Goal: Task Accomplishment & Management: Complete application form

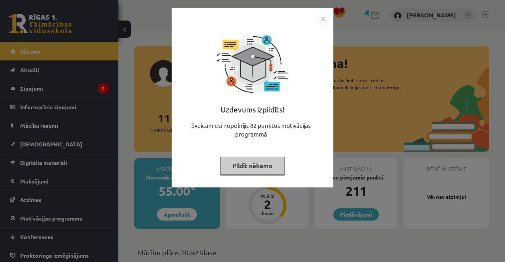
click at [398, 99] on div "Uzdevums izpildīts! Sveicam esi nopelnījis 82 punktus motivācijas programmā Pil…" at bounding box center [252, 131] width 505 height 262
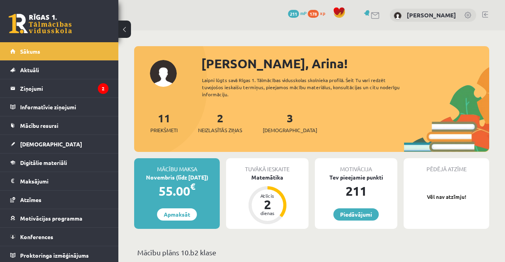
click at [87, 90] on legend "Ziņojumi 2" at bounding box center [64, 88] width 88 height 18
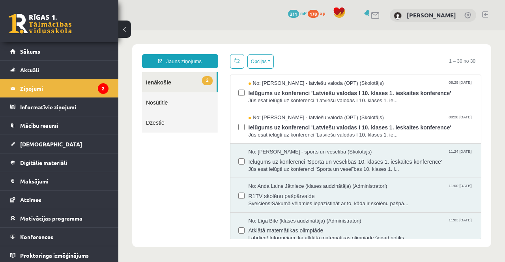
click at [369, 124] on span "Ielūgums uz konferenci 'Latviešu valodas I 10. klases 1. ieskaites konference'" at bounding box center [361, 127] width 225 height 10
click at [398, 92] on span "Ielūgums uz konferenci 'Latviešu valodas I 10. klases 1. ieskaites konference'" at bounding box center [361, 92] width 225 height 10
click at [105, 53] on link "Sākums" at bounding box center [59, 51] width 98 height 18
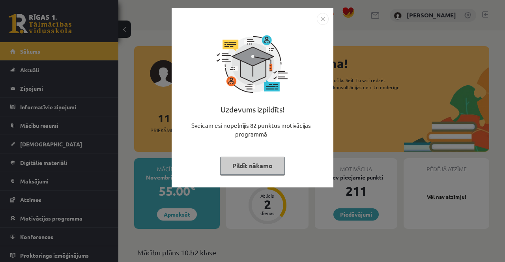
click at [395, 98] on div "Uzdevums izpildīts! Sveicam esi nopelnījis 82 punktus motivācijas programmā Pil…" at bounding box center [252, 131] width 505 height 262
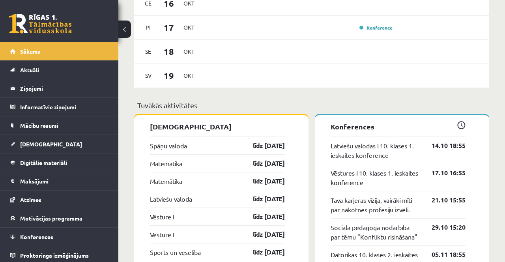
scroll to position [616, 0]
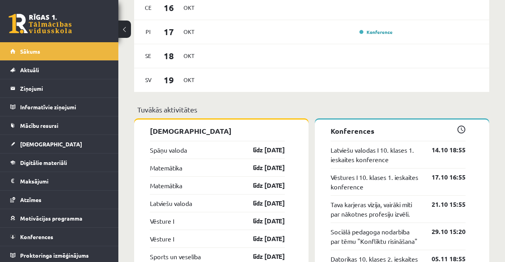
click at [74, 144] on link "[DEMOGRAPHIC_DATA]" at bounding box center [59, 144] width 98 height 18
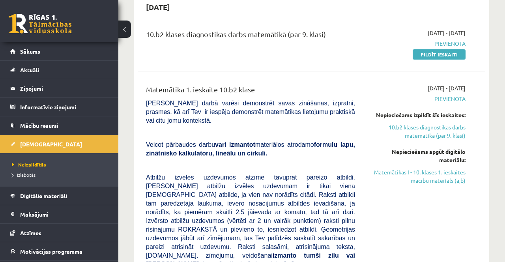
scroll to position [537, 0]
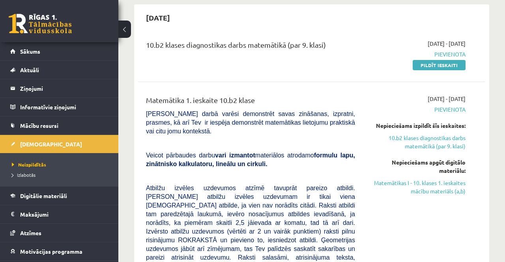
click at [452, 60] on link "Pildīt ieskaiti" at bounding box center [439, 65] width 53 height 10
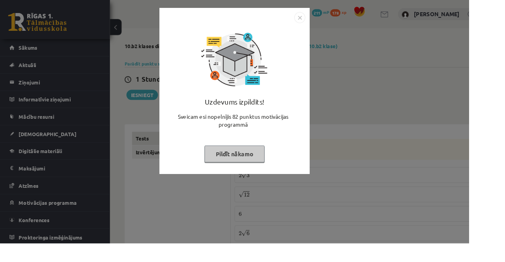
click at [408, 208] on div "Uzdevums izpildīts! Sveicam esi nopelnījis 82 punktus motivācijas programmā Pil…" at bounding box center [252, 131] width 505 height 262
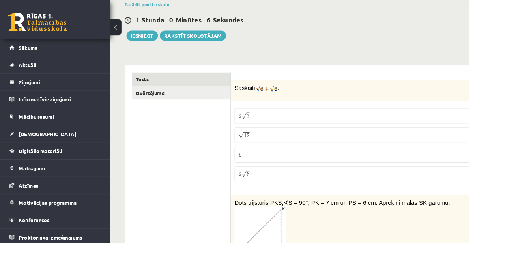
scroll to position [65, 0]
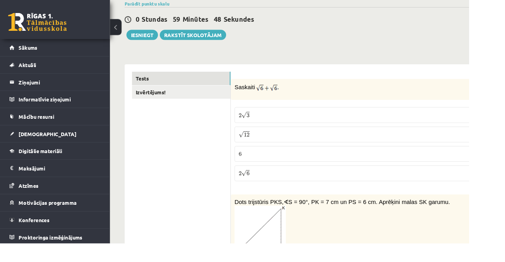
click at [351, 120] on p "2 √ 3 2 3" at bounding box center [388, 124] width 263 height 8
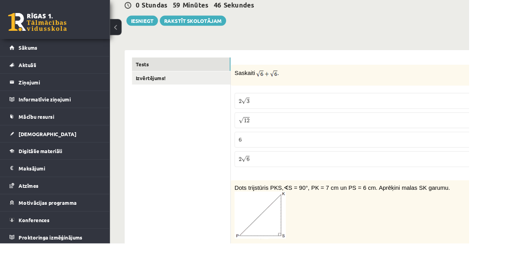
click at [374, 171] on p "2 √ 6 2 6" at bounding box center [388, 171] width 263 height 8
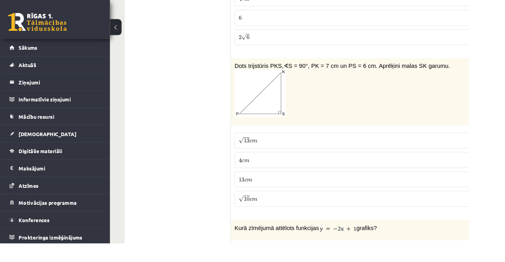
scroll to position [235, 0]
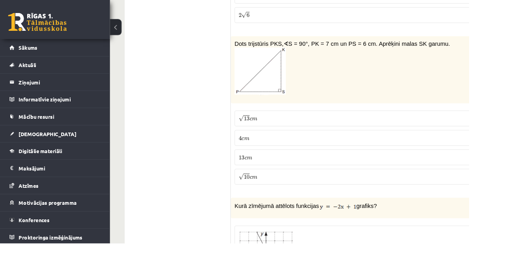
click at [269, 126] on span "c" at bounding box center [270, 128] width 3 height 4
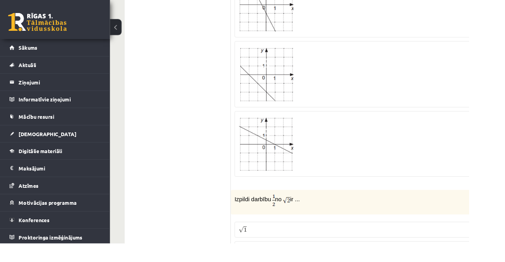
scroll to position [586, 0]
click at [500, 160] on div at bounding box center [388, 152] width 263 height 62
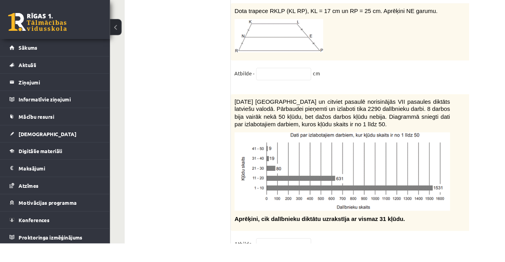
scroll to position [4107, 0]
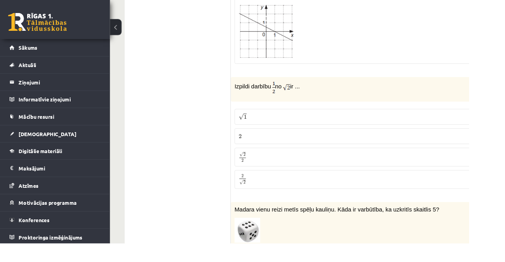
scroll to position [704, 0]
click at [333, 167] on p "√ 2 2 2 2" at bounding box center [388, 169] width 263 height 11
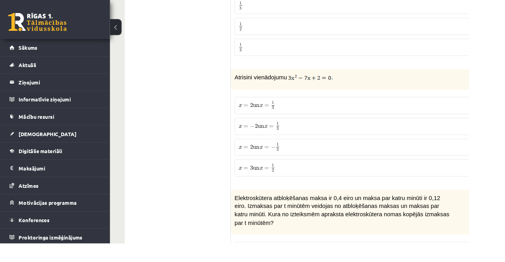
scroll to position [1007, 0]
click at [386, 110] on p "x = 2 un x = 1 3 x = 2 un x = 1 3" at bounding box center [388, 115] width 263 height 10
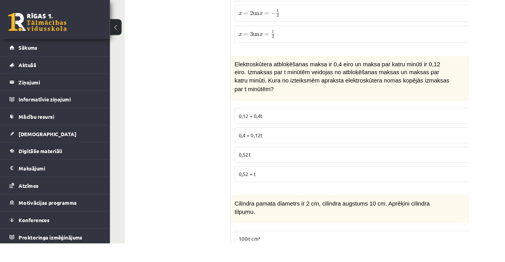
scroll to position [1144, 0]
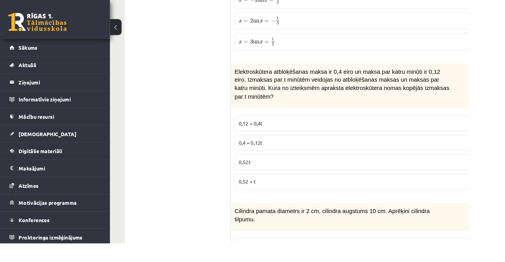
click at [326, 150] on p "0,4 + 0,12t" at bounding box center [388, 154] width 263 height 8
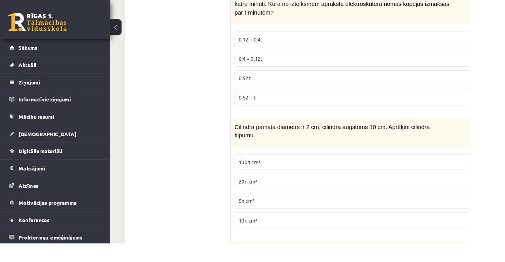
scroll to position [1236, 0]
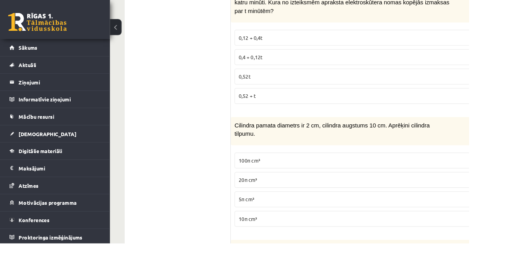
click at [318, 231] on p "10π cm³" at bounding box center [388, 235] width 263 height 8
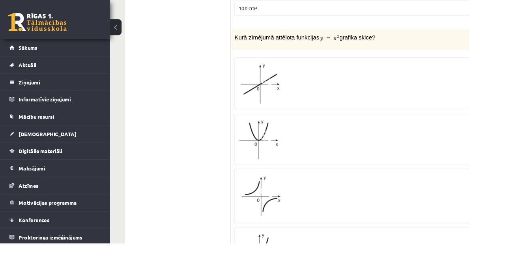
scroll to position [1463, 0]
click at [490, 195] on div at bounding box center [388, 211] width 263 height 50
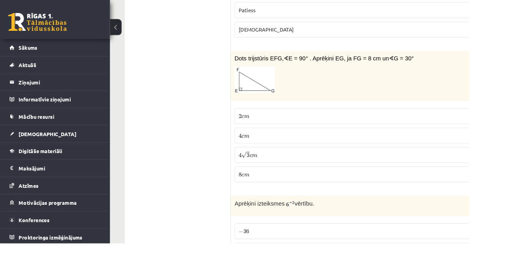
scroll to position [1944, 0]
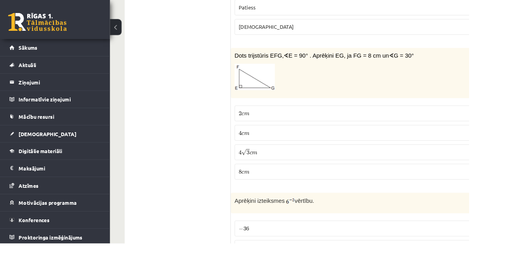
click at [317, 160] on p "4 √ 3 c m 4 3 c m" at bounding box center [388, 164] width 263 height 8
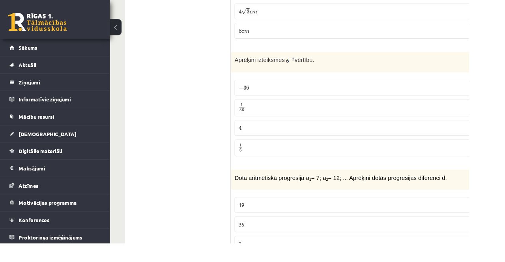
scroll to position [2096, 0]
click at [260, 117] on span "36" at bounding box center [260, 119] width 5 height 4
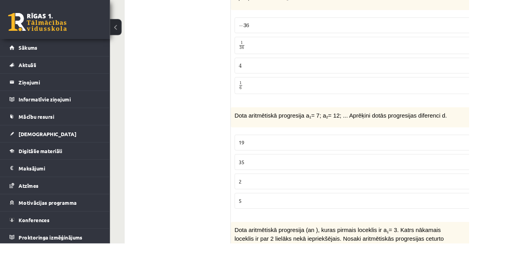
scroll to position [2162, 0]
click at [497, 213] on p "5" at bounding box center [388, 217] width 263 height 8
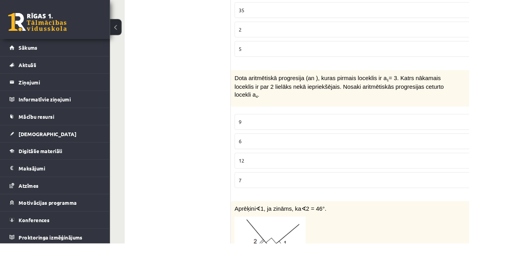
scroll to position [2327, 0]
click at [382, 127] on p "9" at bounding box center [388, 131] width 263 height 8
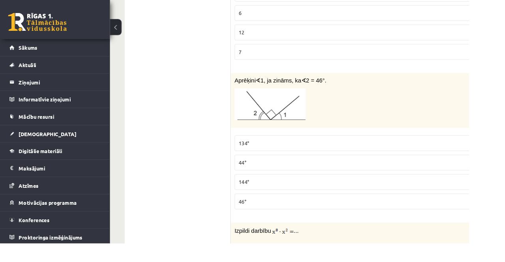
scroll to position [2462, 0]
click at [336, 152] on p "134°" at bounding box center [388, 156] width 263 height 8
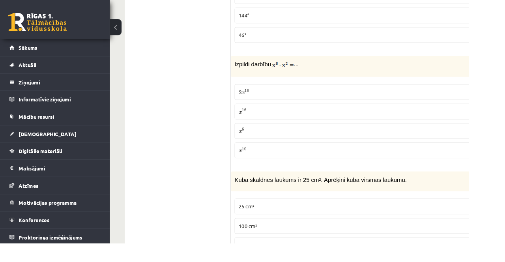
scroll to position [2642, 0]
click at [306, 155] on label "x 10 x 10" at bounding box center [389, 163] width 272 height 17
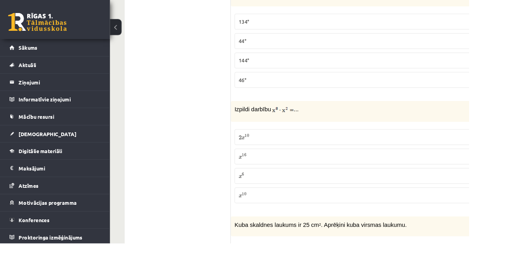
scroll to position [2594, 0]
click at [310, 140] on label "2 x 10 2 x 10" at bounding box center [389, 148] width 272 height 17
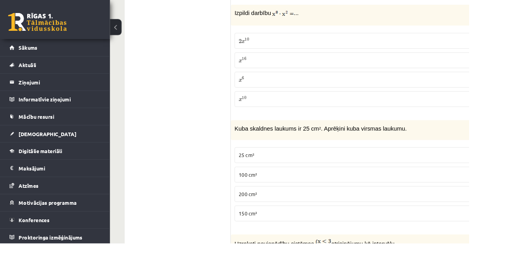
scroll to position [2698, 0]
click at [293, 103] on p "x 10 x 10" at bounding box center [388, 107] width 263 height 8
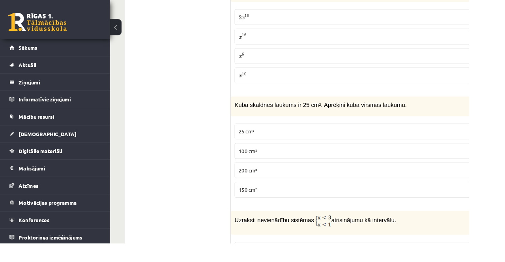
scroll to position [2735, 0]
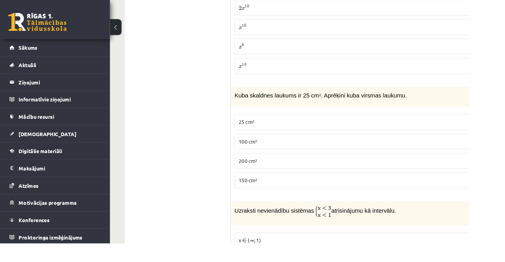
click at [308, 190] on p "150 cm²" at bounding box center [388, 194] width 263 height 8
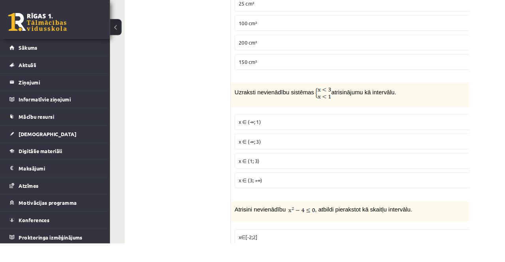
scroll to position [2861, 0]
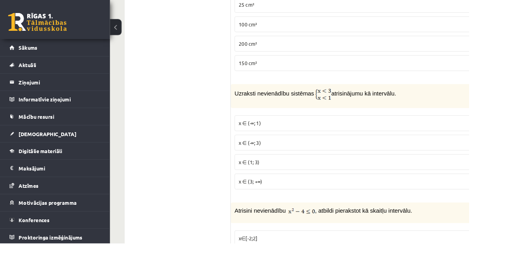
click at [333, 129] on p "x ∈ (-∞; 1)" at bounding box center [388, 133] width 263 height 8
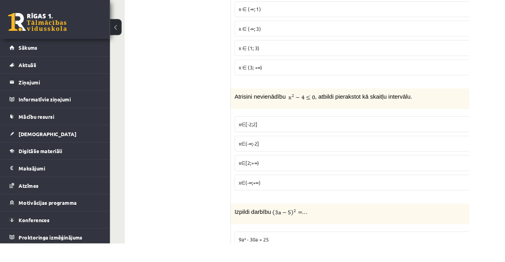
scroll to position [2983, 0]
click at [333, 126] on label "x∈[-2;2]" at bounding box center [389, 134] width 272 height 17
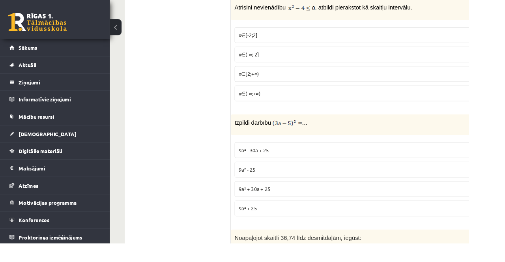
scroll to position [3077, 0]
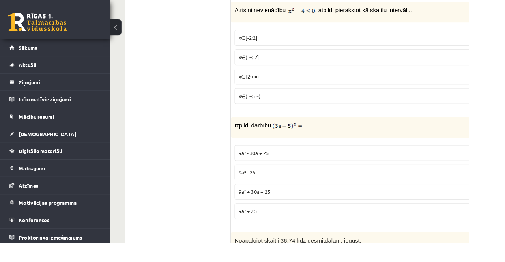
click at [343, 203] on p "9a² + 30a + 25" at bounding box center [388, 207] width 263 height 8
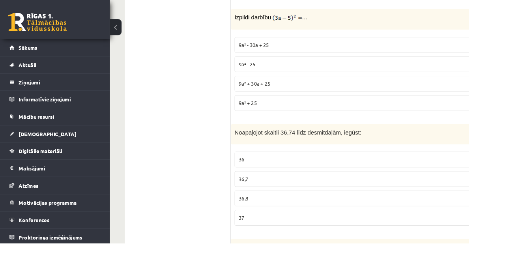
scroll to position [3195, 0]
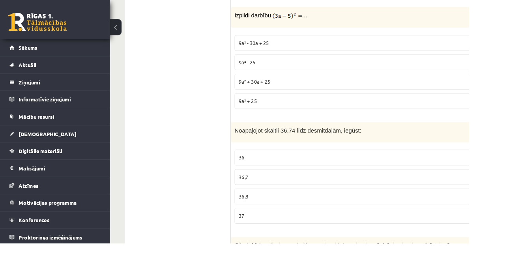
click at [347, 182] on label "36,7" at bounding box center [389, 190] width 272 height 17
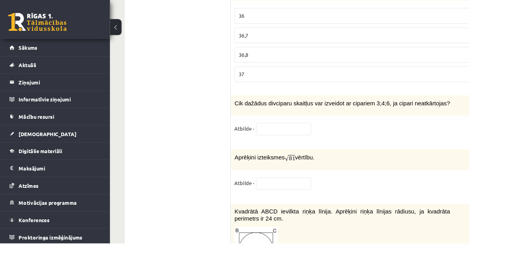
scroll to position [3344, 0]
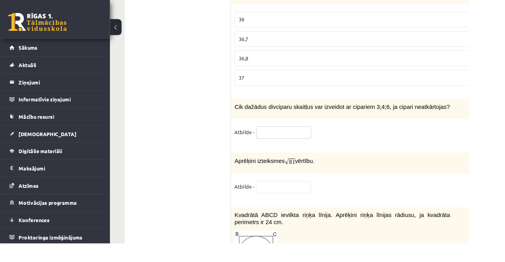
click at [310, 136] on input "text" at bounding box center [305, 142] width 59 height 13
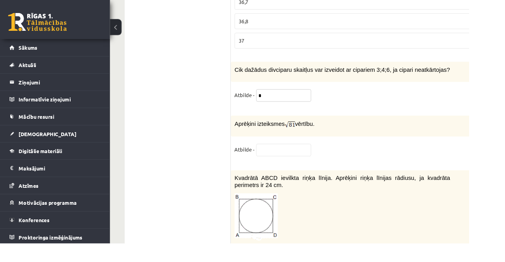
scroll to position [3384, 0]
type input "*"
click at [317, 155] on input "text" at bounding box center [305, 161] width 59 height 13
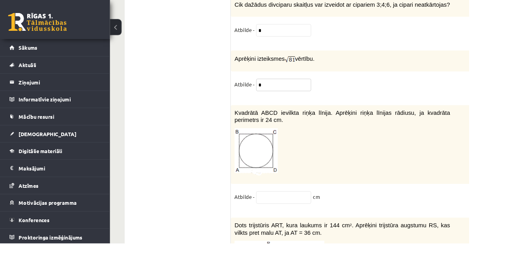
scroll to position [3454, 0]
type input "*"
click at [325, 206] on input "text" at bounding box center [305, 212] width 59 height 13
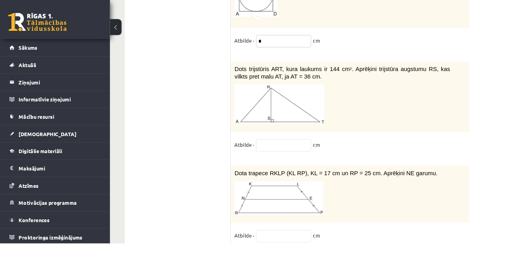
scroll to position [3625, 0]
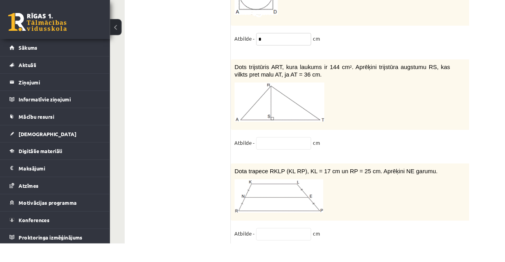
type input "*"
click at [306, 148] on input "text" at bounding box center [305, 154] width 59 height 13
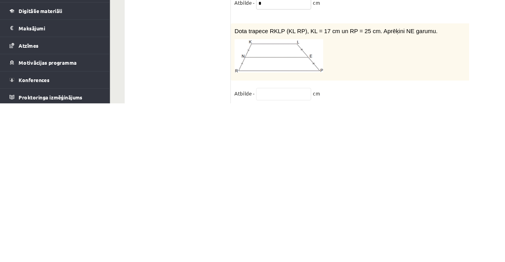
type input "*"
click at [308, 246] on input "text" at bounding box center [305, 252] width 59 height 13
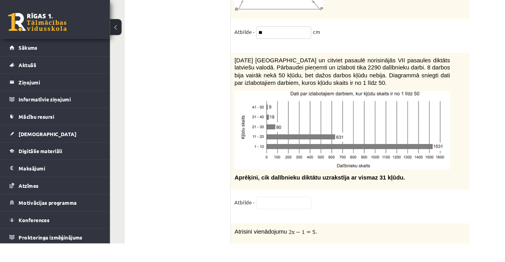
scroll to position [3841, 0]
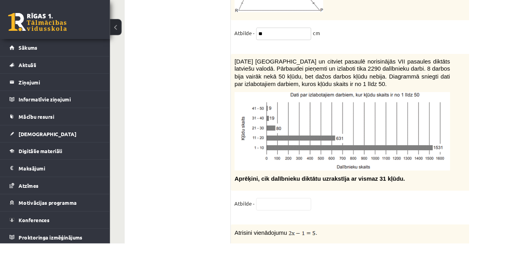
type input "**"
click at [312, 213] on input "text" at bounding box center [305, 219] width 59 height 13
click at [319, 213] on input "**" at bounding box center [305, 219] width 59 height 13
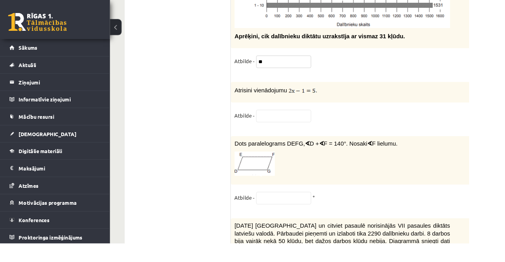
scroll to position [3995, 0]
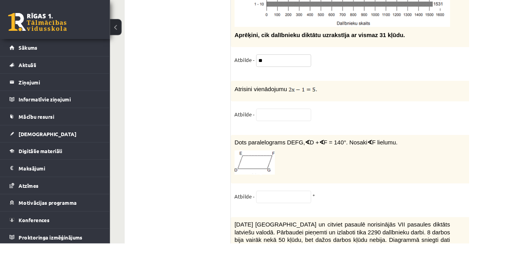
type input "**"
click at [308, 117] on input "text" at bounding box center [305, 123] width 59 height 13
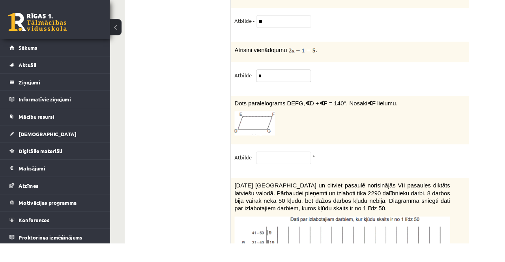
scroll to position [4040, 0]
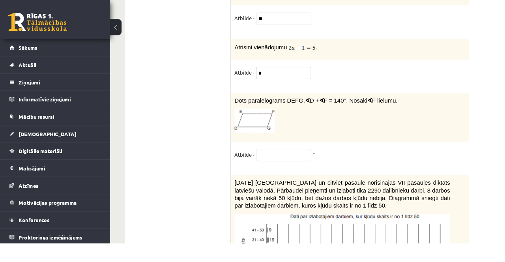
type input "*"
click at [300, 160] on input "text" at bounding box center [305, 166] width 59 height 13
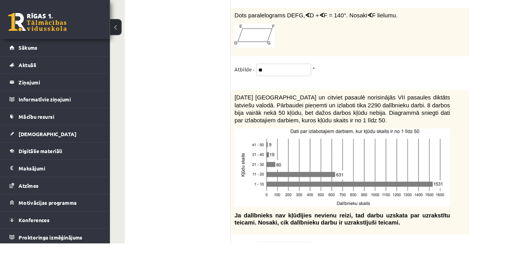
scroll to position [4135, 0]
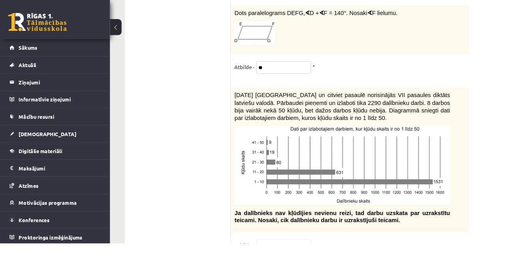
type input "**"
click at [297, 258] on input "text" at bounding box center [305, 264] width 59 height 13
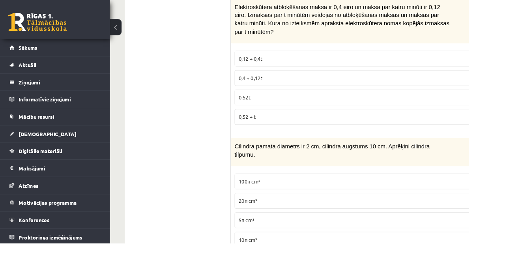
scroll to position [0, 0]
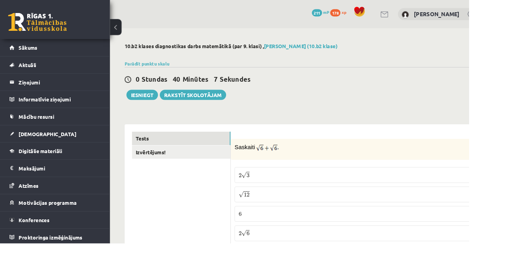
type input "***"
click at [150, 105] on button "Iesniegt" at bounding box center [153, 102] width 34 height 11
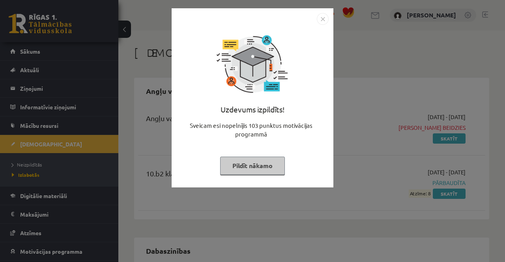
click at [437, 220] on div "Uzdevums izpildīts! Sveicam esi nopelnījis 103 punktus motivācijas programmā Pi…" at bounding box center [252, 131] width 505 height 262
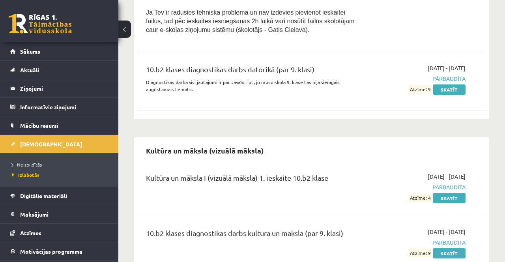
scroll to position [876, 0]
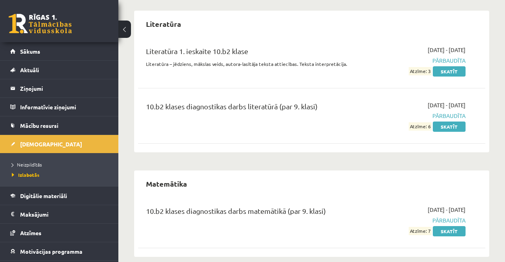
click at [96, 150] on link "[DEMOGRAPHIC_DATA]" at bounding box center [59, 144] width 98 height 18
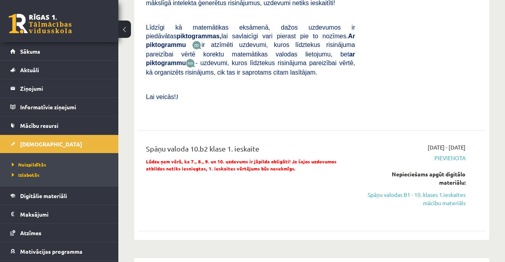
scroll to position [793, 0]
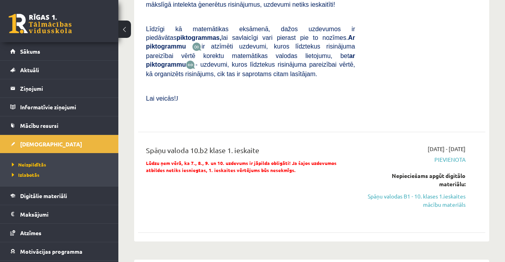
click at [452, 192] on link "Spāņu valodas B1 - 10. klases 1.ieskaites mācību materiāls" at bounding box center [416, 200] width 99 height 17
click at [439, 192] on link "Spāņu valodas B1 - 10. klases 1.ieskaites mācību materiāls" at bounding box center [416, 200] width 99 height 17
click at [423, 172] on div "Nepieciešams apgūt digitālo materiālu:" at bounding box center [416, 180] width 99 height 17
click at [439, 192] on link "Spāņu valodas B1 - 10. klases 1.ieskaites mācību materiāls" at bounding box center [416, 200] width 99 height 17
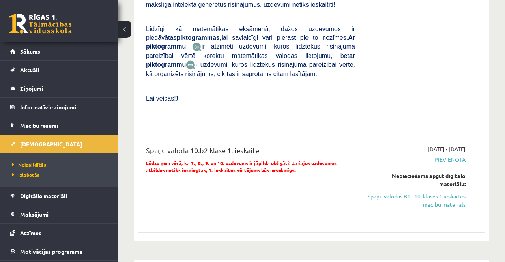
click at [92, 148] on link "[DEMOGRAPHIC_DATA]" at bounding box center [59, 144] width 98 height 18
click at [454, 197] on div "2025-10-01 - 2025-10-15 Pievienota Nepieciešams apgūt digitālo materiālu: Spāņu…" at bounding box center [416, 182] width 111 height 75
click at [452, 192] on link "Spāņu valodas B1 - 10. klases 1.ieskaites mācību materiāls" at bounding box center [416, 200] width 99 height 17
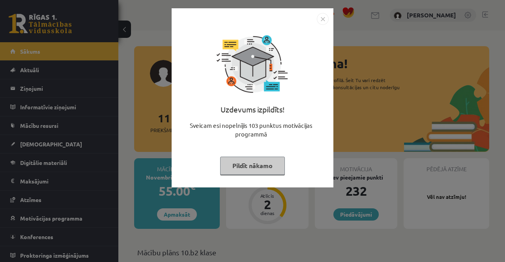
click at [413, 83] on div "Uzdevums izpildīts! Sveicam esi nopelnījis 103 punktus motivācijas programmā Pi…" at bounding box center [252, 131] width 505 height 262
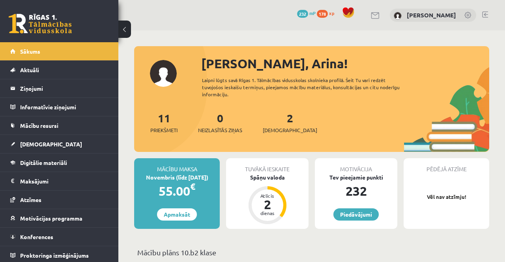
click at [92, 144] on link "[DEMOGRAPHIC_DATA]" at bounding box center [59, 144] width 98 height 18
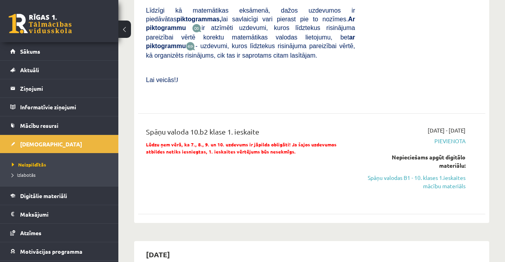
scroll to position [810, 0]
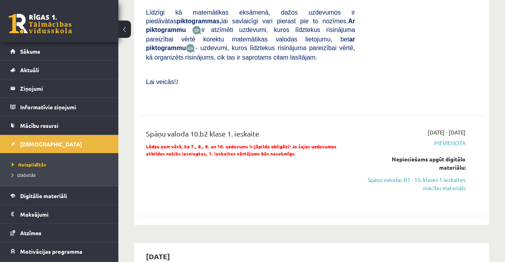
click at [452, 176] on link "Spāņu valodas B1 - 10. klases 1.ieskaites mācību materiāls" at bounding box center [416, 184] width 99 height 17
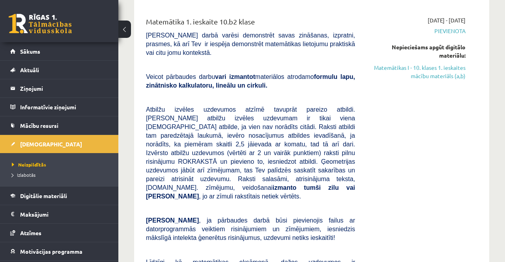
scroll to position [567, 0]
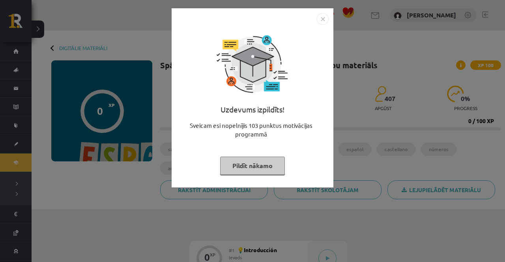
click at [439, 197] on div "Uzdevums izpildīts! Sveicam esi nopelnījis 103 punktus motivācijas programmā Pi…" at bounding box center [252, 131] width 505 height 262
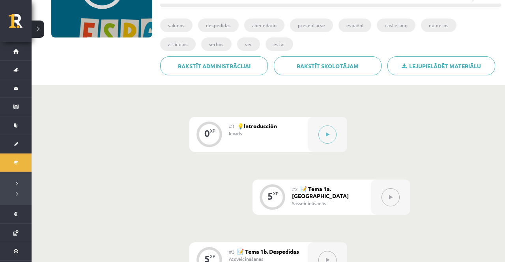
scroll to position [122, 0]
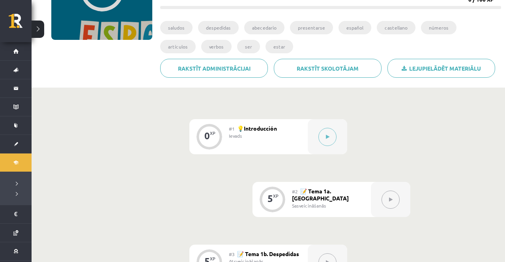
click at [325, 140] on button at bounding box center [328, 137] width 18 height 18
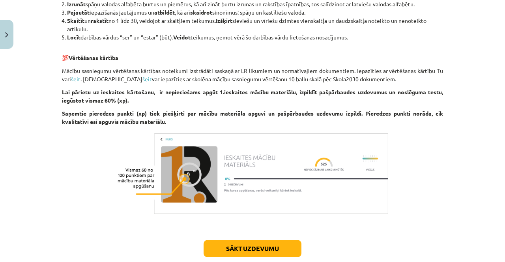
scroll to position [699, 0]
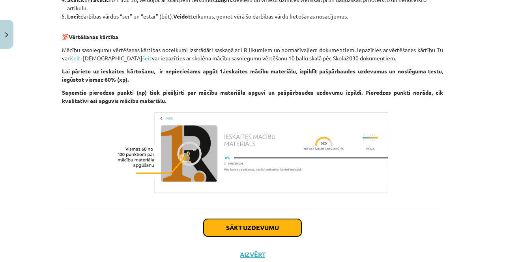
click at [285, 225] on button "Sākt uzdevumu" at bounding box center [253, 227] width 98 height 17
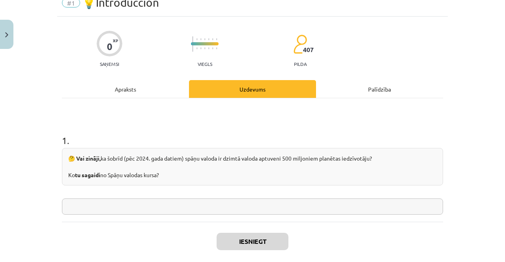
scroll to position [20, 0]
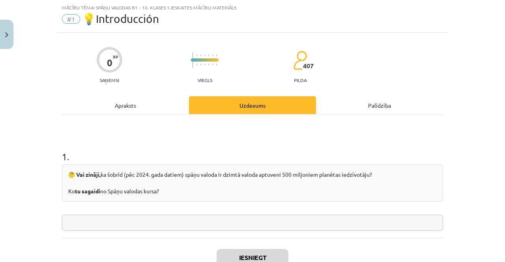
click at [311, 225] on input "text" at bounding box center [252, 223] width 381 height 16
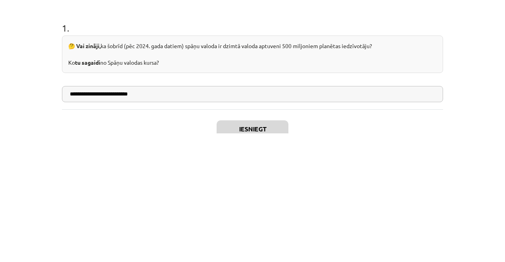
scroll to position [121, 0]
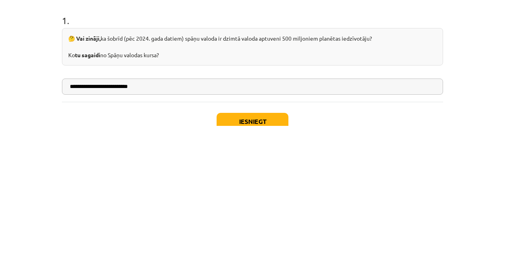
click at [193, 224] on input "**********" at bounding box center [252, 223] width 381 height 16
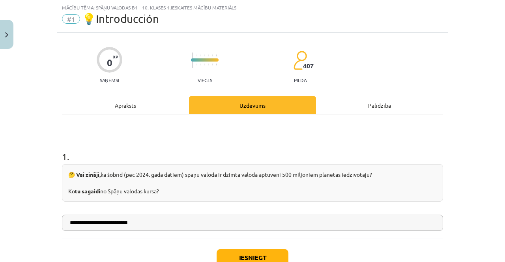
scroll to position [49, 0]
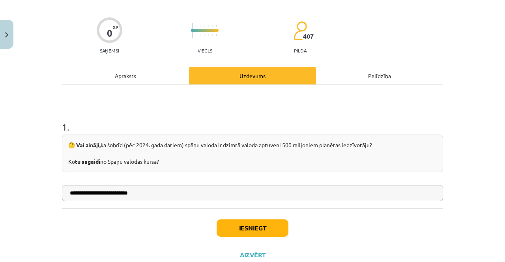
type input "**********"
click at [271, 226] on button "Iesniegt" at bounding box center [253, 228] width 72 height 17
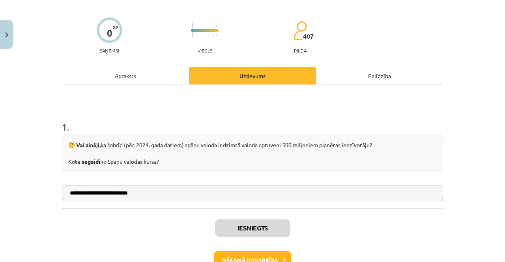
scroll to position [74, 0]
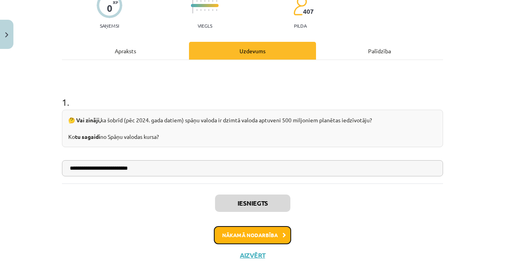
click at [280, 233] on button "Nākamā nodarbība" at bounding box center [252, 235] width 77 height 18
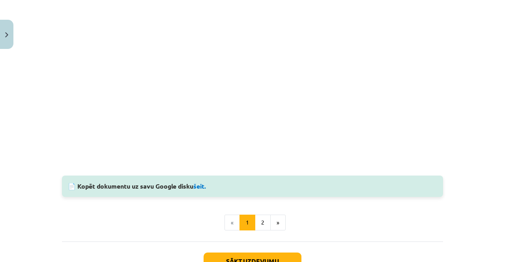
scroll to position [722, 0]
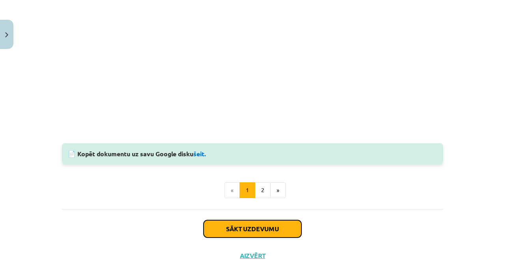
click at [226, 223] on button "Sākt uzdevumu" at bounding box center [253, 228] width 98 height 17
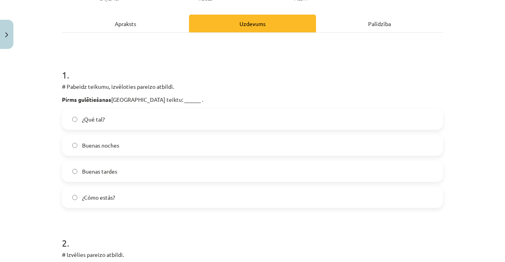
scroll to position [102, 0]
click at [221, 149] on label "Buenas noches" at bounding box center [253, 145] width 380 height 20
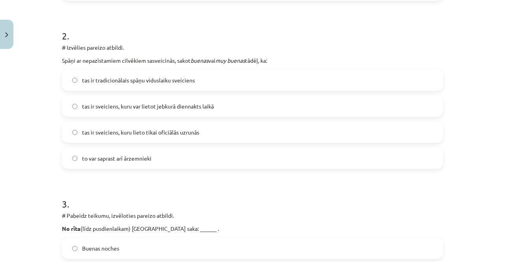
scroll to position [328, 0]
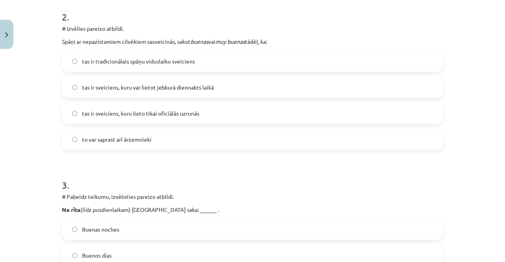
click at [105, 83] on span "tas ir sveiciens, kuru var lietot jebkurā diennakts laikā" at bounding box center [148, 87] width 132 height 8
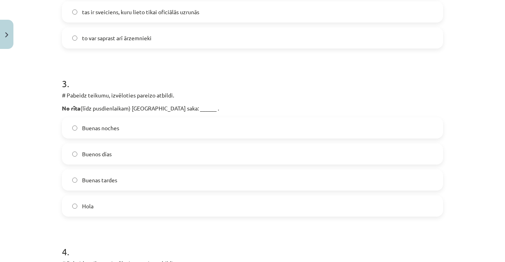
scroll to position [430, 0]
click at [6, 199] on div "Mācību tēma: Spāņu valodas b1 - 10. klases 1.ieskaites mācību materiāls #2 📝 Te…" at bounding box center [252, 131] width 505 height 262
click at [210, 124] on label "Buenas noches" at bounding box center [253, 128] width 380 height 20
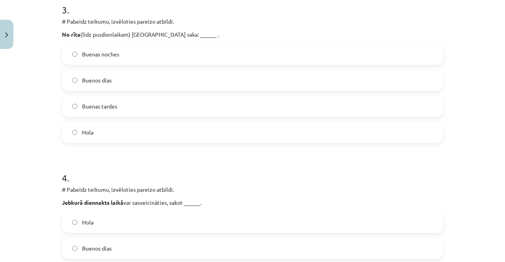
scroll to position [494, 0]
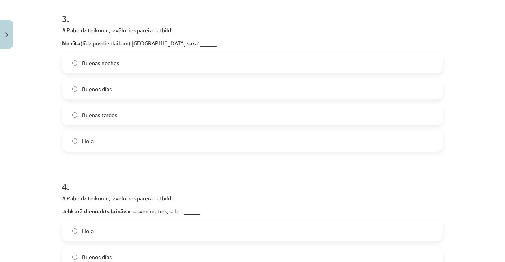
click at [222, 94] on label "Buenos días" at bounding box center [253, 89] width 380 height 20
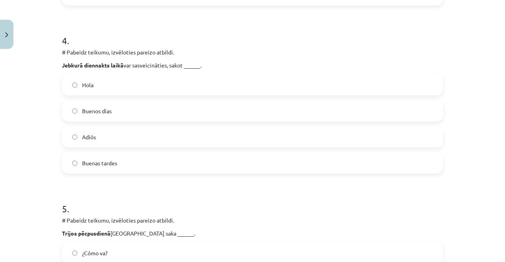
scroll to position [647, 0]
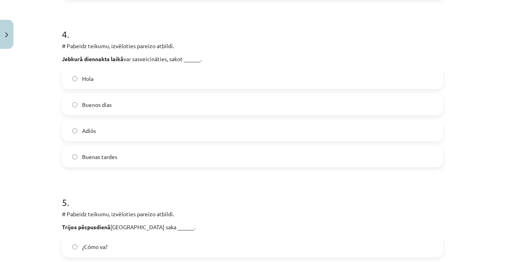
click at [360, 79] on label "Hola" at bounding box center [253, 79] width 380 height 20
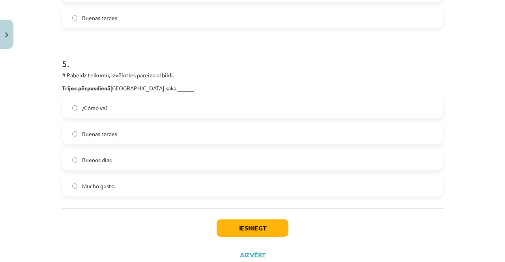
scroll to position [786, 0]
click at [293, 129] on label "Buenas tardes" at bounding box center [253, 134] width 380 height 20
click at [278, 232] on button "Iesniegt" at bounding box center [253, 227] width 72 height 17
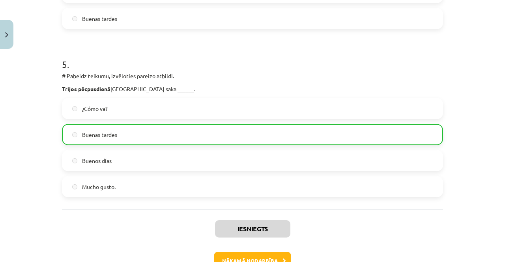
scroll to position [811, 0]
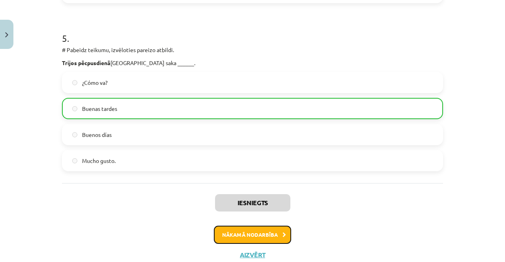
click at [280, 235] on button "Nākamā nodarbība" at bounding box center [252, 235] width 77 height 18
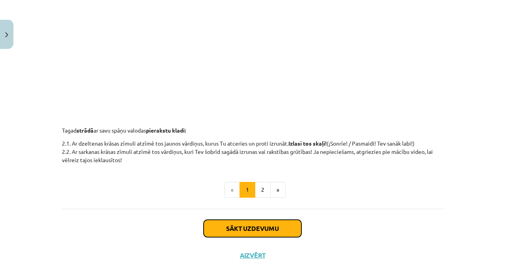
click at [290, 230] on button "Sākt uzdevumu" at bounding box center [253, 228] width 98 height 17
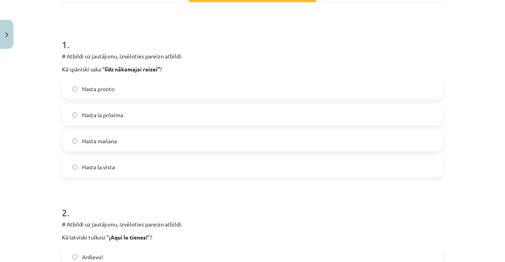
scroll to position [133, 0]
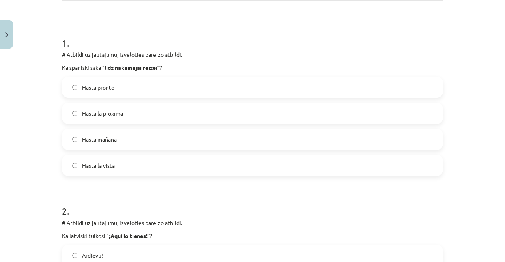
click at [205, 85] on label "Hasta pronto" at bounding box center [253, 87] width 380 height 20
click at [173, 119] on label "Hasta la próxima" at bounding box center [253, 113] width 380 height 20
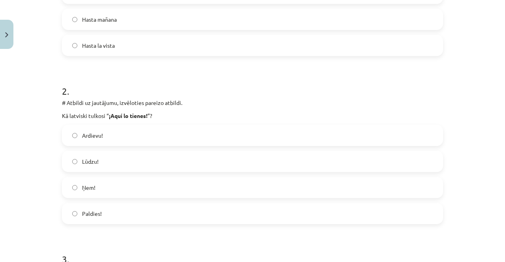
scroll to position [254, 0]
click at [145, 165] on label "Lūdzu!" at bounding box center [253, 161] width 380 height 20
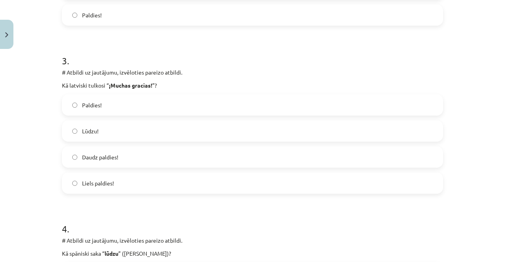
scroll to position [453, 0]
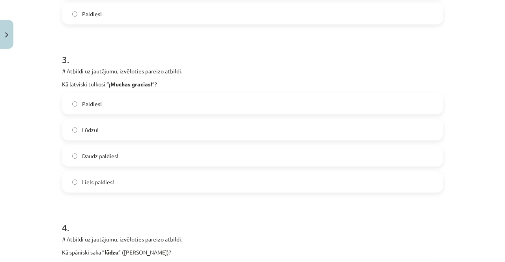
click at [223, 185] on label "Liels paldies!" at bounding box center [253, 182] width 380 height 20
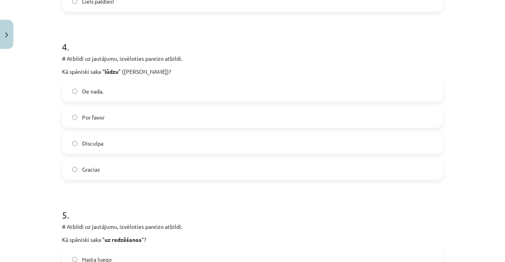
click at [185, 117] on label "Por favor" at bounding box center [253, 117] width 380 height 20
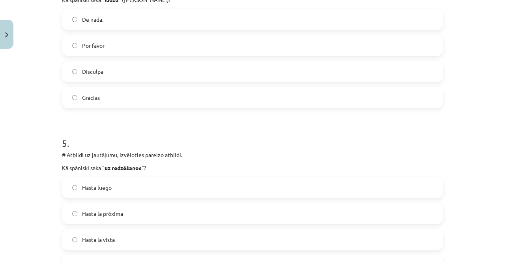
scroll to position [764, 0]
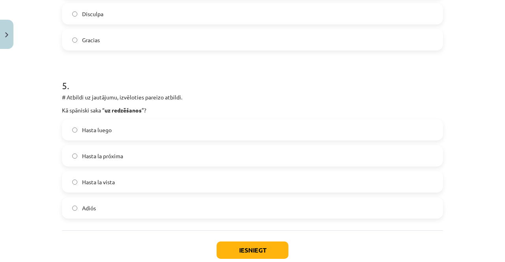
click at [268, 125] on label "Hasta luego" at bounding box center [253, 130] width 380 height 20
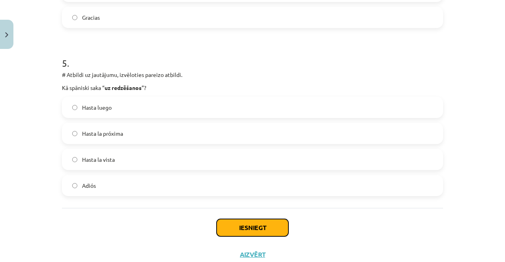
click at [279, 232] on button "Iesniegt" at bounding box center [253, 227] width 72 height 17
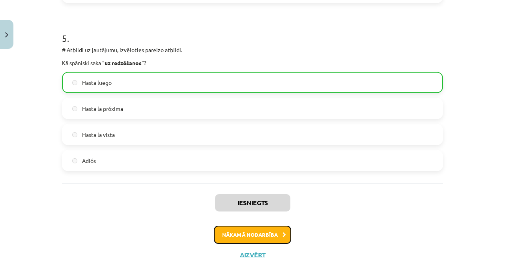
click at [277, 235] on button "Nākamā nodarbība" at bounding box center [252, 235] width 77 height 18
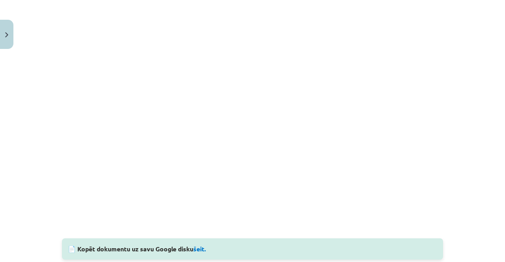
scroll to position [716, 0]
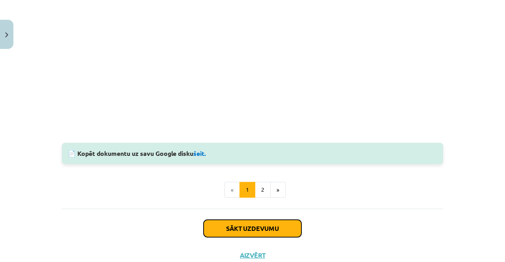
click at [287, 230] on button "Sākt uzdevumu" at bounding box center [253, 228] width 98 height 17
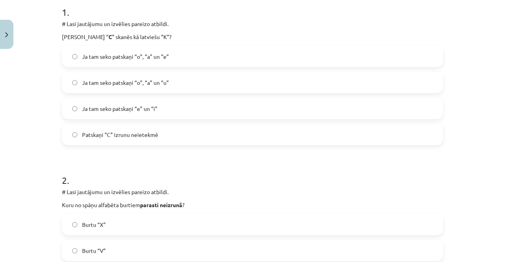
scroll to position [165, 0]
click at [243, 113] on label "Ja tam seko patskaņi “e” un “i”" at bounding box center [253, 108] width 380 height 20
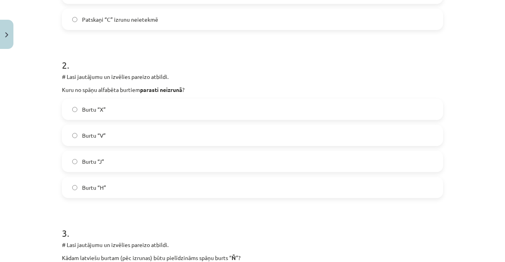
scroll to position [280, 0]
click at [192, 193] on label "Burtu “H”" at bounding box center [253, 188] width 380 height 20
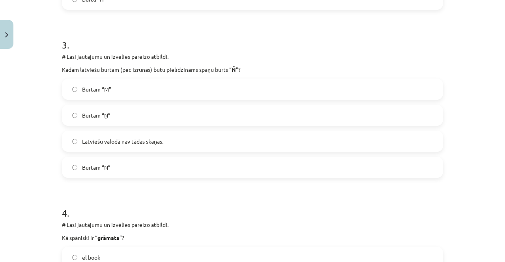
scroll to position [469, 0]
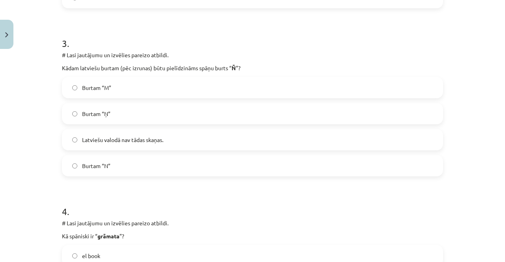
click at [225, 116] on label "Burtam “Ņ”" at bounding box center [253, 114] width 380 height 20
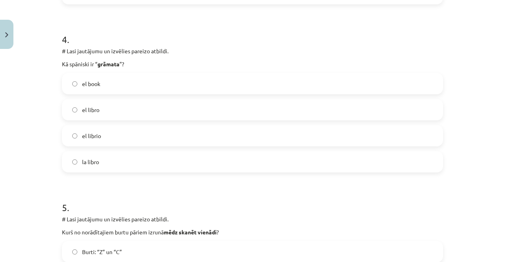
scroll to position [641, 0]
click at [174, 128] on label "el librio" at bounding box center [253, 136] width 380 height 20
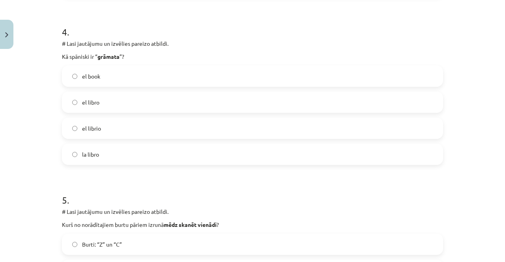
scroll to position [649, 0]
click at [212, 98] on label "el libro" at bounding box center [253, 102] width 380 height 20
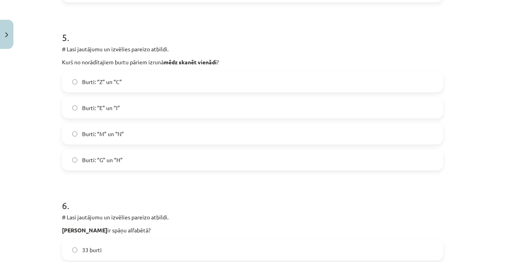
scroll to position [812, 0]
click at [158, 130] on label "Burti: “M” un “N”" at bounding box center [253, 134] width 380 height 20
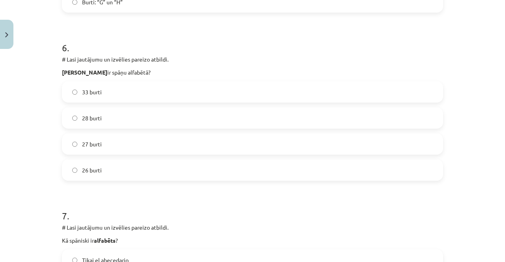
scroll to position [970, 0]
click at [146, 145] on label "27 burti" at bounding box center [253, 143] width 380 height 20
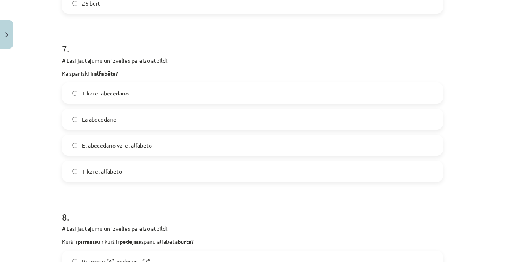
scroll to position [1139, 0]
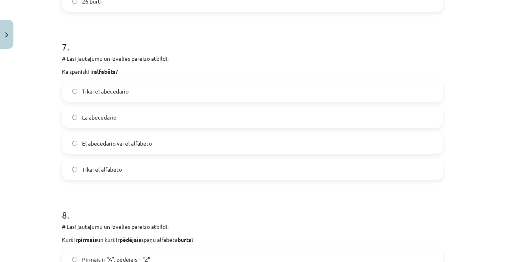
click at [286, 141] on label "El abecedario vai el alfabeto" at bounding box center [253, 143] width 380 height 20
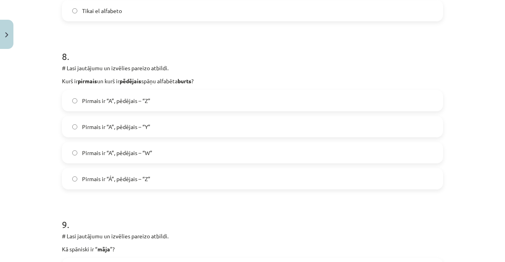
scroll to position [1298, 0]
click at [193, 103] on label "Pirmais ir “A”, pēdējais – “Z”" at bounding box center [253, 100] width 380 height 20
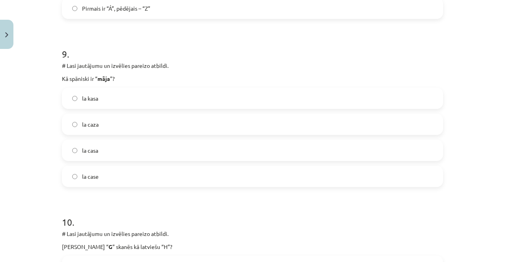
scroll to position [1469, 0]
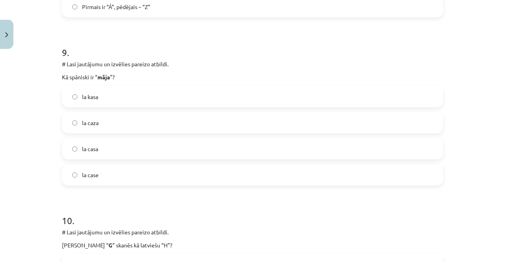
click at [198, 143] on label "la casa" at bounding box center [253, 149] width 380 height 20
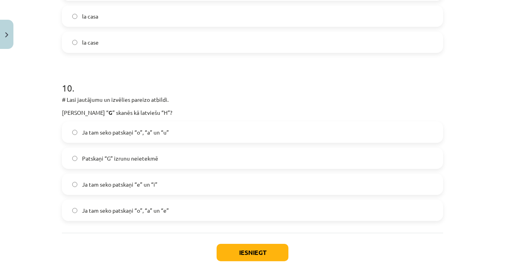
scroll to position [1604, 0]
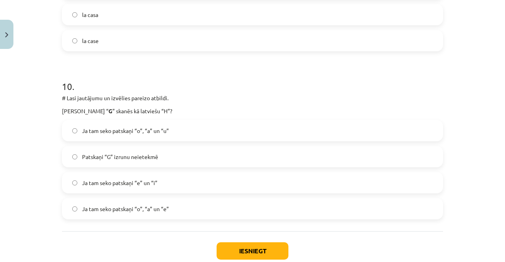
click at [299, 179] on label "Ja tam seko patskaņi “e” un “i”" at bounding box center [253, 183] width 380 height 20
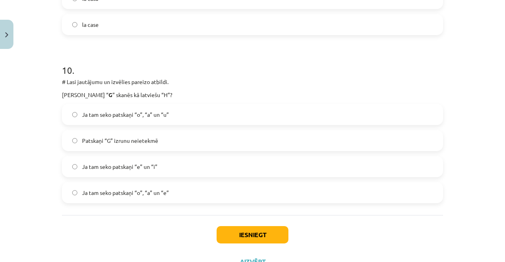
scroll to position [1627, 0]
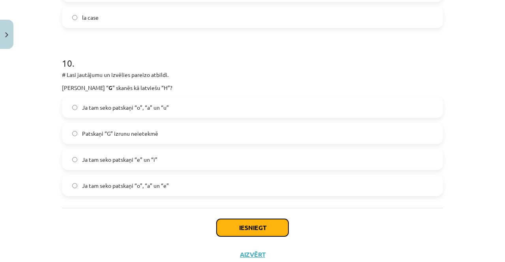
click at [271, 223] on button "Iesniegt" at bounding box center [253, 227] width 72 height 17
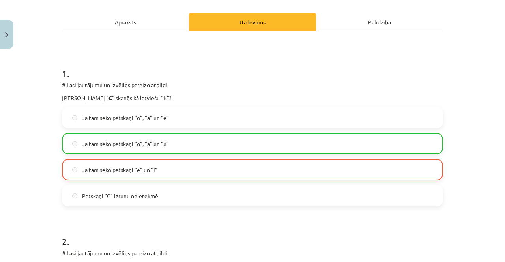
scroll to position [103, 0]
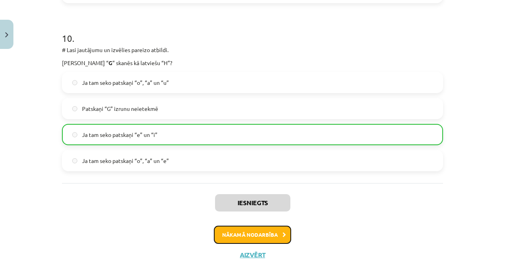
click at [278, 232] on button "Nākamā nodarbība" at bounding box center [252, 235] width 77 height 18
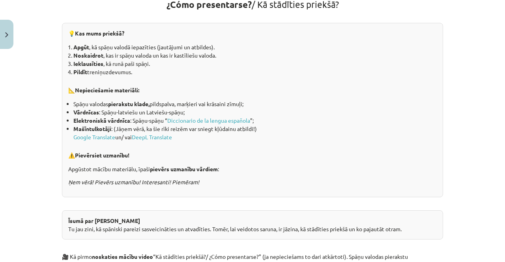
scroll to position [20, 0]
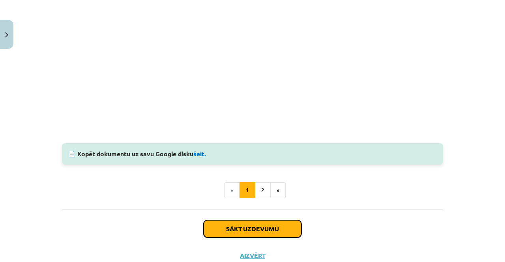
click at [287, 228] on button "Sākt uzdevumu" at bounding box center [253, 228] width 98 height 17
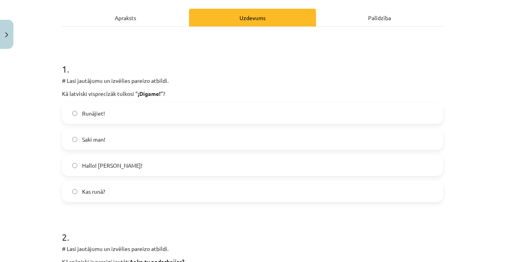
scroll to position [101, 0]
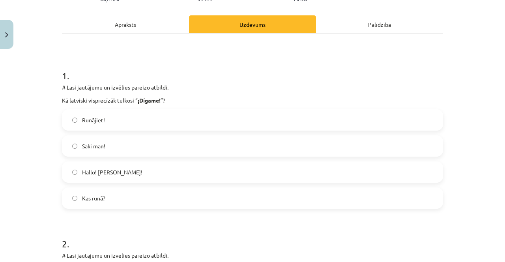
click at [272, 150] on label "Saki man!" at bounding box center [253, 146] width 380 height 20
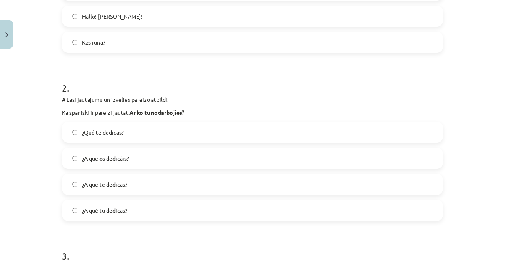
scroll to position [256, 0]
click at [137, 185] on label "¿A qué te dedicas?" at bounding box center [253, 185] width 380 height 20
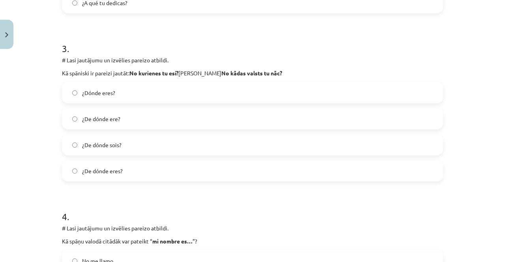
scroll to position [465, 0]
click at [154, 178] on label "¿De dónde eres?" at bounding box center [253, 171] width 380 height 20
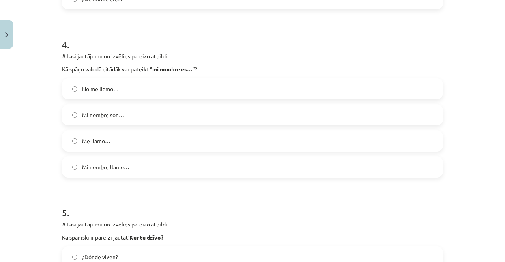
scroll to position [636, 0]
click at [210, 131] on label "Me llamo…" at bounding box center [253, 141] width 380 height 20
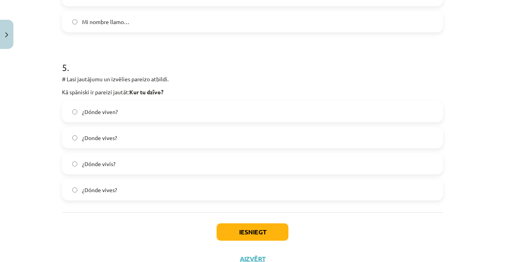
scroll to position [786, 0]
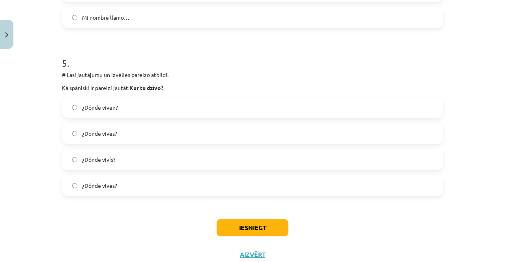
click at [144, 192] on label "¿Dónde vives?" at bounding box center [253, 186] width 380 height 20
click at [277, 229] on button "Iesniegt" at bounding box center [253, 227] width 72 height 17
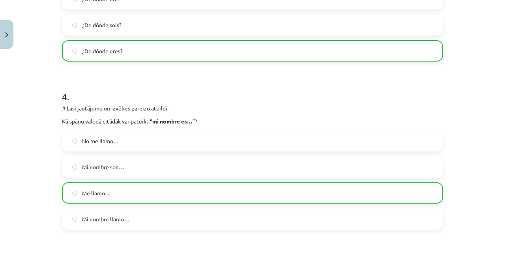
scroll to position [811, 0]
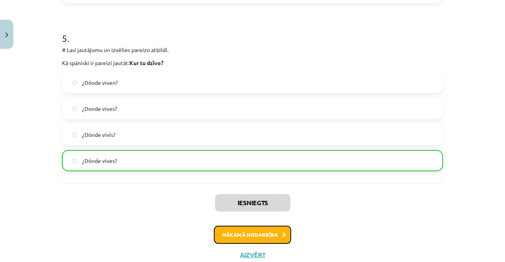
click at [280, 235] on button "Nākamā nodarbība" at bounding box center [252, 235] width 77 height 18
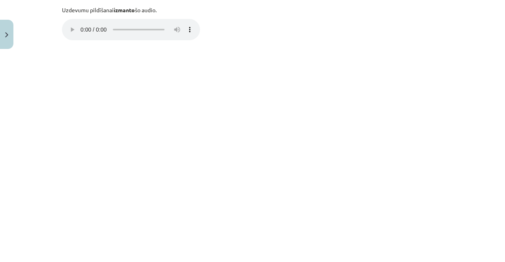
scroll to position [577, 0]
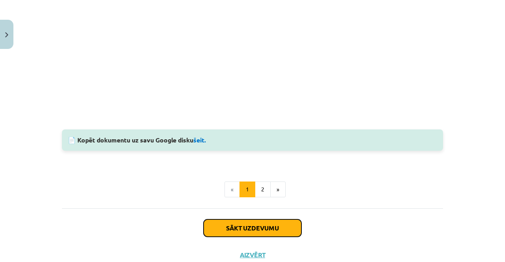
click at [288, 230] on button "Sākt uzdevumu" at bounding box center [253, 228] width 98 height 17
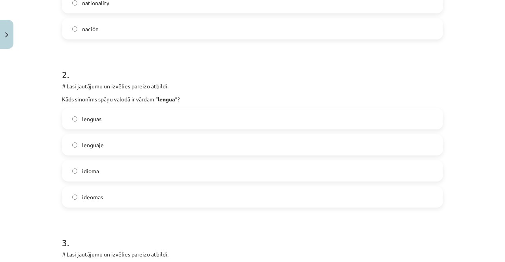
scroll to position [268, 0]
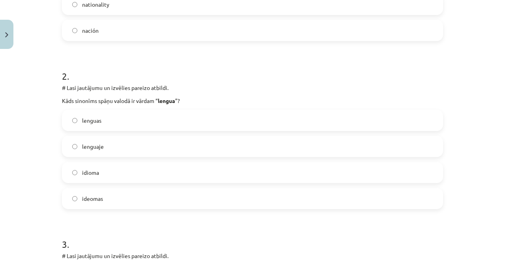
click at [173, 176] on label "idioma" at bounding box center [253, 173] width 380 height 20
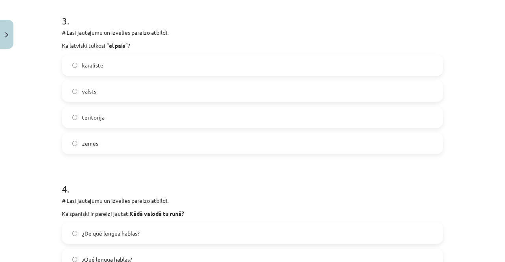
scroll to position [494, 0]
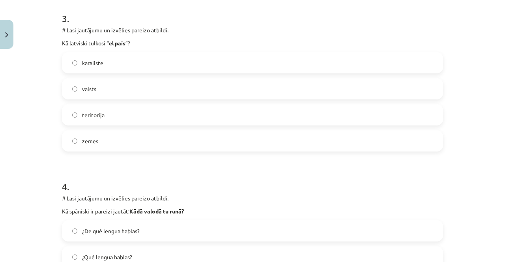
click at [236, 91] on label "valsts" at bounding box center [253, 89] width 380 height 20
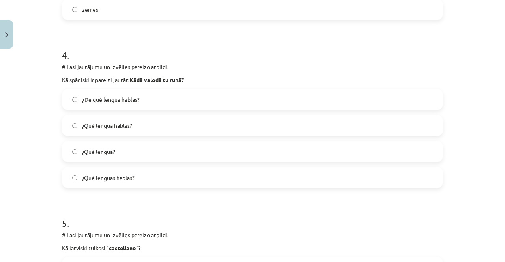
scroll to position [626, 0]
click at [273, 182] on label "¿Qué lenguas hablas?" at bounding box center [253, 177] width 380 height 20
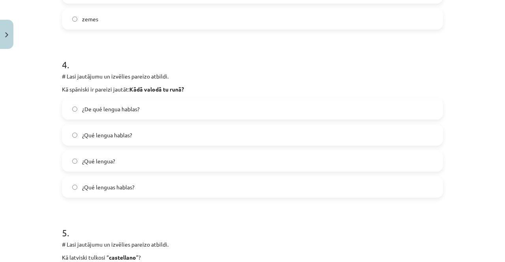
scroll to position [616, 0]
click at [175, 126] on label "¿Qué lengua hablas?" at bounding box center [253, 136] width 380 height 20
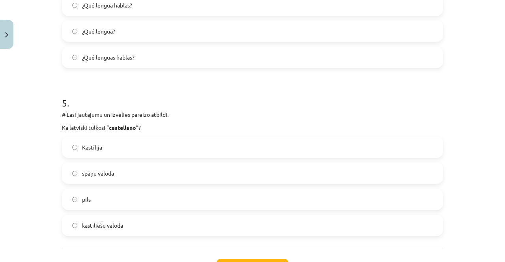
scroll to position [758, 0]
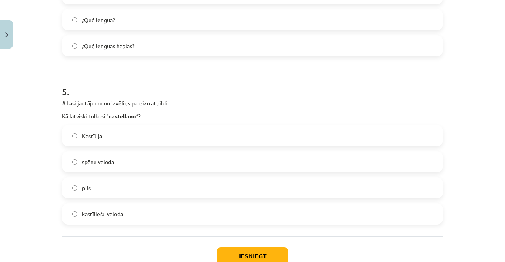
click at [96, 156] on label "spāņu valoda" at bounding box center [253, 162] width 380 height 20
click at [259, 252] on button "Iesniegt" at bounding box center [253, 256] width 72 height 17
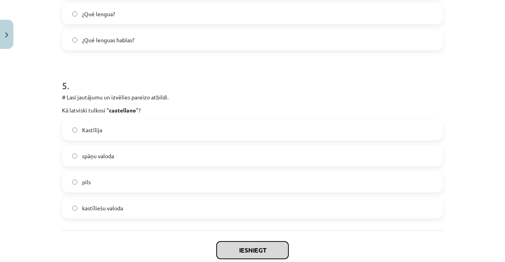
scroll to position [766, 0]
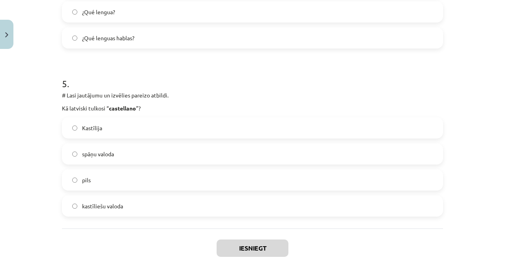
click at [155, 212] on label "kastīliešu valoda" at bounding box center [253, 206] width 380 height 20
click at [154, 210] on label "kastīliešu valoda" at bounding box center [253, 206] width 380 height 20
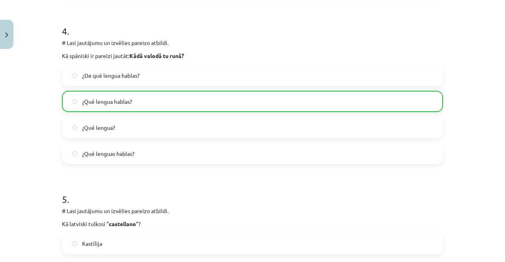
scroll to position [811, 0]
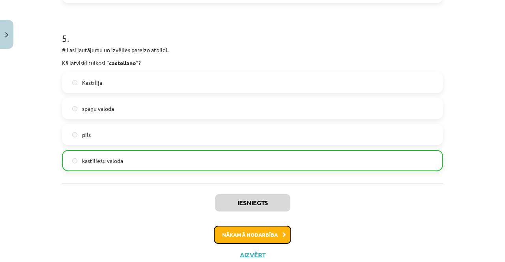
click at [281, 240] on button "Nākamā nodarbība" at bounding box center [252, 235] width 77 height 18
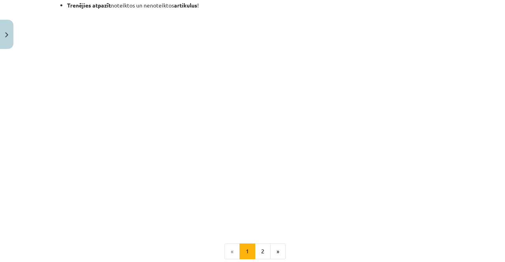
scroll to position [917, 0]
click at [258, 249] on button "2" at bounding box center [263, 250] width 16 height 16
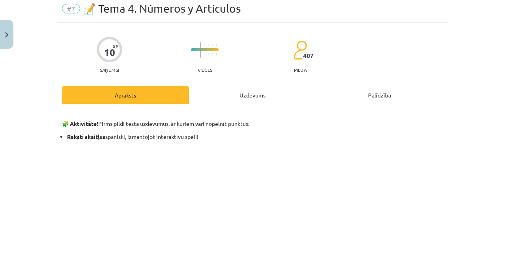
scroll to position [0, 0]
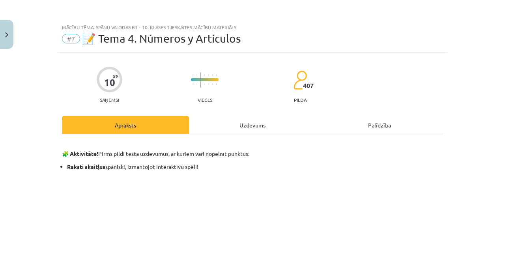
click at [278, 124] on div "Uzdevums" at bounding box center [252, 125] width 127 height 18
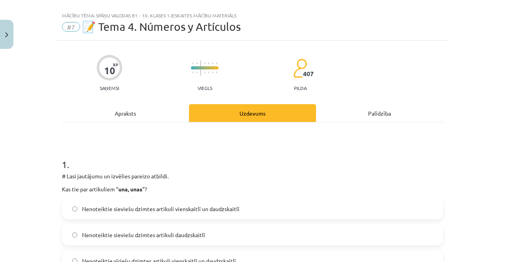
scroll to position [9, 0]
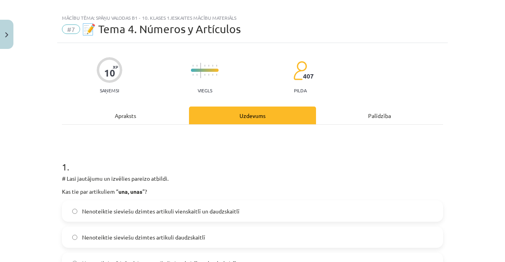
click at [369, 107] on div "Palīdzība" at bounding box center [379, 116] width 127 height 18
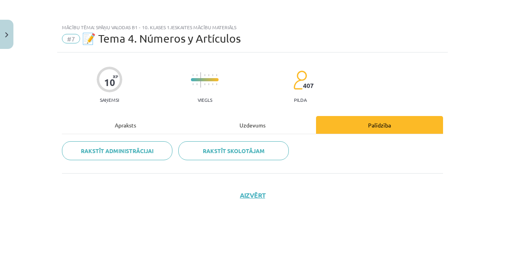
scroll to position [0, 0]
click at [283, 124] on div "Uzdevums" at bounding box center [252, 125] width 127 height 18
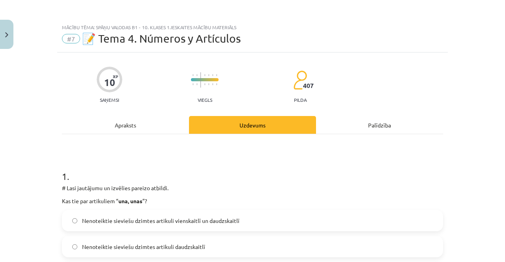
scroll to position [20, 0]
click at [148, 116] on div "Apraksts" at bounding box center [125, 125] width 127 height 18
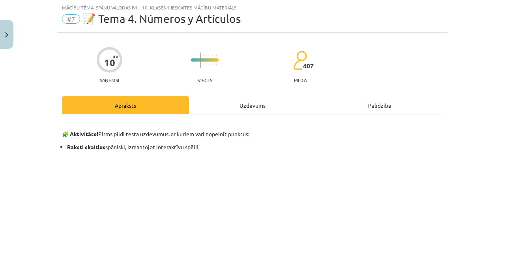
scroll to position [0, 0]
click at [236, 99] on div "Uzdevums" at bounding box center [252, 105] width 127 height 18
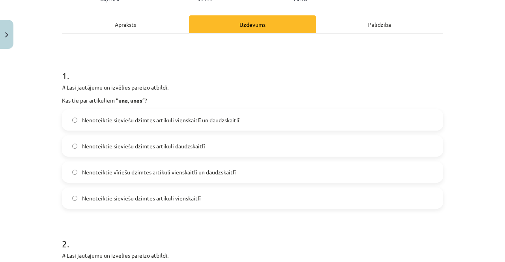
scroll to position [102, 0]
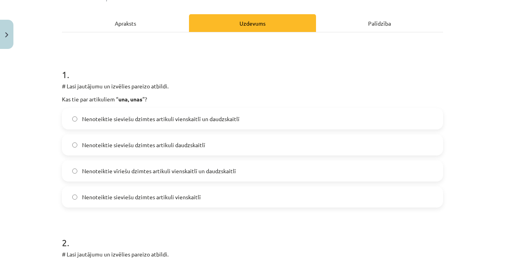
click at [253, 119] on label "Nenoteiktie sieviešu dzimtes artikuli vienskaitlī un daudzskaitlī" at bounding box center [253, 119] width 380 height 20
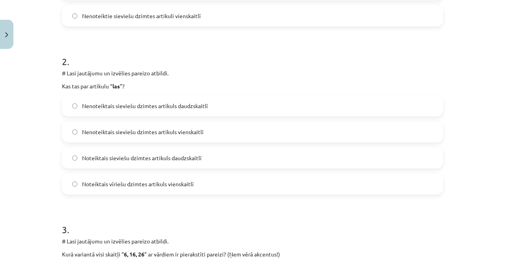
scroll to position [283, 0]
click at [225, 133] on label "Nenoteiktais sieviešu dzimtes artikuls vienskaitlī" at bounding box center [253, 132] width 380 height 20
click at [246, 108] on label "Nenoteiktais sieviešu dzimtes artikuls daudzskaitlī" at bounding box center [253, 106] width 380 height 20
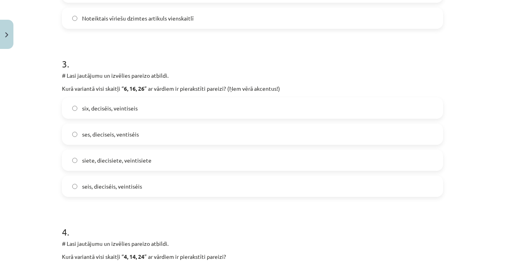
scroll to position [451, 0]
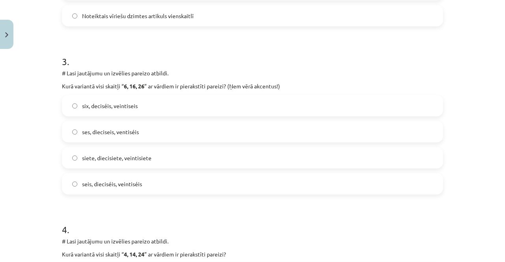
click at [191, 186] on label "seis, dieciséis, veintiséis" at bounding box center [253, 184] width 380 height 20
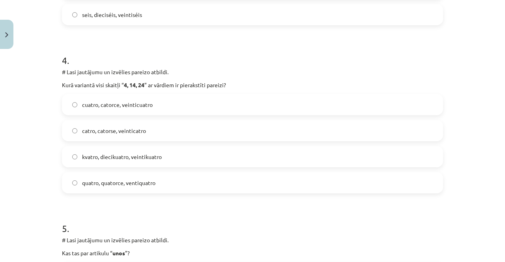
scroll to position [621, 0]
click at [192, 183] on label "quatro, quatorce, ventiquatro" at bounding box center [253, 183] width 380 height 20
click at [201, 135] on label "catro, catorse, veinticatro" at bounding box center [253, 130] width 380 height 20
click at [216, 109] on label "cuatro, catorce, veinticuatro" at bounding box center [253, 104] width 380 height 20
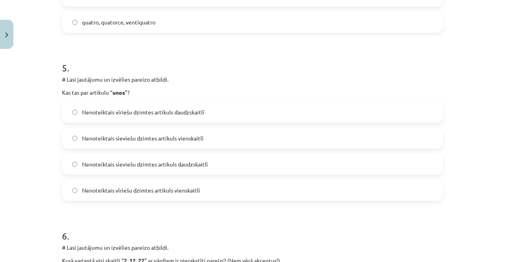
scroll to position [781, 0]
click at [133, 193] on span "Nenoteiktais vīriešu dzimtes artikuls vienskaitlī" at bounding box center [141, 191] width 118 height 8
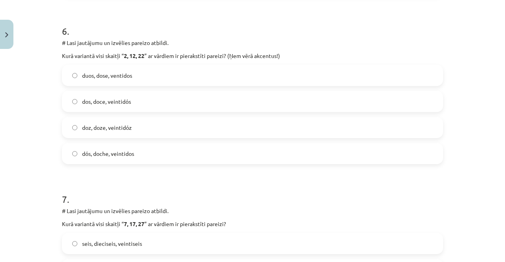
scroll to position [988, 0]
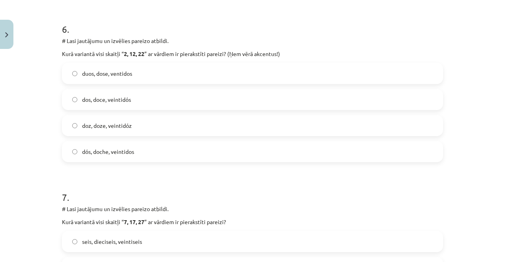
click at [186, 102] on label "dos, doce, veintidós" at bounding box center [253, 100] width 380 height 20
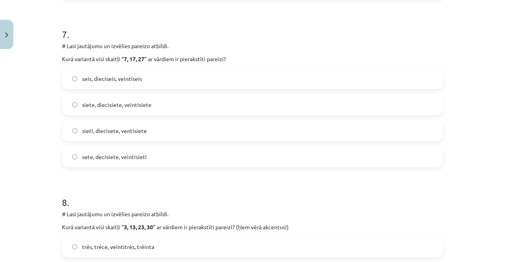
scroll to position [1152, 0]
click at [216, 102] on label "siete, diecisiete, veintisiete" at bounding box center [253, 104] width 380 height 20
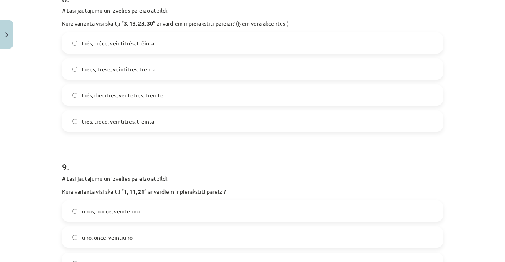
scroll to position [1355, 0]
click at [278, 120] on label "tres, trece, veintitrés, treinta" at bounding box center [253, 121] width 380 height 20
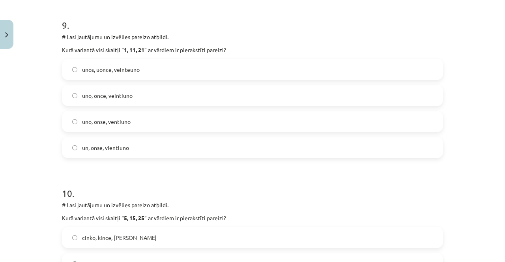
scroll to position [1497, 0]
click at [242, 90] on label "uno, once, veintiuno" at bounding box center [253, 95] width 380 height 20
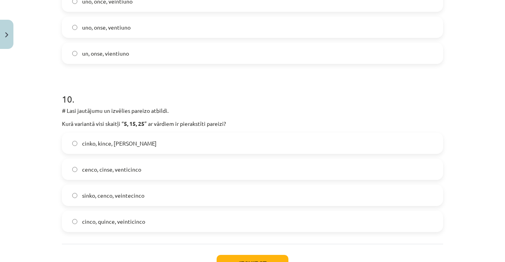
scroll to position [1627, 0]
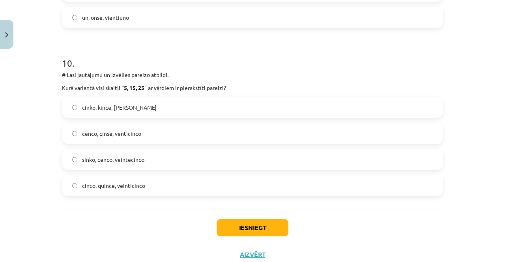
click at [207, 191] on label "cinco, quince, veinticinco" at bounding box center [253, 186] width 380 height 20
click at [260, 228] on button "Iesniegt" at bounding box center [253, 227] width 72 height 17
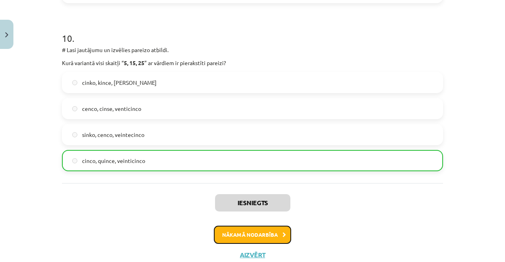
click at [270, 235] on button "Nākamā nodarbība" at bounding box center [252, 235] width 77 height 18
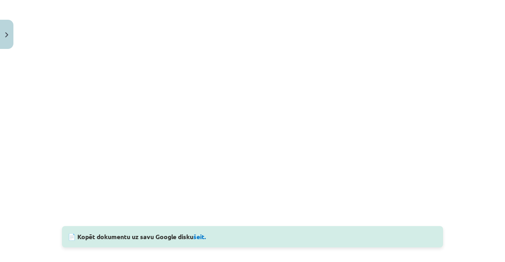
scroll to position [720, 0]
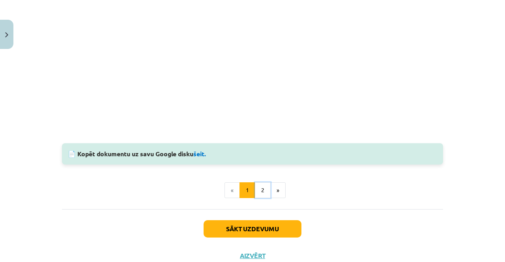
click at [255, 188] on button "2" at bounding box center [263, 190] width 16 height 16
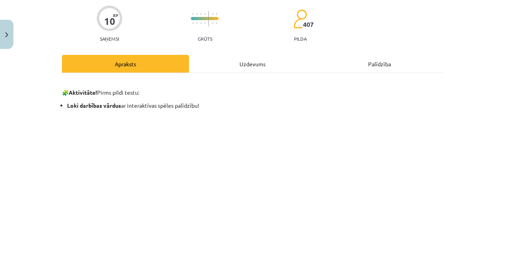
scroll to position [59, 0]
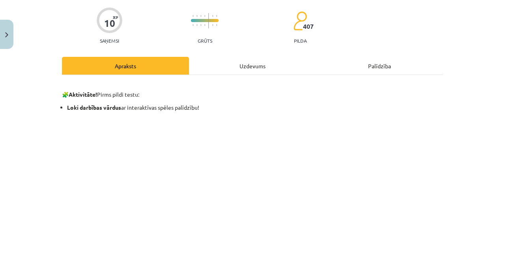
click at [295, 62] on div "Uzdevums" at bounding box center [252, 66] width 127 height 18
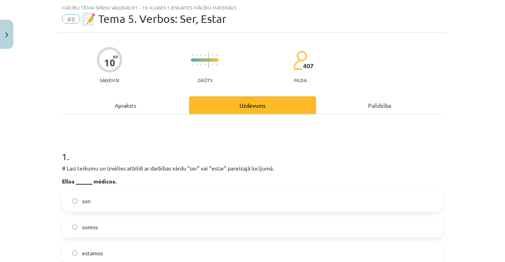
scroll to position [0, 0]
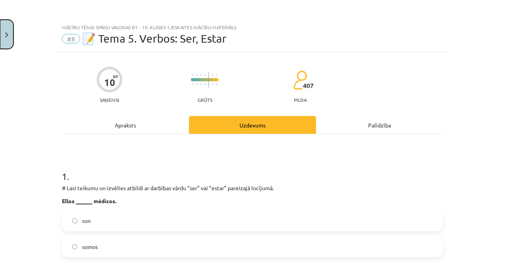
click at [10, 39] on button "Close" at bounding box center [6, 34] width 13 height 29
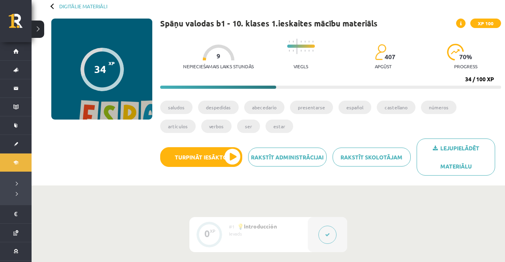
scroll to position [44, 0]
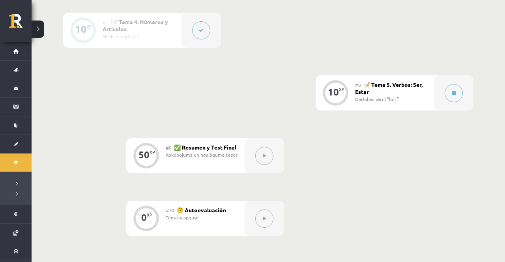
scroll to position [621, 0]
click at [447, 92] on button at bounding box center [454, 95] width 18 height 18
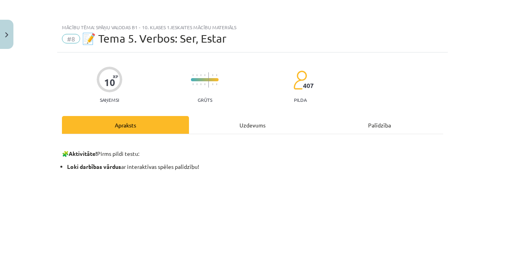
click at [287, 133] on div "Uzdevums" at bounding box center [252, 125] width 127 height 18
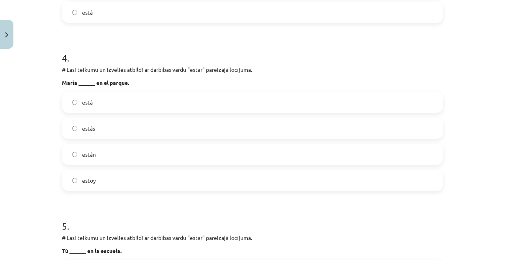
scroll to position [625, 0]
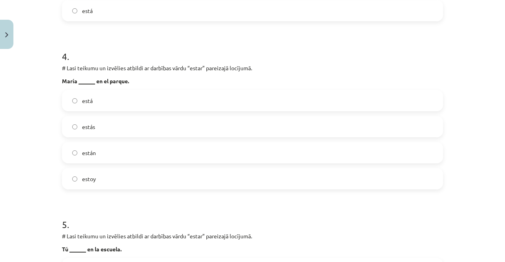
click at [72, 117] on label "estás" at bounding box center [253, 127] width 380 height 20
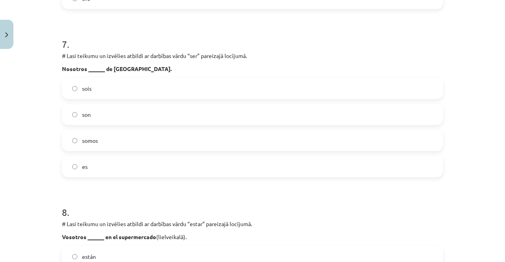
scroll to position [1143, 0]
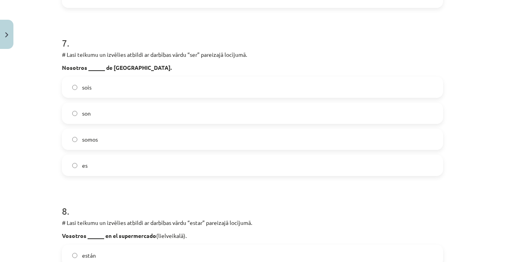
click at [84, 145] on label "somos" at bounding box center [253, 139] width 380 height 20
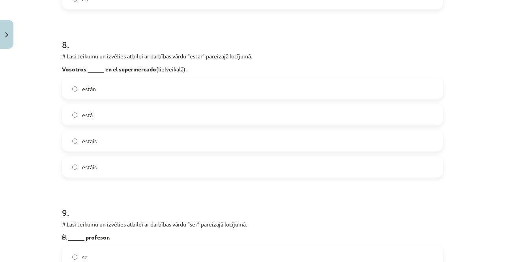
scroll to position [1311, 0]
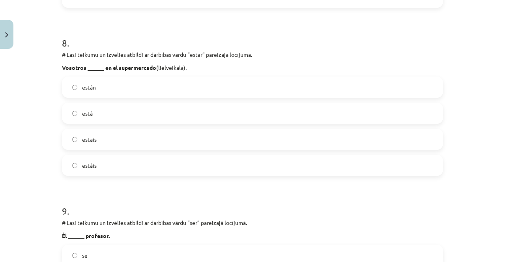
click at [178, 164] on label "estáis" at bounding box center [253, 166] width 380 height 20
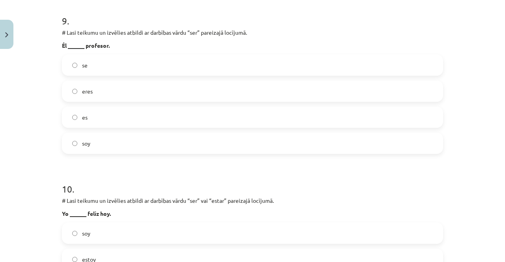
scroll to position [1495, 0]
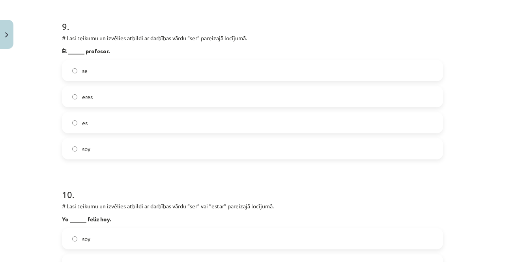
click at [68, 98] on label "eres" at bounding box center [253, 97] width 380 height 20
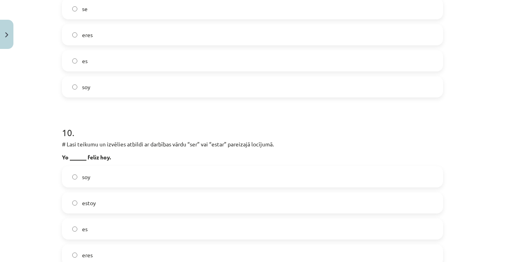
scroll to position [1627, 0]
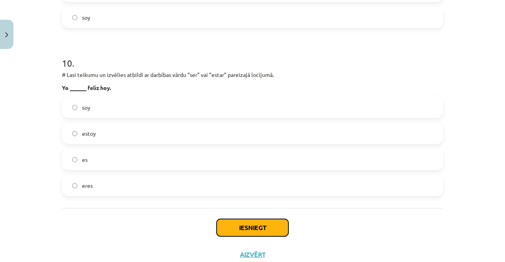
click at [246, 228] on button "Iesniegt" at bounding box center [253, 227] width 72 height 17
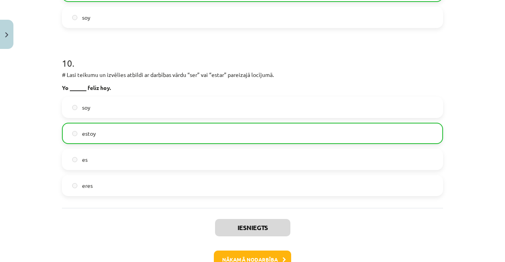
click at [29, 126] on div "Mācību tēma: Spāņu valodas b1 - 10. klases 1.ieskaites mācību materiāls #8 📝 Te…" at bounding box center [252, 131] width 505 height 262
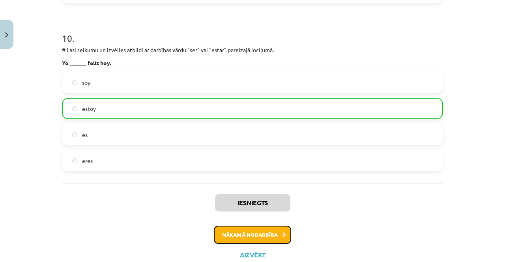
click at [223, 239] on button "Nākamā nodarbība" at bounding box center [252, 235] width 77 height 18
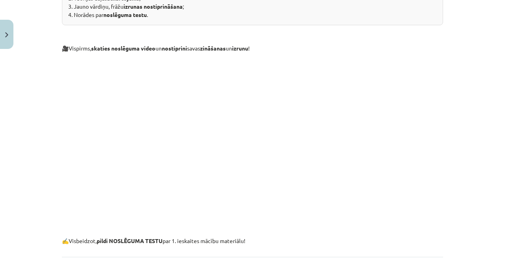
scroll to position [259, 0]
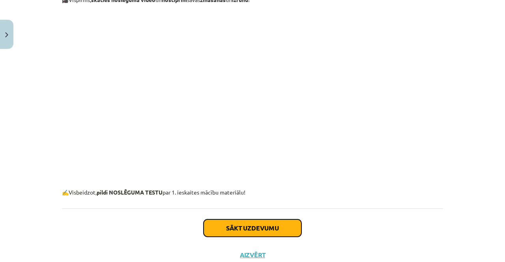
click at [263, 231] on button "Sākt uzdevumu" at bounding box center [253, 228] width 98 height 17
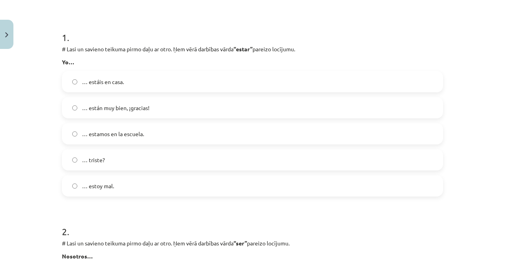
scroll to position [142, 0]
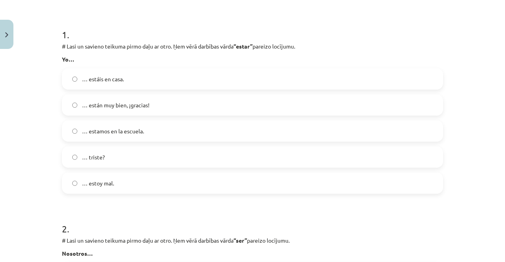
click at [172, 179] on label "… estoy mal." at bounding box center [253, 183] width 380 height 20
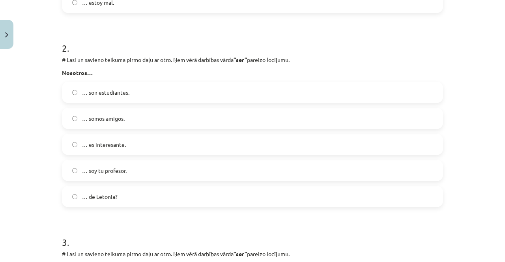
scroll to position [326, 0]
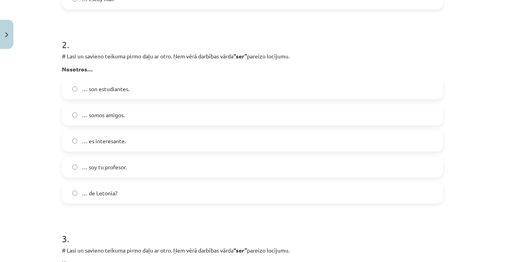
click at [235, 110] on label "… somos amigos." at bounding box center [253, 115] width 380 height 20
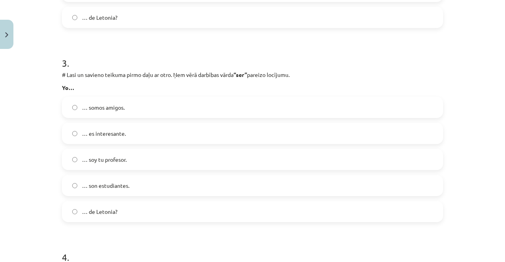
scroll to position [505, 0]
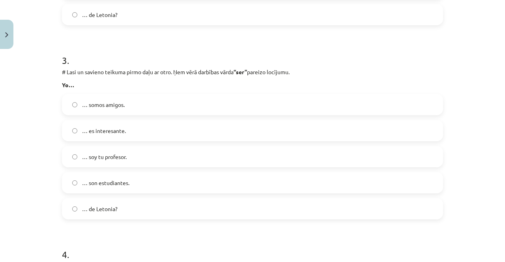
click at [196, 156] on label "… soy tu profesor." at bounding box center [253, 157] width 380 height 20
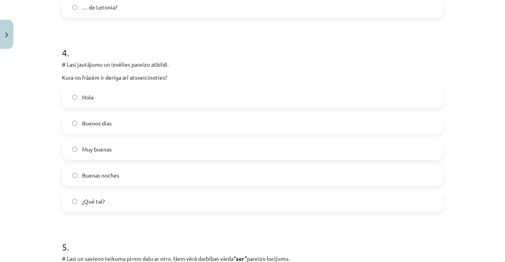
scroll to position [707, 0]
click at [232, 91] on label "Hola" at bounding box center [253, 97] width 380 height 20
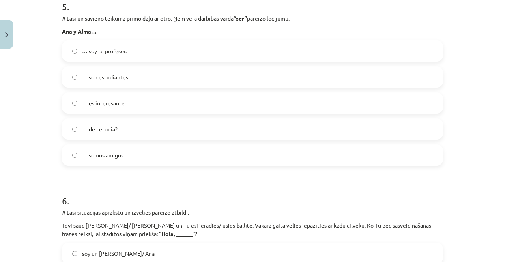
scroll to position [947, 0]
click at [212, 74] on label "… son estudiantes." at bounding box center [253, 77] width 380 height 20
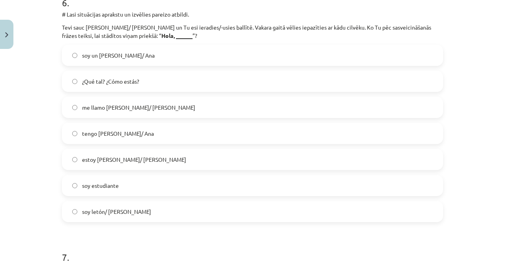
scroll to position [1145, 0]
click at [194, 107] on label "me llamo Pedro/ Ana" at bounding box center [253, 108] width 380 height 20
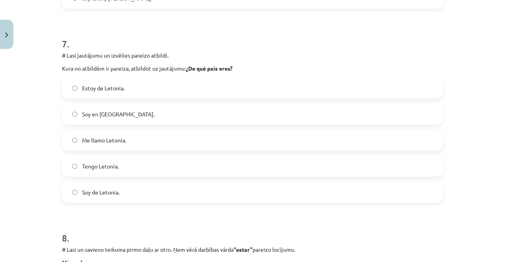
scroll to position [1360, 0]
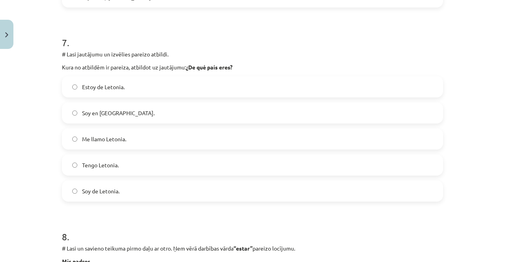
click at [249, 83] on label "Estoy de Letonia." at bounding box center [253, 87] width 380 height 20
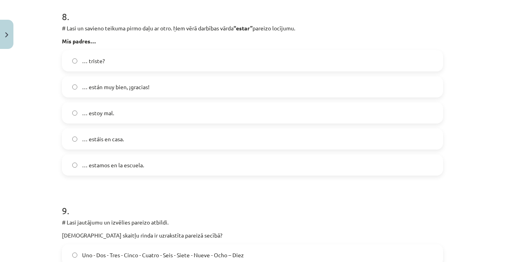
scroll to position [1584, 0]
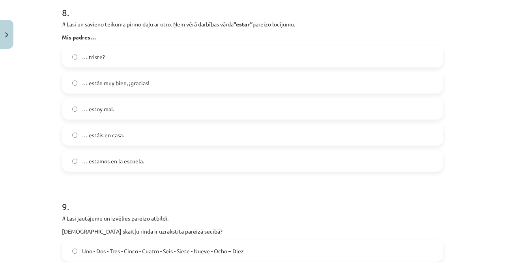
click at [265, 75] on label "… están muy bien, ¡gracias!" at bounding box center [253, 83] width 380 height 20
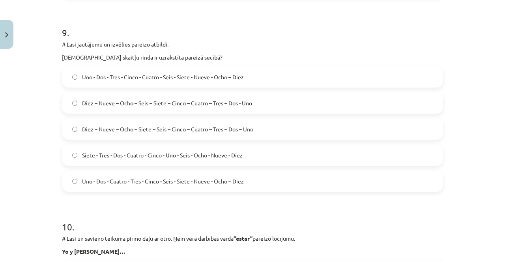
scroll to position [1759, 0]
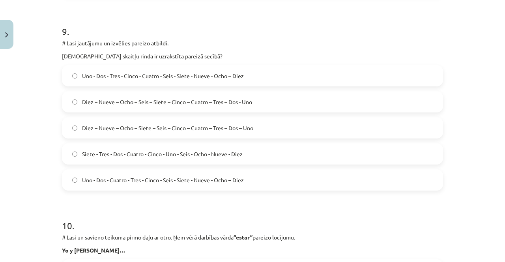
click at [199, 161] on label "Siete - Tres - Dos - Cuatro - Cinco - Uno - Seis - Ocho - Nueve - Diez" at bounding box center [253, 154] width 380 height 20
click at [251, 77] on label "Uno - Dos - Tres - Cinco - Cuatro - Seis - Siete - Nueve - Ocho – Diez" at bounding box center [253, 76] width 380 height 20
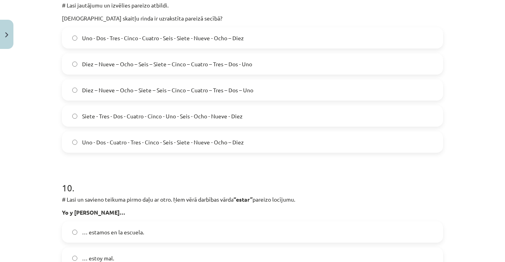
scroll to position [1796, 0]
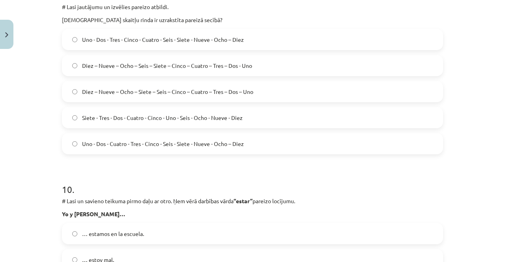
click at [214, 96] on label "Diez – Nueve – Ocho – Siete – Seis – Cinco – Cuatro – Tres – Dos – Uno" at bounding box center [253, 92] width 380 height 20
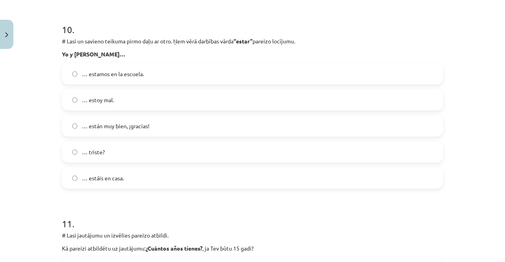
scroll to position [1959, 0]
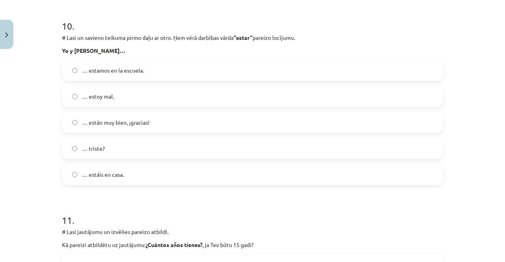
click at [85, 69] on span "… estamos en la escuela." at bounding box center [113, 70] width 62 height 8
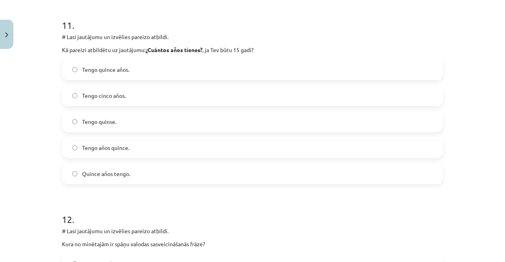
scroll to position [2153, 0]
click at [84, 73] on span "Tengo quince años." at bounding box center [105, 70] width 47 height 8
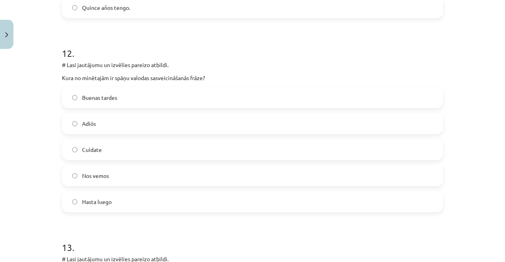
scroll to position [2321, 0]
click at [75, 88] on label "Buenas tardes" at bounding box center [253, 97] width 380 height 20
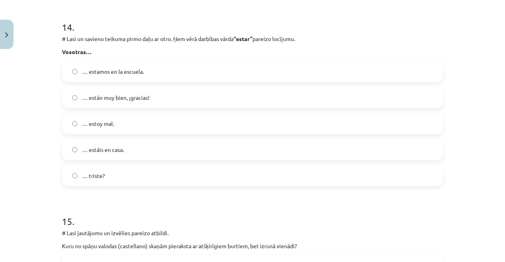
scroll to position [2734, 0]
click at [208, 150] on label "… estáis en casa." at bounding box center [253, 151] width 380 height 20
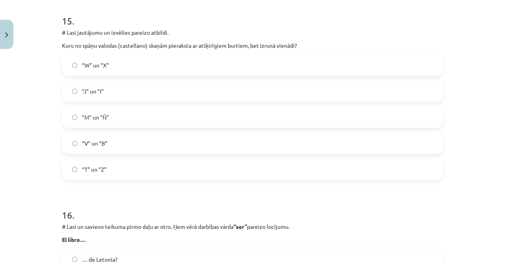
scroll to position [2936, 0]
click at [157, 92] on label "“J” un “I”" at bounding box center [253, 91] width 380 height 20
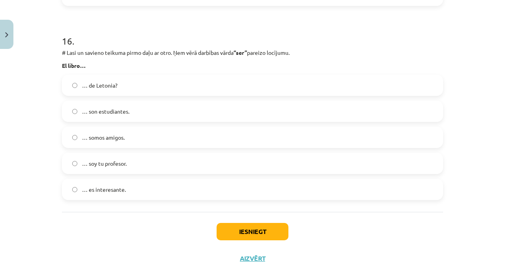
scroll to position [3113, 0]
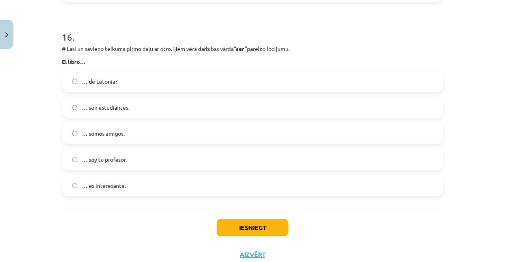
click at [82, 184] on span "… es interesante." at bounding box center [104, 186] width 44 height 8
click at [246, 223] on button "Iesniegt" at bounding box center [253, 227] width 72 height 17
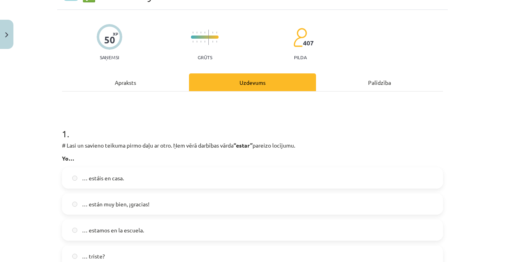
scroll to position [0, 0]
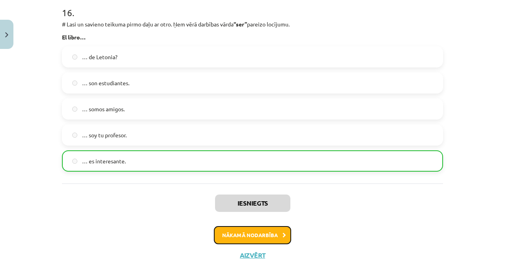
click at [273, 234] on button "Nākamā nodarbība" at bounding box center [252, 235] width 77 height 18
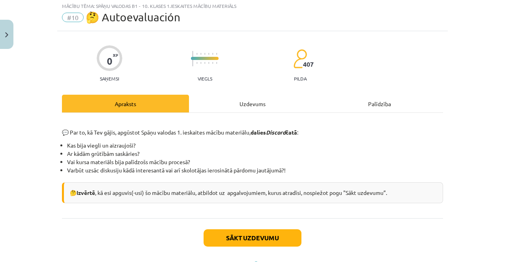
scroll to position [20, 0]
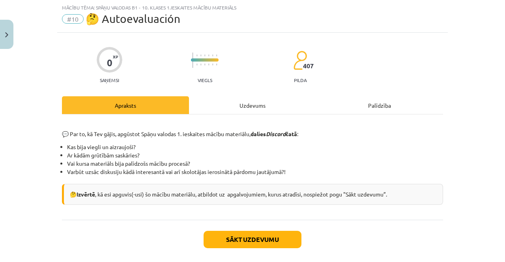
click at [280, 99] on div "Uzdevums" at bounding box center [252, 105] width 127 height 18
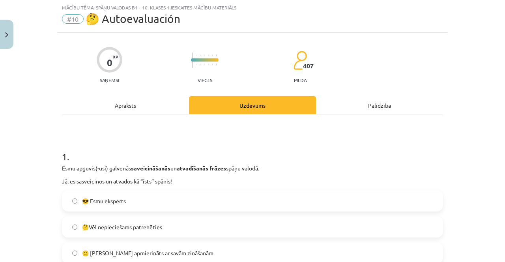
click at [167, 112] on div "Apraksts" at bounding box center [125, 105] width 127 height 18
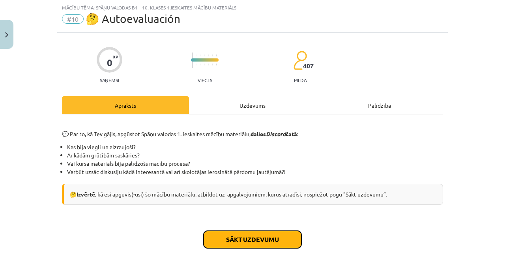
click at [265, 243] on button "Sākt uzdevumu" at bounding box center [253, 239] width 98 height 17
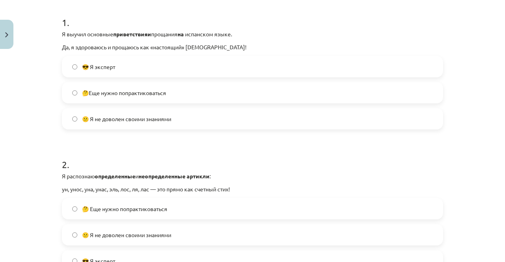
scroll to position [621, 0]
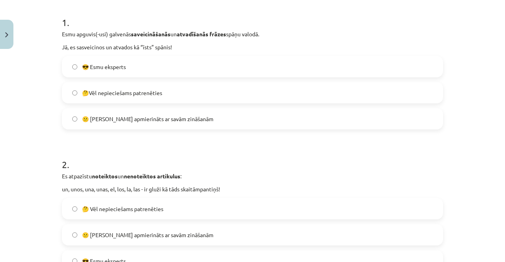
click at [233, 90] on label "🤔Vēl nepieciešams patrenēties" at bounding box center [253, 93] width 380 height 20
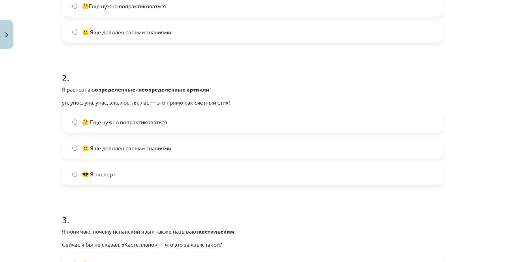
scroll to position [632, 0]
click at [242, 122] on label "🤔 Еще нужно попрактиковаться" at bounding box center [253, 122] width 380 height 20
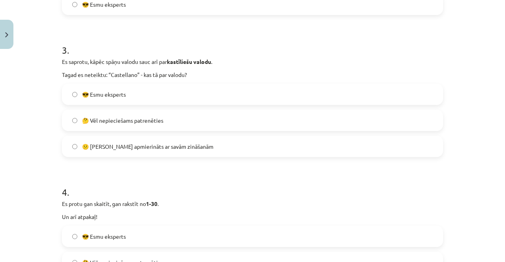
scroll to position [409, 0]
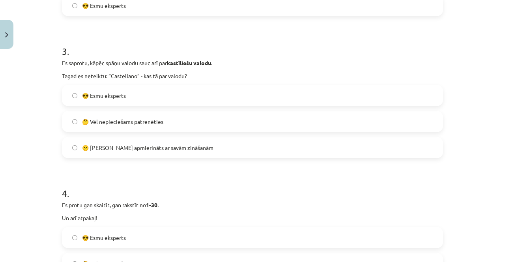
click at [193, 118] on label "🤔 Vēl nepieciešams patrenēties" at bounding box center [253, 122] width 380 height 20
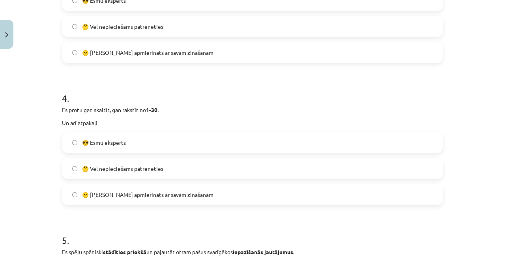
scroll to position [505, 0]
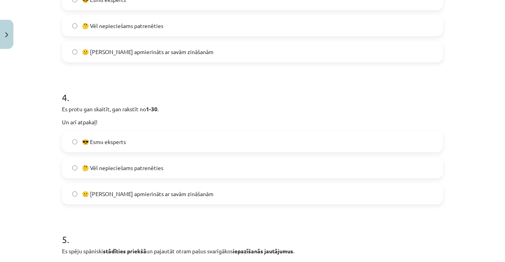
click at [208, 165] on label "🤔 Vēl nepieciešams patrenēties" at bounding box center [253, 168] width 380 height 20
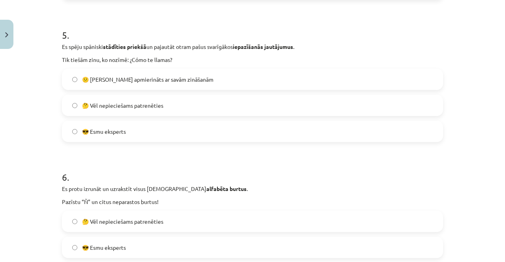
scroll to position [712, 0]
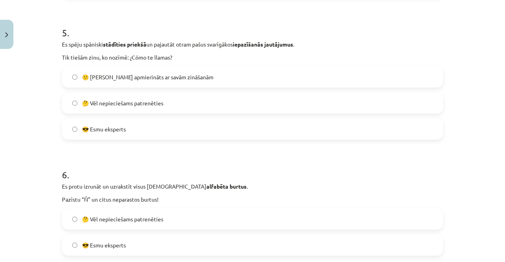
click at [246, 104] on label "🤔 Vēl nepieciešams patrenēties" at bounding box center [253, 103] width 380 height 20
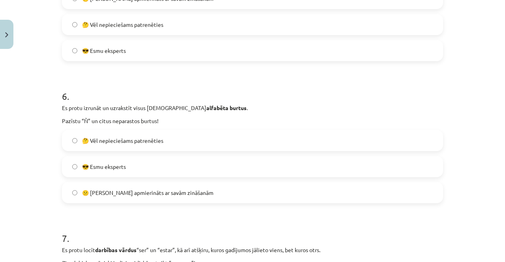
scroll to position [791, 0]
click at [224, 141] on label "🤔 Vēl nepieciešams patrenēties" at bounding box center [253, 140] width 380 height 20
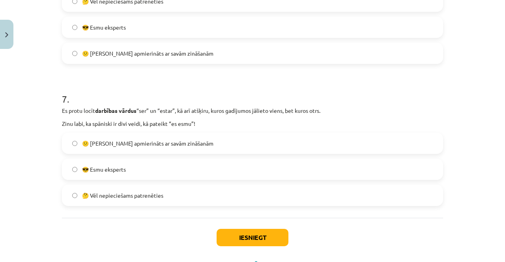
scroll to position [933, 0]
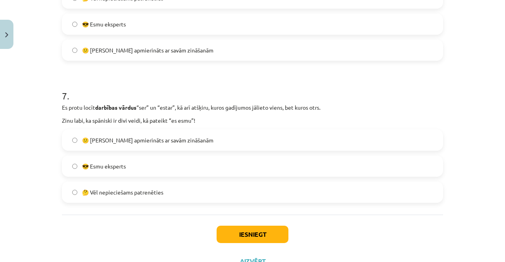
click at [167, 192] on label "🤔 Vēl nepieciešams patrenēties" at bounding box center [253, 192] width 380 height 20
click at [252, 233] on button "Iesniegt" at bounding box center [253, 234] width 72 height 17
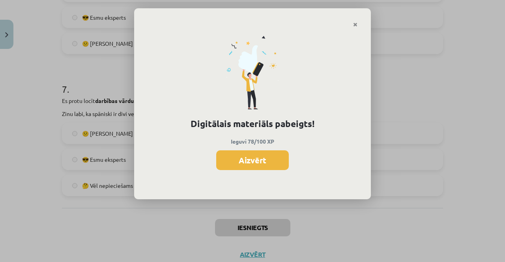
scroll to position [604, 0]
click at [245, 154] on button "Aizvērt" at bounding box center [252, 160] width 73 height 20
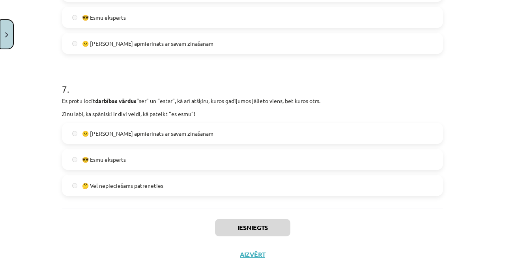
click at [9, 28] on button "Close" at bounding box center [6, 34] width 13 height 29
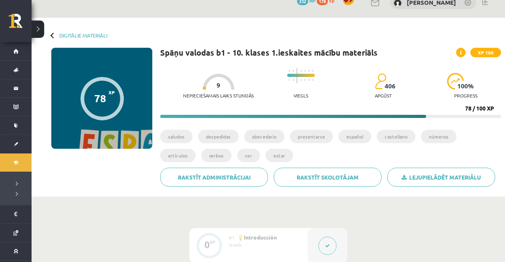
scroll to position [0, 0]
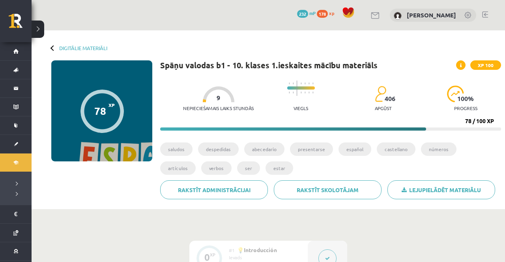
click at [18, 161] on link "Digitālie materiāli" at bounding box center [16, 163] width 32 height 18
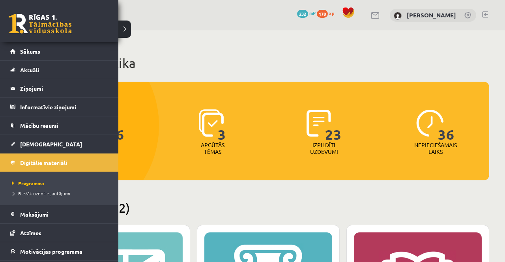
click at [56, 142] on link "[DEMOGRAPHIC_DATA]" at bounding box center [59, 144] width 98 height 18
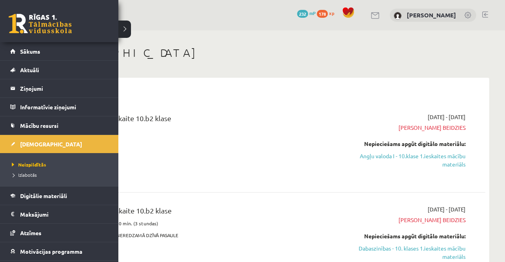
click at [178, 174] on div "Angļu valoda 1. ieskaite 10.b2 klase" at bounding box center [192, 146] width 279 height 67
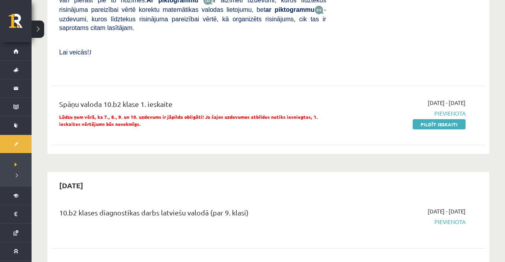
scroll to position [751, 0]
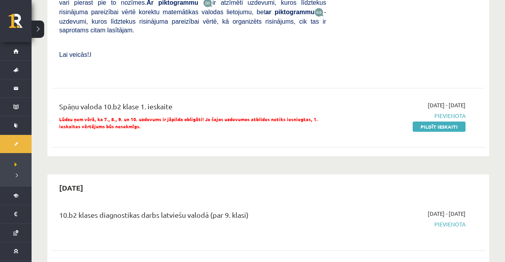
click at [459, 128] on link "Pildīt ieskaiti" at bounding box center [439, 127] width 53 height 10
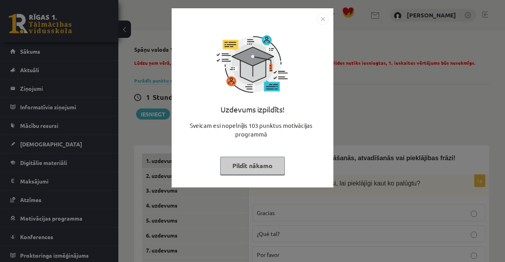
click at [319, 240] on div "Uzdevums izpildīts! Sveicam esi nopelnījis 103 punktus motivācijas programmā Pi…" at bounding box center [252, 131] width 505 height 262
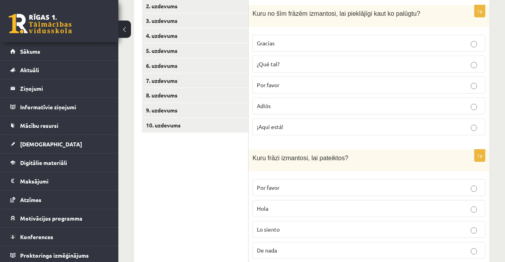
click at [217, 76] on link "7. uzdevums" at bounding box center [195, 80] width 106 height 15
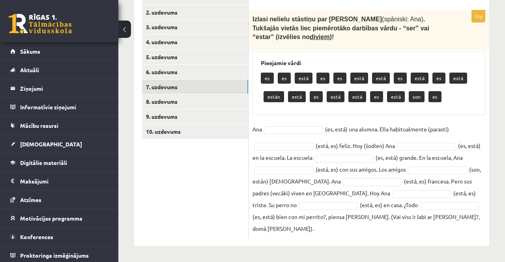
scroll to position [142, 0]
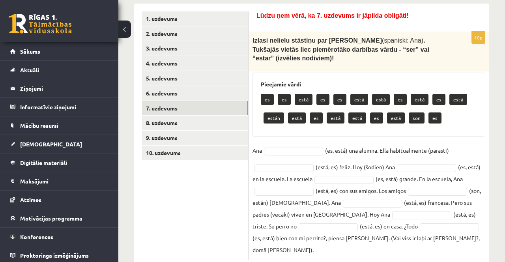
click at [212, 122] on link "8. uzdevums" at bounding box center [195, 123] width 106 height 15
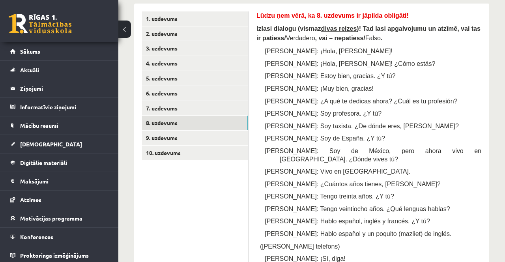
click at [212, 139] on link "9. uzdevums" at bounding box center [195, 138] width 106 height 15
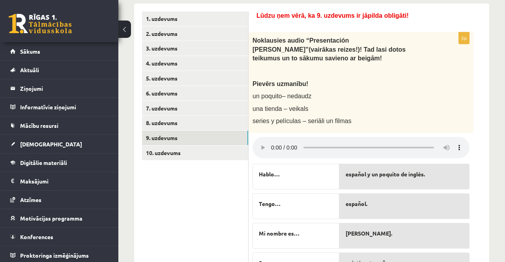
click at [206, 152] on link "10. uzdevums" at bounding box center [195, 153] width 106 height 15
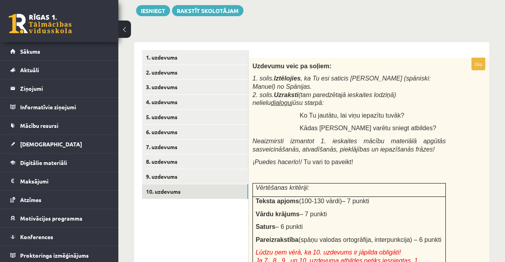
scroll to position [103, 0]
click at [222, 69] on link "2. uzdevums" at bounding box center [195, 72] width 106 height 15
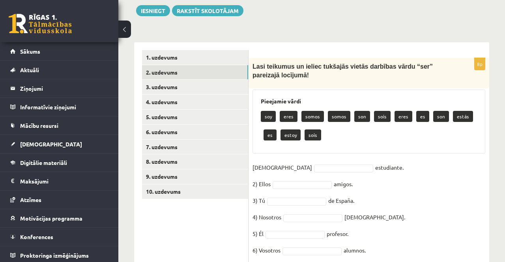
click at [229, 56] on link "1. uzdevums" at bounding box center [195, 57] width 106 height 15
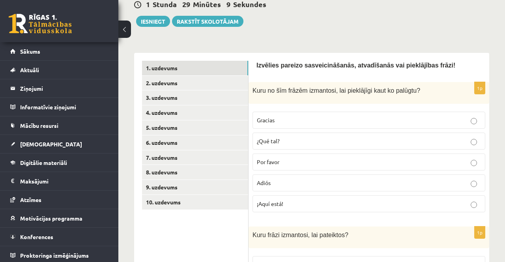
scroll to position [88, 0]
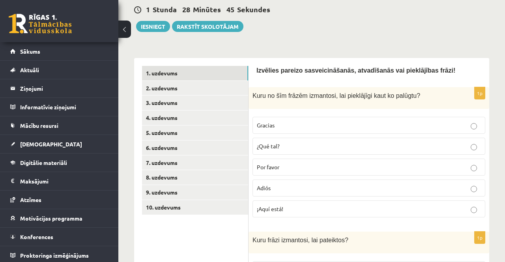
click at [456, 162] on label "Por favor" at bounding box center [369, 167] width 233 height 17
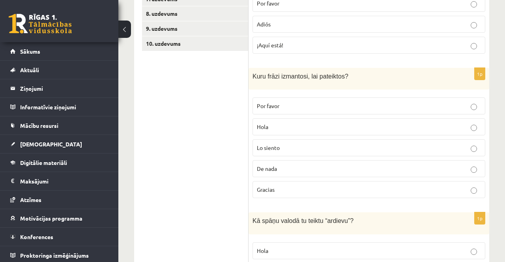
scroll to position [250, 0]
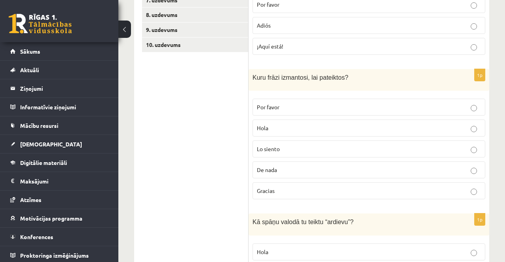
click at [309, 192] on label "Gracias" at bounding box center [369, 190] width 233 height 17
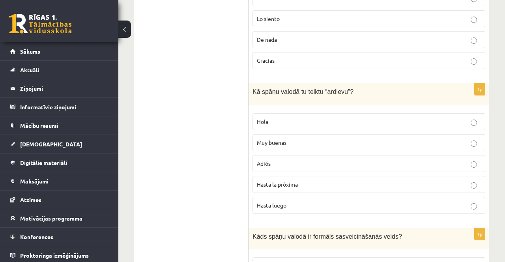
scroll to position [382, 0]
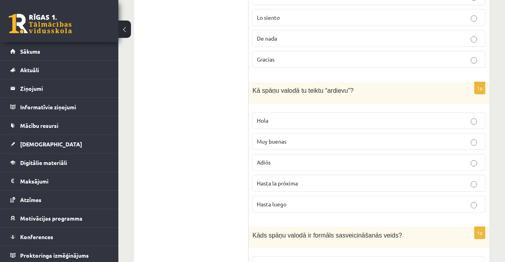
click at [255, 163] on label "Adiós" at bounding box center [369, 162] width 233 height 17
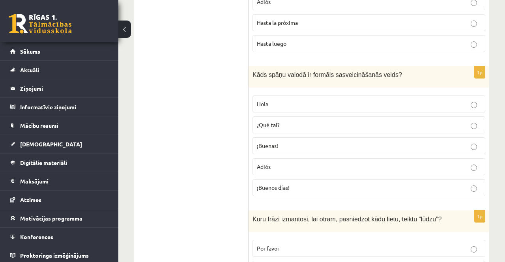
scroll to position [543, 0]
click at [254, 188] on label "¡Buenos días!" at bounding box center [369, 187] width 233 height 17
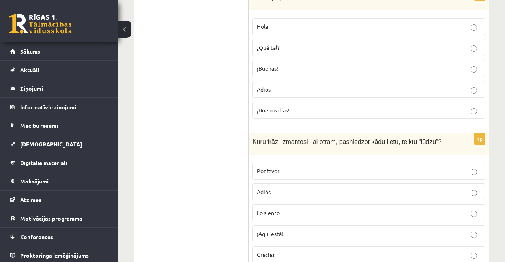
scroll to position [618, 0]
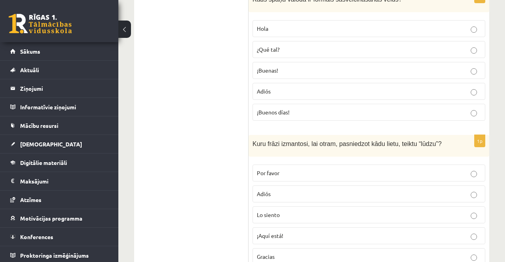
click at [267, 236] on label "¡Aquí está!" at bounding box center [369, 235] width 233 height 17
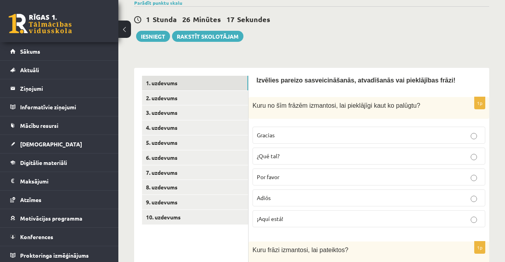
scroll to position [76, 0]
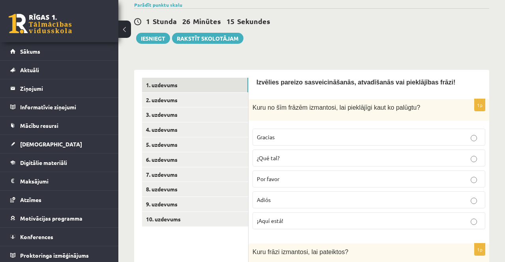
click at [154, 111] on link "3. uzdevums" at bounding box center [195, 114] width 106 height 15
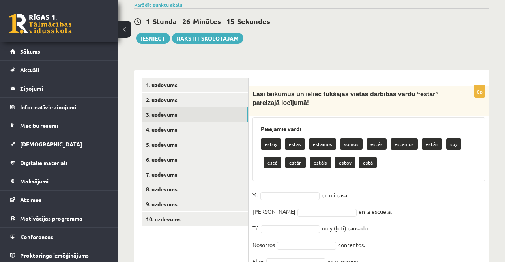
click at [155, 96] on link "2. uzdevums" at bounding box center [195, 100] width 106 height 15
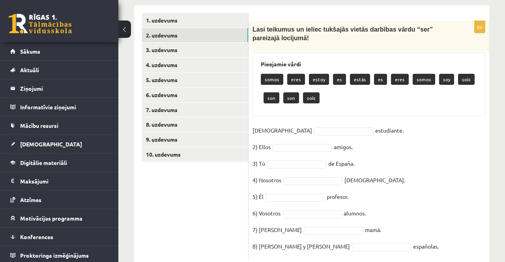
scroll to position [139, 0]
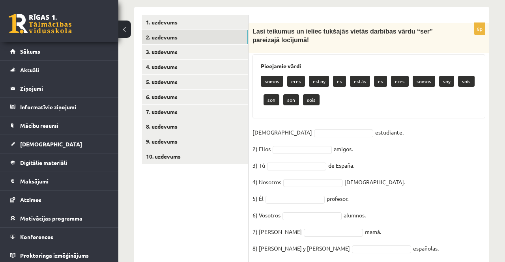
click at [271, 84] on p "somos" at bounding box center [272, 81] width 23 height 11
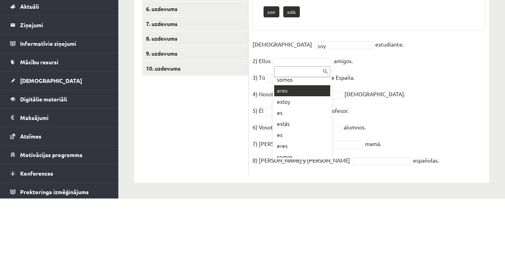
scroll to position [21, 0]
click at [304, 138] on input "text" at bounding box center [302, 135] width 56 height 11
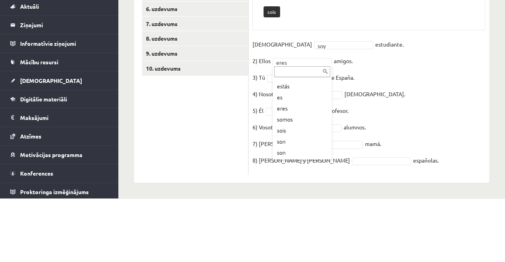
scroll to position [54, 0]
type input "*"
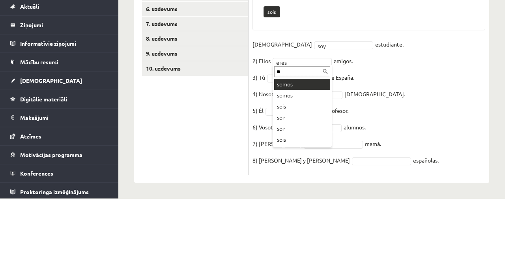
type input "***"
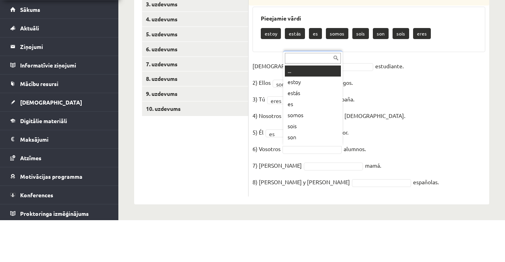
scroll to position [144, 0]
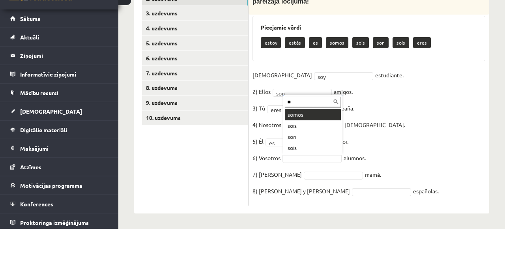
type input "***"
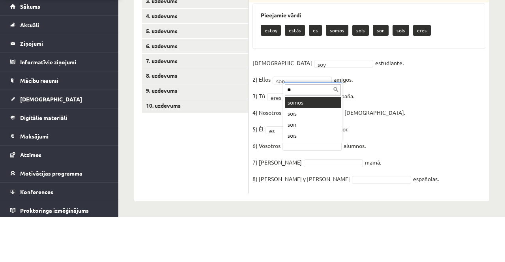
type input "*"
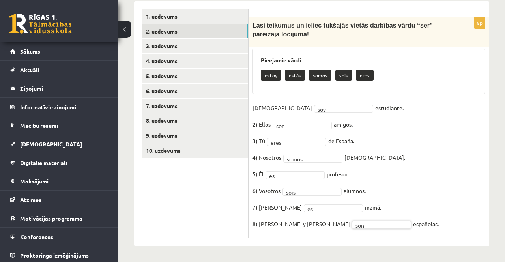
click at [222, 39] on link "3. uzdevums" at bounding box center [195, 46] width 106 height 15
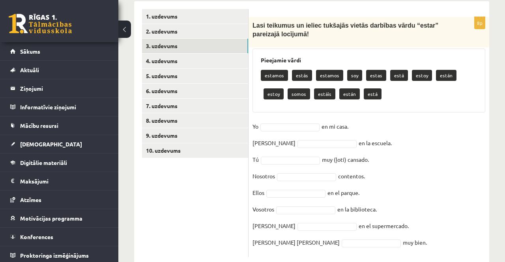
click at [233, 21] on link "1. uzdevums" at bounding box center [195, 16] width 106 height 15
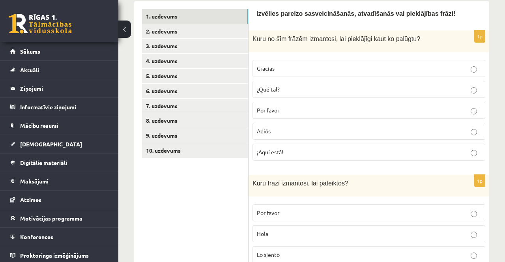
click at [211, 28] on link "2. uzdevums" at bounding box center [195, 31] width 106 height 15
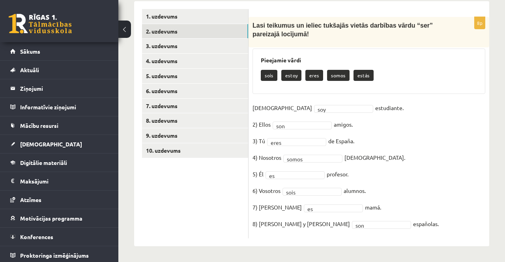
click at [211, 41] on link "3. uzdevums" at bounding box center [195, 46] width 106 height 15
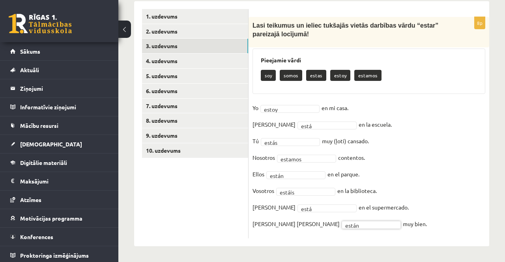
click at [195, 58] on link "4. uzdevums" at bounding box center [195, 61] width 106 height 15
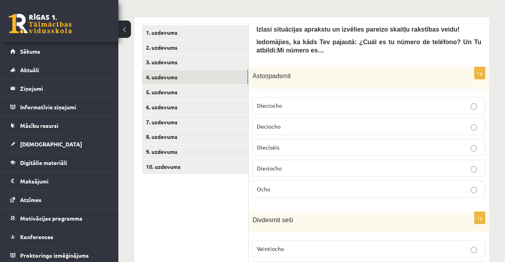
scroll to position [130, 0]
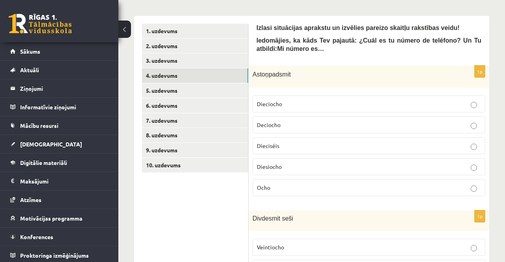
click at [268, 165] on span "Diesiocho" at bounding box center [269, 166] width 25 height 7
click at [264, 128] on label "Deciocho" at bounding box center [369, 124] width 233 height 17
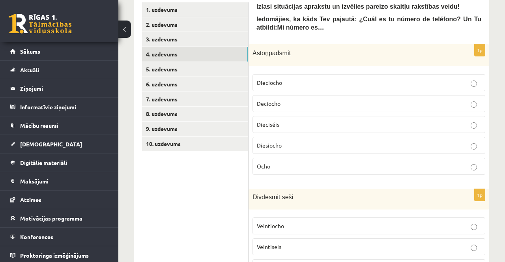
scroll to position [156, 0]
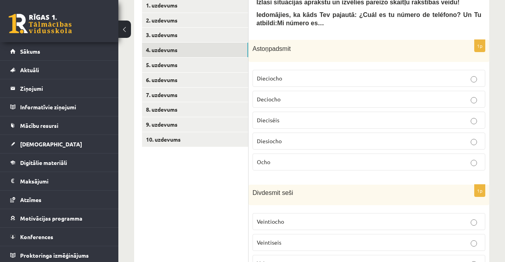
click at [274, 75] on span "Dieciocho" at bounding box center [269, 78] width 25 height 7
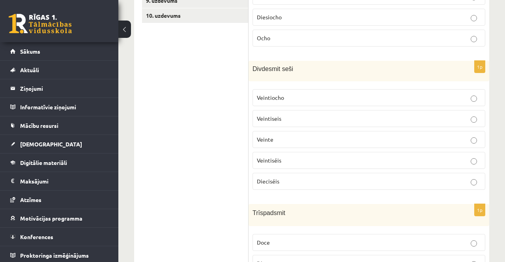
scroll to position [281, 0]
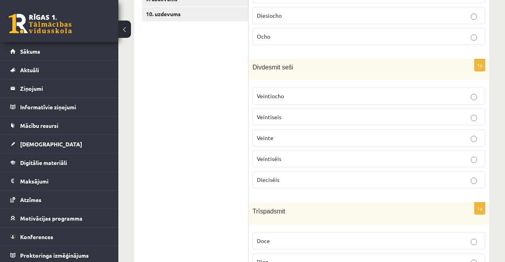
click at [452, 113] on p "Veintiseis" at bounding box center [369, 117] width 224 height 8
click at [445, 171] on label "Dieciséis" at bounding box center [369, 179] width 233 height 17
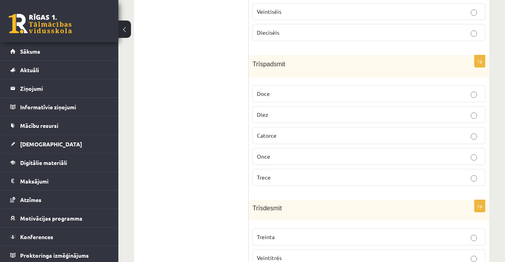
scroll to position [424, 0]
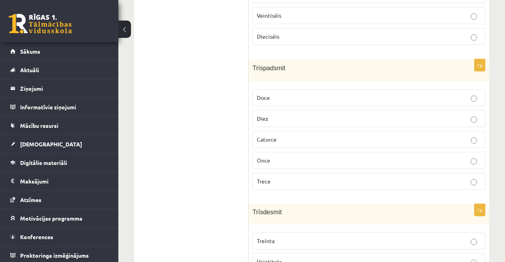
click at [283, 181] on label "Trece" at bounding box center [369, 181] width 233 height 17
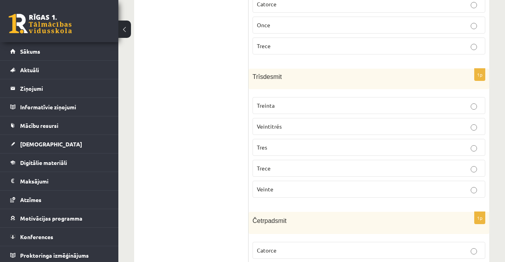
scroll to position [560, 0]
click at [311, 101] on p "Treinta" at bounding box center [369, 105] width 224 height 8
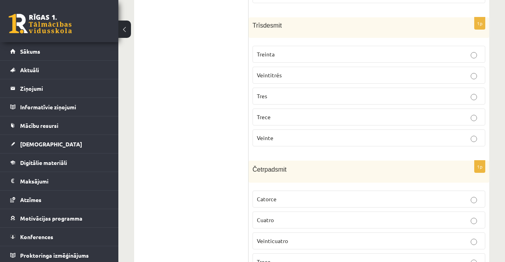
scroll to position [637, 0]
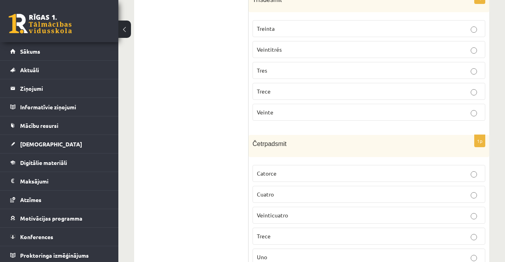
click at [285, 172] on label "Catorce" at bounding box center [369, 173] width 233 height 17
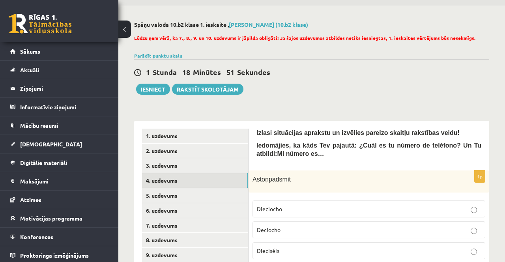
scroll to position [24, 0]
click at [197, 192] on link "5. uzdevums" at bounding box center [195, 196] width 106 height 15
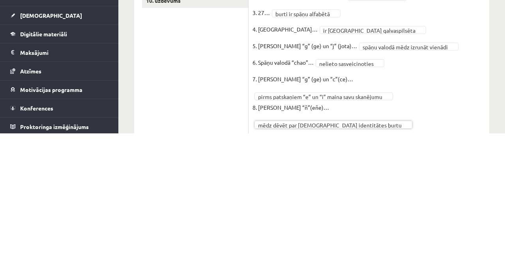
scroll to position [166, 0]
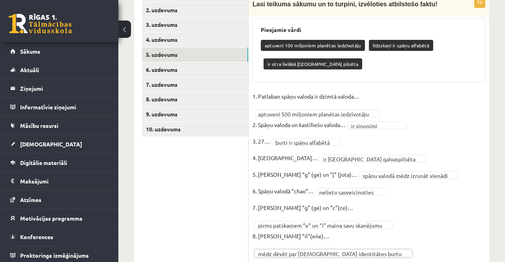
click at [220, 68] on link "6. uzdevums" at bounding box center [195, 69] width 106 height 15
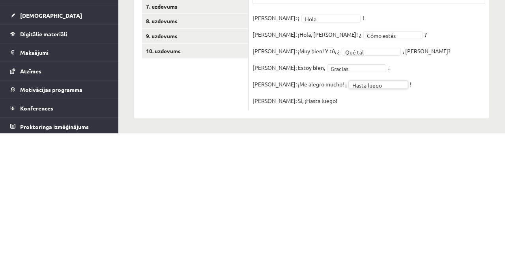
scroll to position [115, 0]
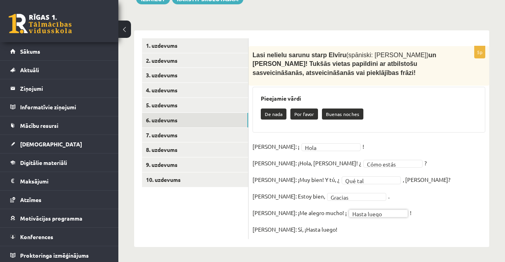
click at [425, 220] on fieldset "**********" at bounding box center [369, 188] width 233 height 95
click at [190, 134] on link "7. uzdevums" at bounding box center [195, 135] width 106 height 15
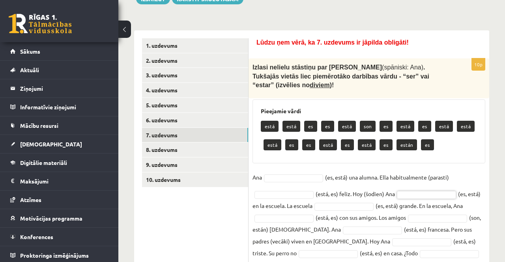
scroll to position [142, 0]
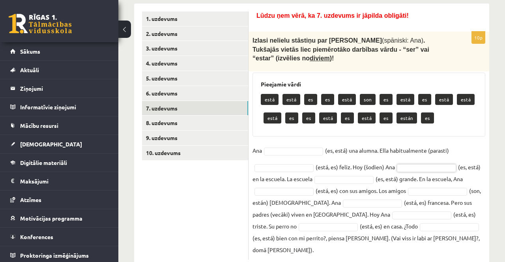
click at [306, 131] on div "10p Izlasi nelielu stāstiņu par Annu (spāniski: Ana) . Tukšajās vietās liec pie…" at bounding box center [369, 146] width 241 height 228
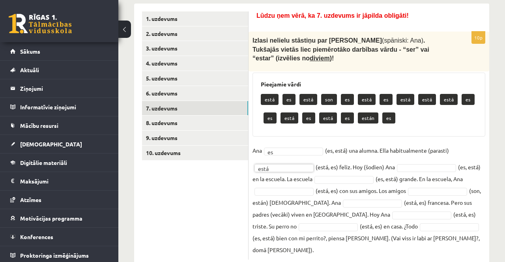
click at [489, 132] on div "10p Izlasi nelielu stāstiņu par Annu (spāniski: Ana) . Tukšajās vietās liec pie…" at bounding box center [369, 146] width 241 height 228
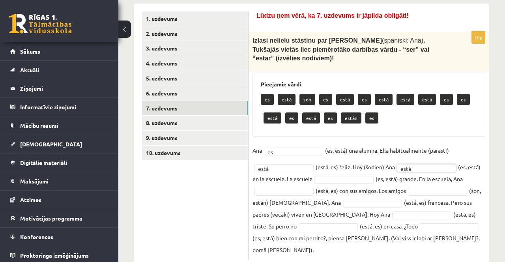
click at [497, 99] on div "**********" at bounding box center [311, 85] width 387 height 395
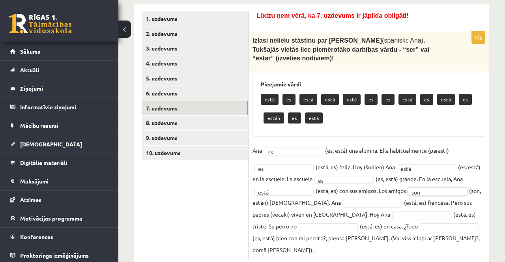
click at [492, 204] on div "**********" at bounding box center [311, 85] width 387 height 395
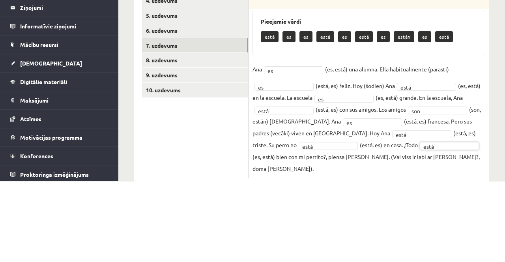
scroll to position [124, 0]
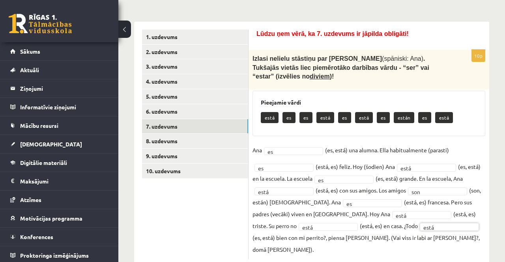
click at [203, 141] on link "8. uzdevums" at bounding box center [195, 141] width 106 height 15
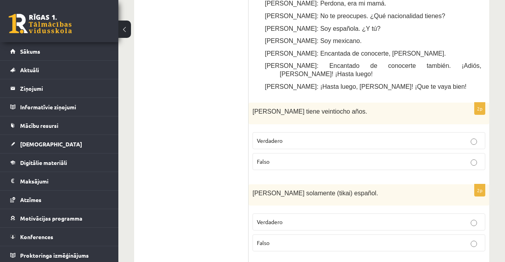
scroll to position [422, 0]
click at [357, 158] on p "Falso" at bounding box center [369, 162] width 224 height 8
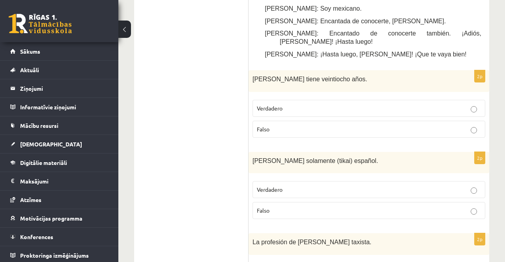
scroll to position [453, 0]
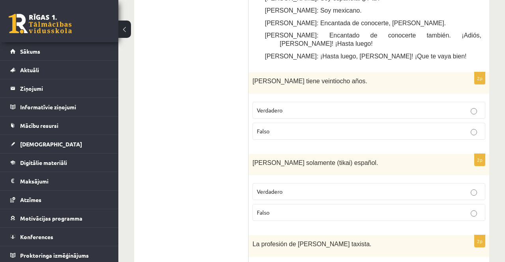
click at [258, 204] on label "Falso" at bounding box center [369, 212] width 233 height 17
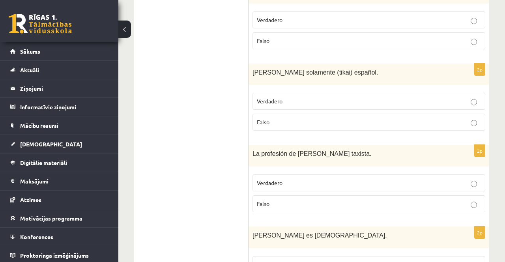
scroll to position [552, 0]
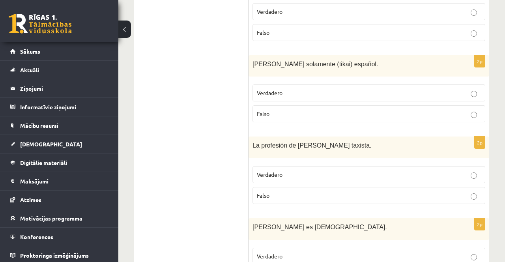
click at [263, 171] on span "Verdadero" at bounding box center [270, 174] width 26 height 7
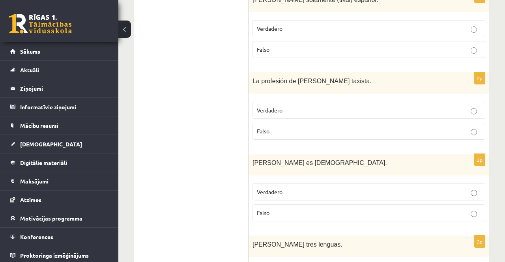
scroll to position [613, 0]
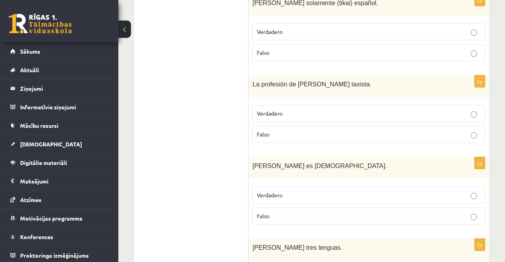
click at [266, 212] on span "Falso" at bounding box center [263, 215] width 13 height 7
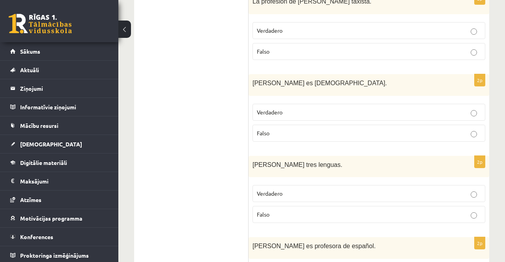
scroll to position [696, 0]
click at [264, 206] on label "Falso" at bounding box center [369, 214] width 233 height 17
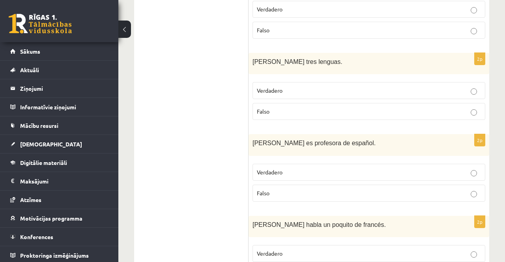
scroll to position [799, 0]
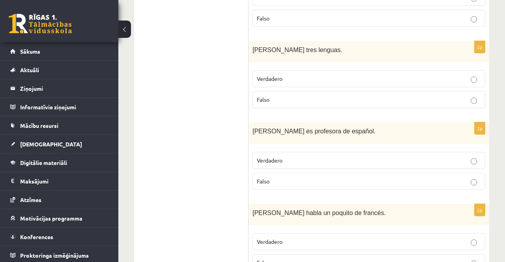
click at [266, 173] on label "Falso" at bounding box center [369, 181] width 233 height 17
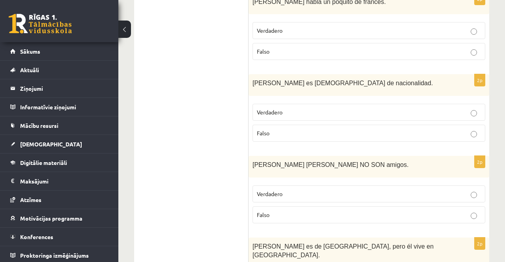
scroll to position [1023, 0]
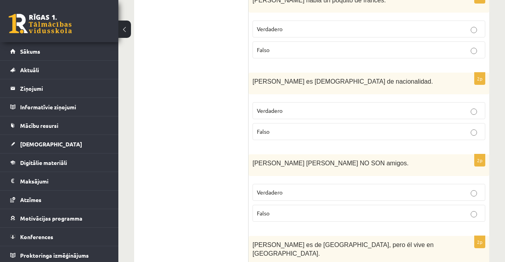
click at [483, 184] on label "Verdadero" at bounding box center [369, 192] width 233 height 17
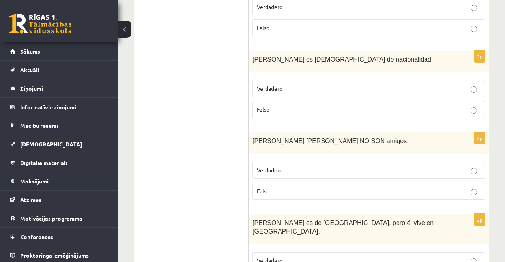
scroll to position [1046, 0]
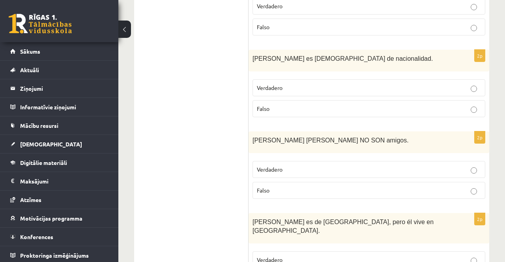
click at [482, 251] on label "Verdadero" at bounding box center [369, 259] width 233 height 17
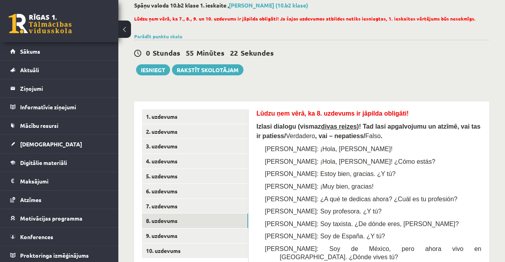
scroll to position [0, 0]
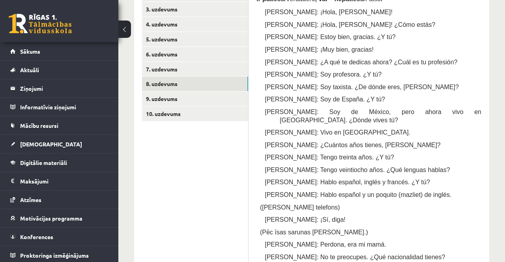
click at [231, 99] on link "9. uzdevums" at bounding box center [195, 99] width 106 height 15
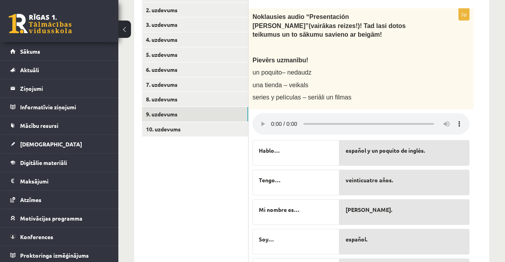
scroll to position [167, 0]
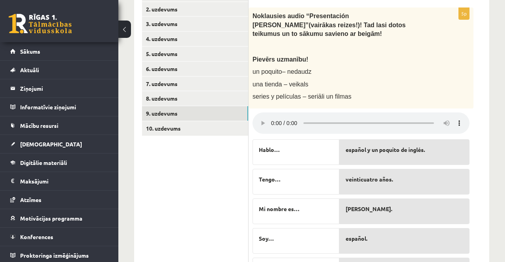
click at [205, 130] on link "10. uzdevums" at bounding box center [195, 128] width 106 height 15
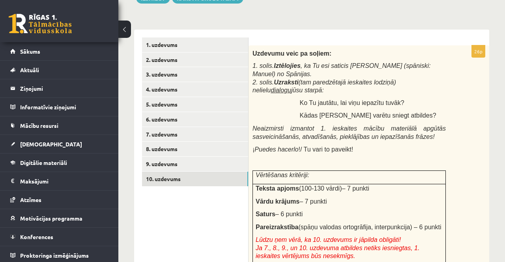
scroll to position [116, 0]
click at [195, 163] on link "9. uzdevums" at bounding box center [195, 164] width 106 height 15
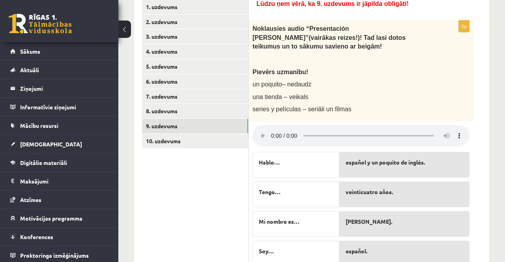
scroll to position [155, 0]
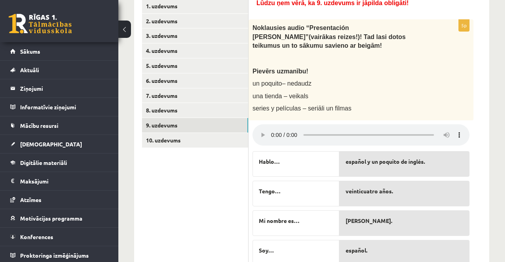
click at [206, 96] on link "7. uzdevums" at bounding box center [195, 95] width 106 height 15
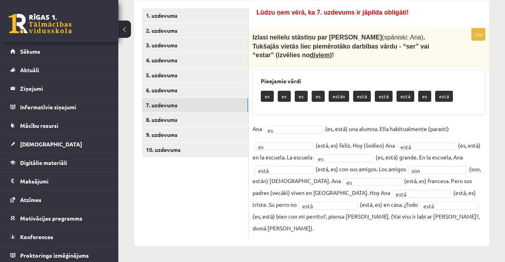
scroll to position [99, 0]
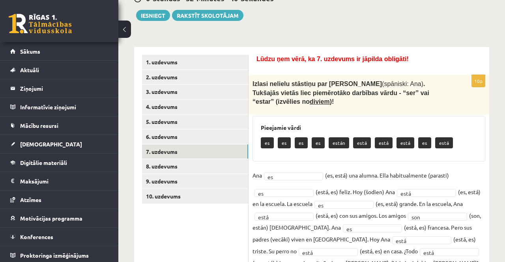
click at [220, 60] on link "1. uzdevums" at bounding box center [195, 62] width 106 height 15
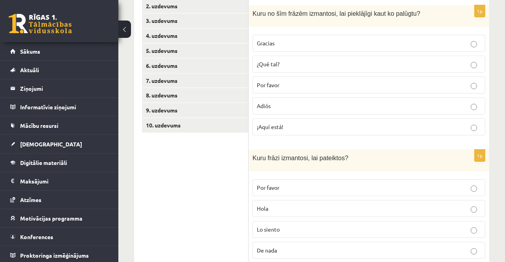
click at [199, 111] on link "9. uzdevums" at bounding box center [195, 110] width 106 height 15
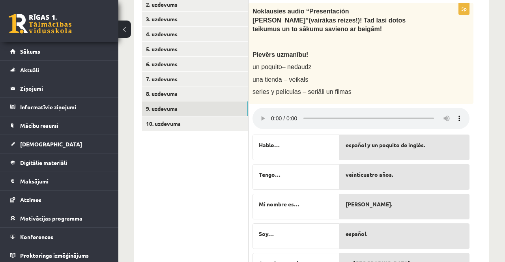
scroll to position [173, 0]
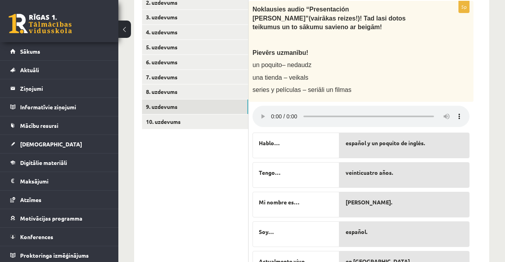
click at [201, 118] on link "10. uzdevums" at bounding box center [195, 121] width 106 height 15
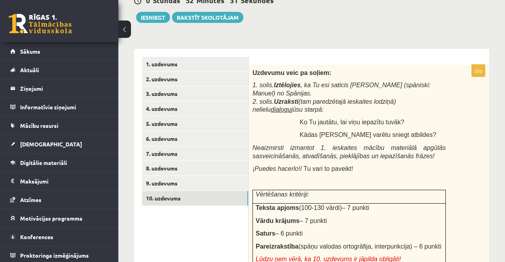
scroll to position [0, 0]
click at [152, 16] on button "Iesniegt" at bounding box center [153, 17] width 34 height 11
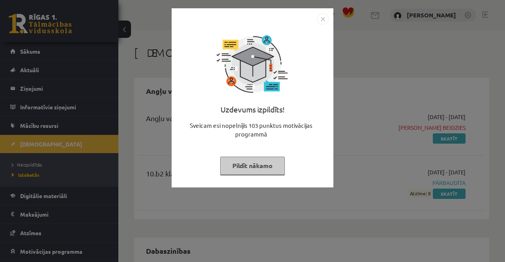
click at [282, 225] on div "Uzdevums izpildīts! Sveicam esi nopelnījis 103 punktus motivācijas programmā Pi…" at bounding box center [252, 131] width 505 height 262
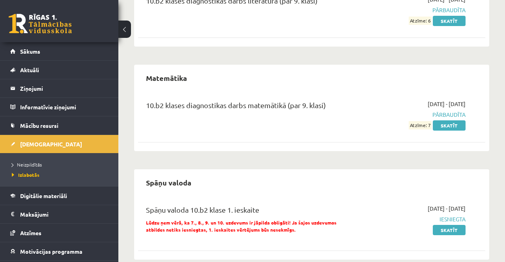
scroll to position [985, 0]
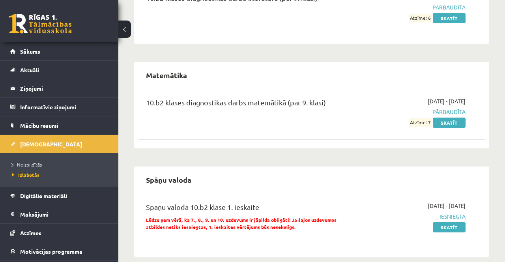
click at [77, 146] on link "[DEMOGRAPHIC_DATA]" at bounding box center [59, 144] width 98 height 18
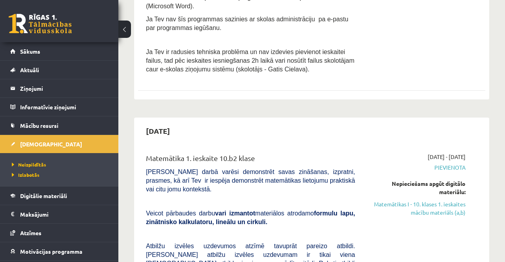
scroll to position [415, 0]
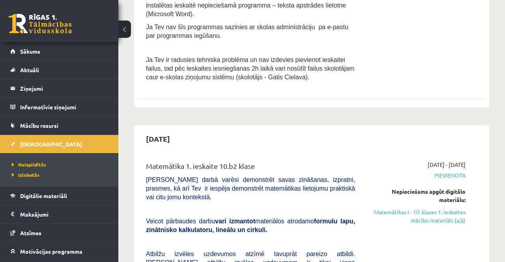
click at [437, 208] on link "Matemātikas I - 10. klases 1. ieskaites mācību materiāls (a,b)" at bounding box center [416, 216] width 99 height 17
click at [439, 209] on link "Matemātikas I - 10. klases 1. ieskaites mācību materiāls (a,b)" at bounding box center [416, 216] width 99 height 17
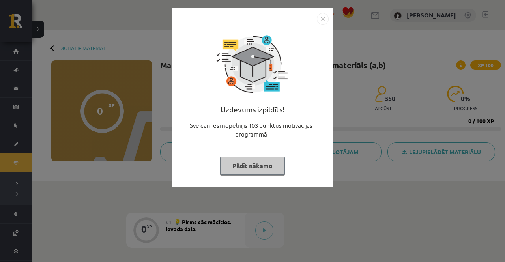
click at [411, 216] on div "Uzdevums izpildīts! Sveicam esi nopelnījis 103 punktus motivācijas programmā Pi…" at bounding box center [252, 131] width 505 height 262
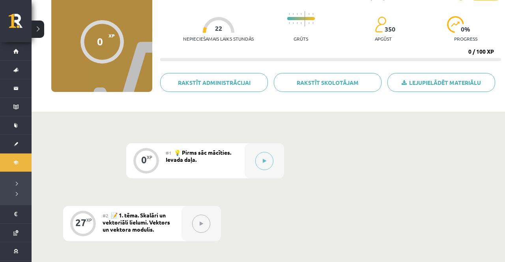
scroll to position [64, 0]
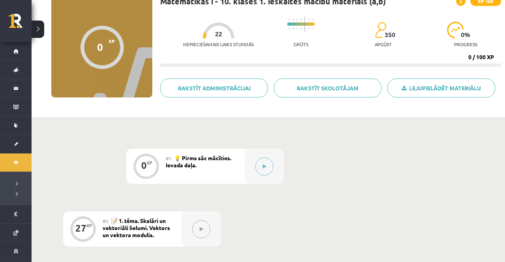
click at [265, 166] on icon at bounding box center [265, 166] width 4 height 5
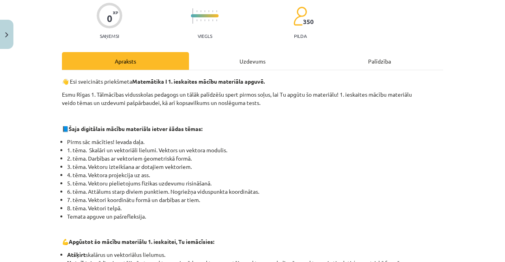
scroll to position [0, 0]
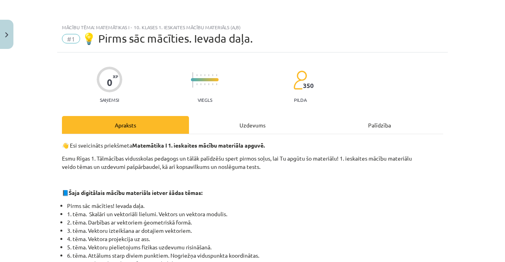
click at [250, 132] on div "Uzdevums" at bounding box center [252, 125] width 127 height 18
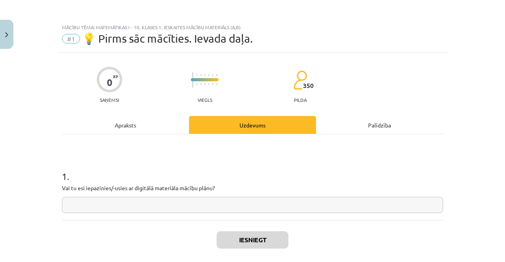
scroll to position [12, 0]
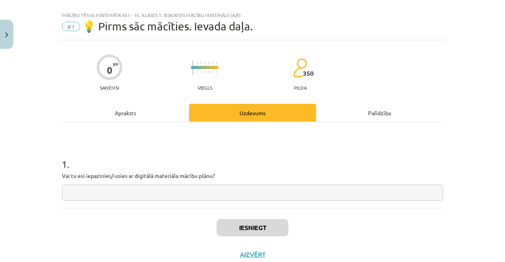
click at [157, 107] on div "Apraksts" at bounding box center [125, 113] width 127 height 18
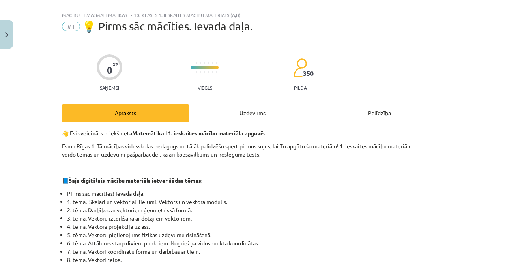
click at [230, 107] on div "Uzdevums" at bounding box center [252, 113] width 127 height 18
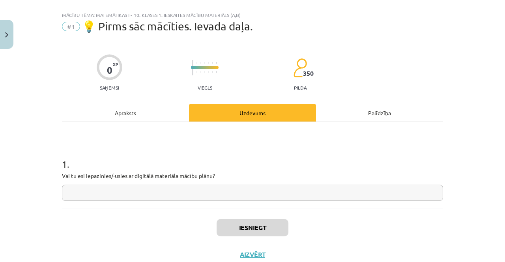
scroll to position [0, 0]
click at [229, 195] on input "text" at bounding box center [252, 193] width 381 height 16
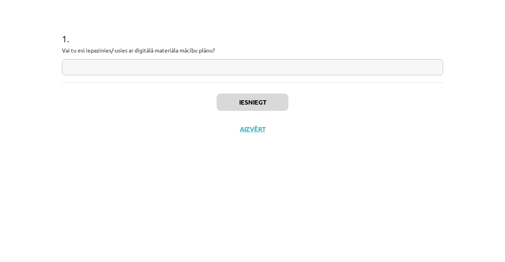
scroll to position [64, 0]
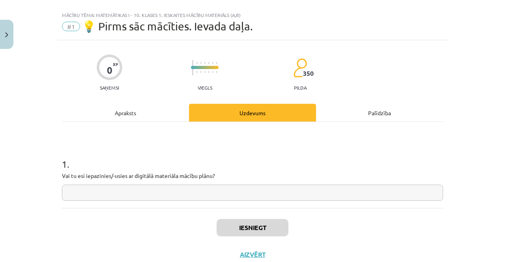
click at [247, 195] on input "text" at bounding box center [252, 193] width 381 height 16
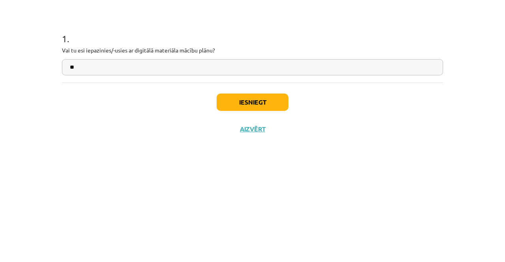
type input "**"
click at [272, 223] on button "Iesniegt" at bounding box center [253, 227] width 72 height 17
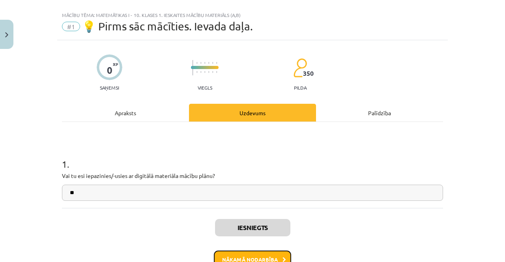
click at [260, 257] on button "Nākamā nodarbība" at bounding box center [252, 260] width 77 height 18
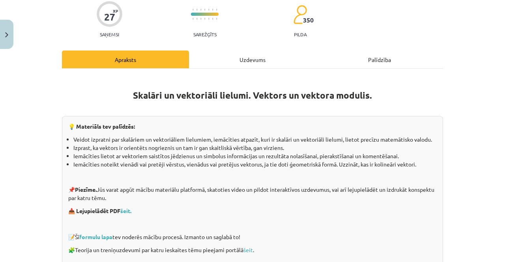
scroll to position [0, 0]
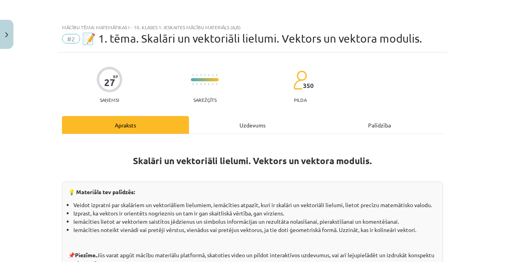
click at [264, 121] on div "Uzdevums" at bounding box center [252, 125] width 127 height 18
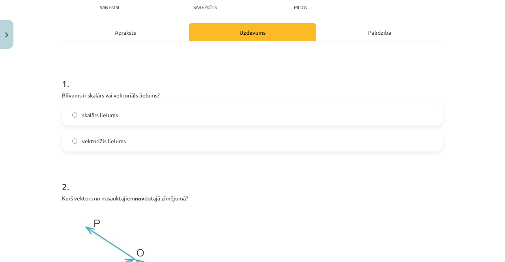
scroll to position [93, 0]
click at [486, 191] on div "Mācību tēma: Matemātikas i - 10. klases 1. ieskaites mācību materiāls (a,b) #2 …" at bounding box center [252, 131] width 505 height 262
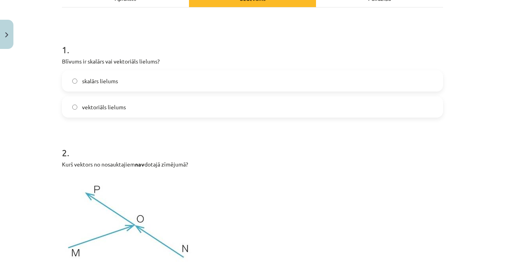
scroll to position [133, 0]
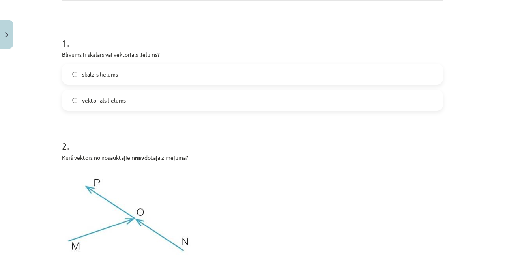
click at [177, 66] on label "skalārs lielums" at bounding box center [253, 74] width 380 height 20
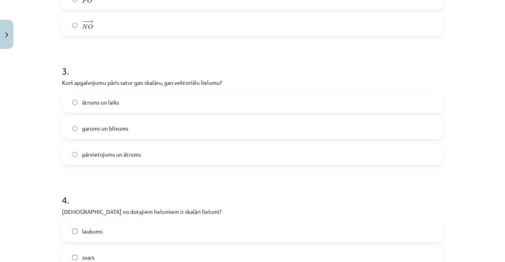
scroll to position [466, 0]
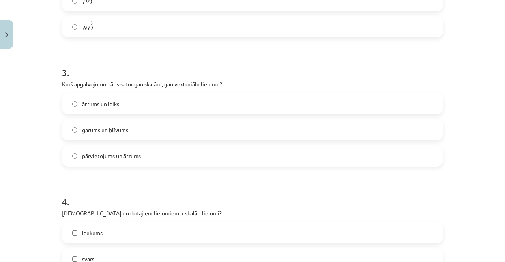
click at [146, 164] on label "pārvietojums un ātrums" at bounding box center [253, 156] width 380 height 20
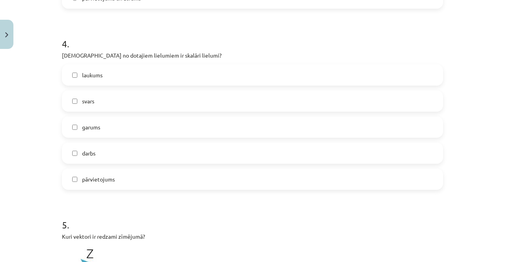
scroll to position [625, 0]
click at [155, 73] on label "laukums" at bounding box center [253, 74] width 380 height 20
click at [131, 128] on label "garums" at bounding box center [253, 126] width 380 height 20
click at [124, 152] on label "darbs" at bounding box center [253, 153] width 380 height 20
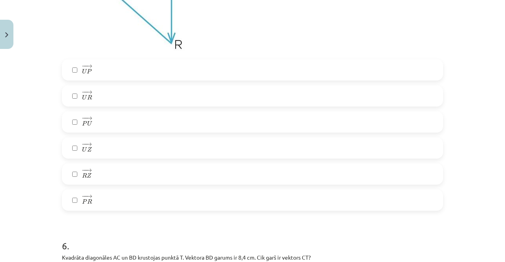
scroll to position [921, 0]
click at [67, 146] on label "− − → U Z U Z →" at bounding box center [253, 147] width 380 height 20
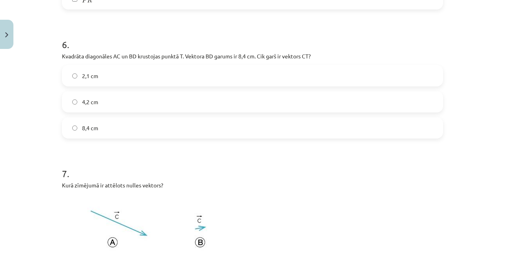
scroll to position [1123, 0]
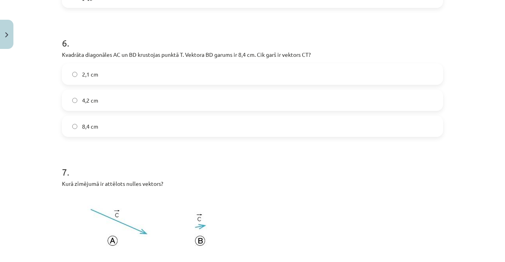
click at [283, 102] on label "4,2 cm" at bounding box center [253, 100] width 380 height 20
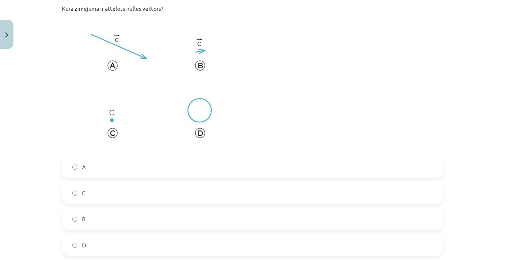
scroll to position [1298, 0]
click at [134, 195] on label "C" at bounding box center [253, 194] width 380 height 20
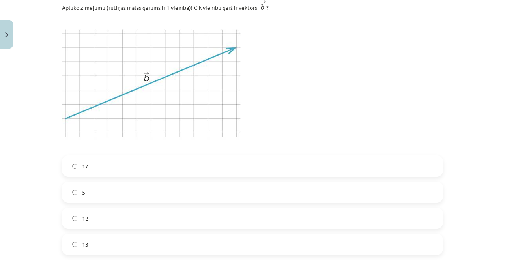
scroll to position [1598, 0]
click at [136, 242] on label "13" at bounding box center [253, 244] width 380 height 20
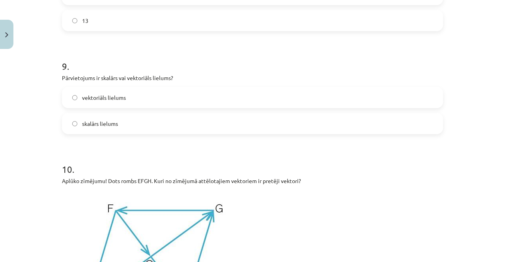
scroll to position [1823, 0]
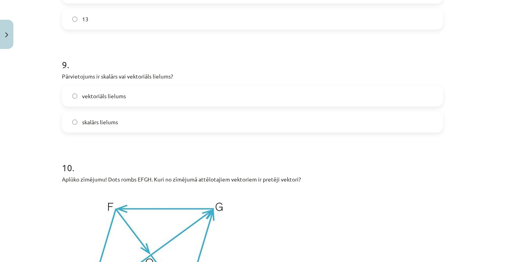
click at [207, 88] on label "vektoriāls lielums" at bounding box center [253, 96] width 380 height 20
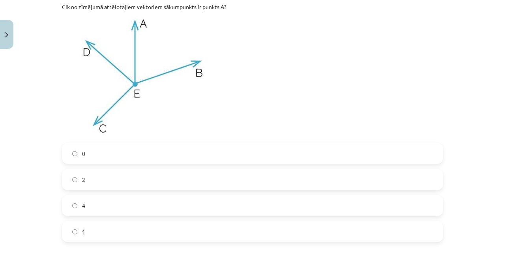
scroll to position [2288, 0]
click at [117, 232] on label "1" at bounding box center [253, 233] width 380 height 20
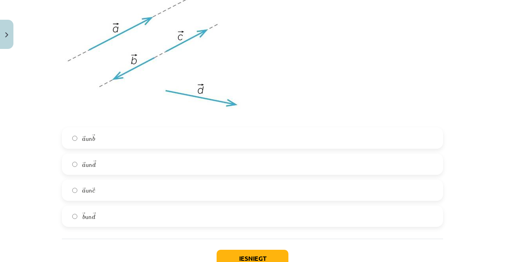
scroll to position [2630, 0]
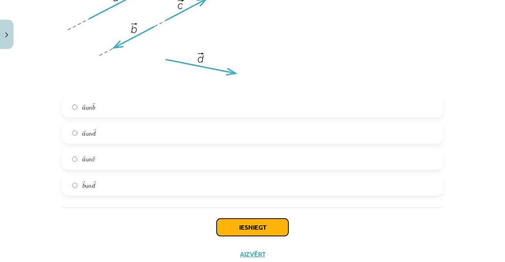
click at [233, 225] on button "Iesniegt" at bounding box center [253, 227] width 72 height 17
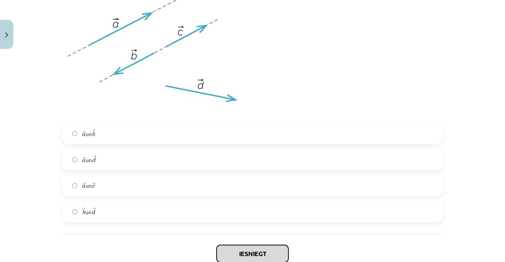
scroll to position [2603, 0]
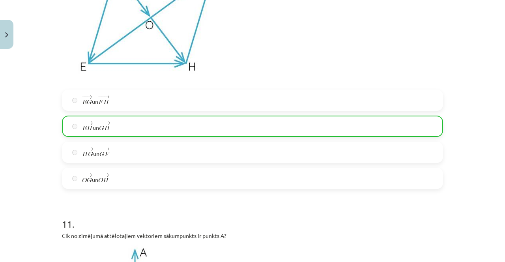
click at [142, 127] on label "− − → E H E H → un − − → G H G H →" at bounding box center [253, 126] width 380 height 20
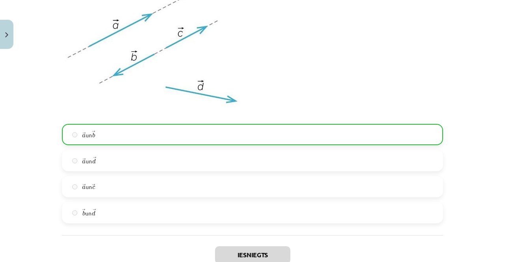
scroll to position [2655, 0]
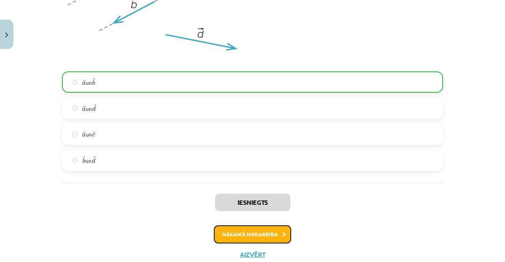
click at [278, 234] on button "Nākamā nodarbība" at bounding box center [252, 234] width 77 height 18
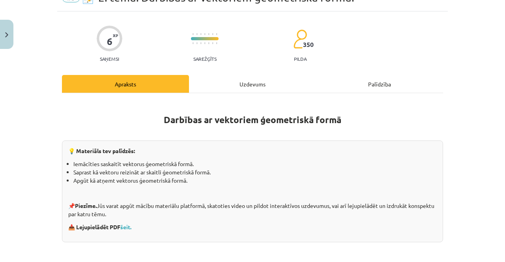
scroll to position [20, 0]
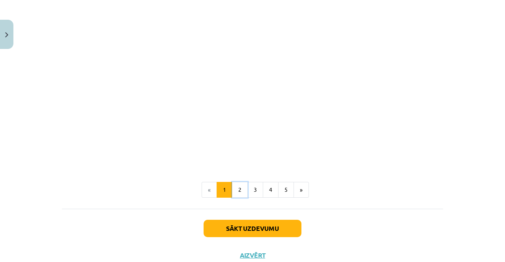
click at [236, 188] on button "2" at bounding box center [240, 190] width 16 height 16
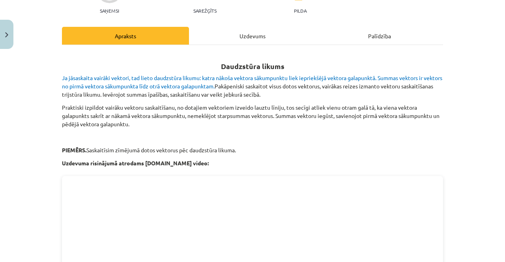
scroll to position [0, 0]
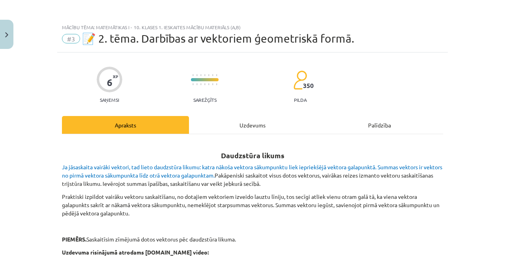
click at [239, 125] on div "Uzdevums" at bounding box center [252, 125] width 127 height 18
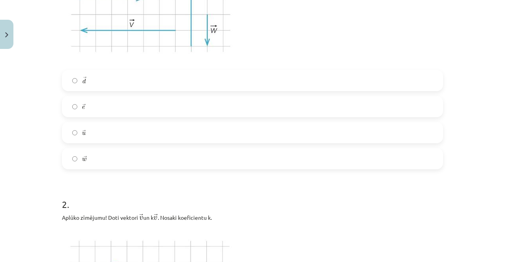
scroll to position [271, 0]
click at [165, 158] on label "→ w w →" at bounding box center [253, 157] width 380 height 20
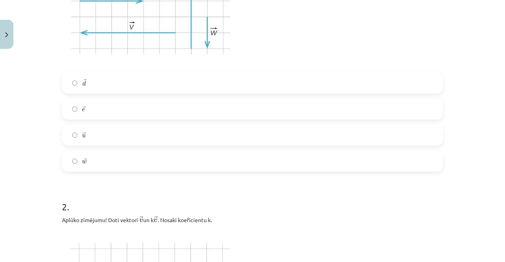
scroll to position [265, 0]
click at [195, 138] on label "→ u u →" at bounding box center [253, 137] width 380 height 20
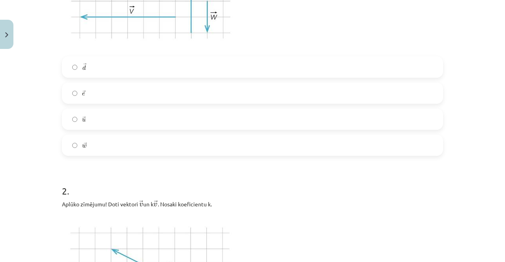
click at [219, 148] on label "→ w w →" at bounding box center [253, 145] width 380 height 20
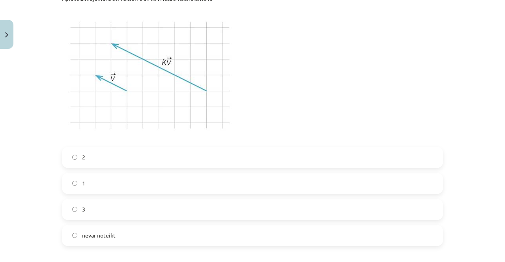
scroll to position [489, 0]
click at [175, 156] on label "2" at bounding box center [253, 157] width 380 height 20
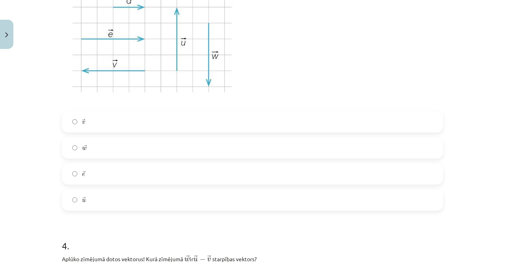
scroll to position [824, 0]
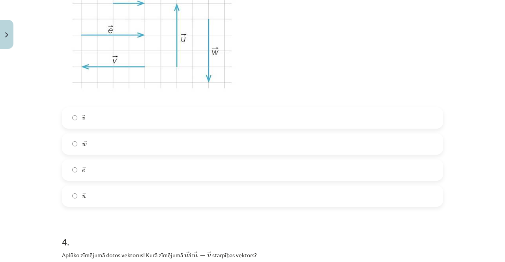
click at [74, 108] on label "→ v v →" at bounding box center [253, 118] width 380 height 20
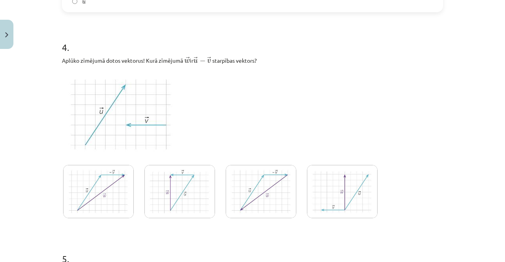
scroll to position [1015, 0]
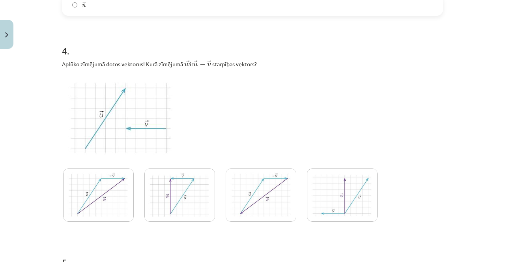
click at [69, 190] on img at bounding box center [98, 195] width 71 height 53
click at [167, 204] on img at bounding box center [179, 195] width 71 height 53
click at [66, 208] on img at bounding box center [98, 195] width 71 height 53
click at [18, 156] on div "Mācību tēma: Matemātikas i - 10. klases 1. ieskaites mācību materiāls (a,b) #3 …" at bounding box center [252, 131] width 505 height 262
click at [34, 117] on div "Mācību tēma: Matemātikas i - 10. klases 1. ieskaites mācību materiāls (a,b) #3 …" at bounding box center [252, 131] width 505 height 262
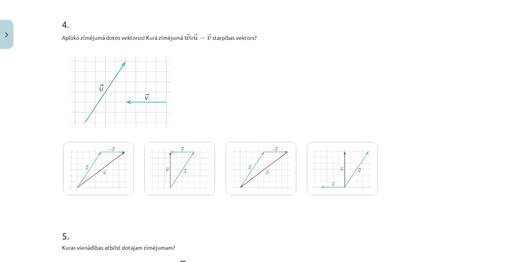
scroll to position [1042, 0]
click at [160, 190] on img at bounding box center [179, 168] width 71 height 53
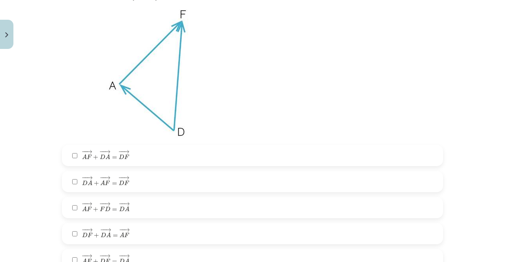
scroll to position [1366, 0]
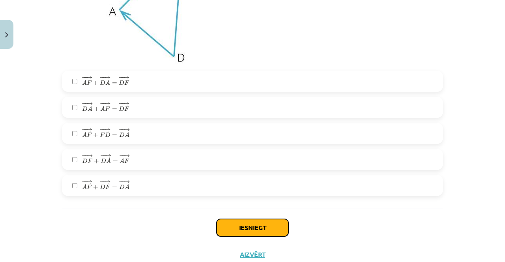
click at [243, 227] on button "Iesniegt" at bounding box center [253, 227] width 72 height 17
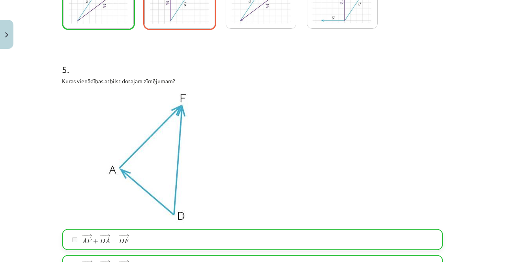
scroll to position [1391, 0]
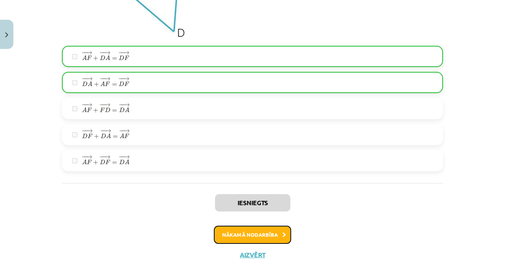
click at [272, 231] on button "Nākamā nodarbība" at bounding box center [252, 235] width 77 height 18
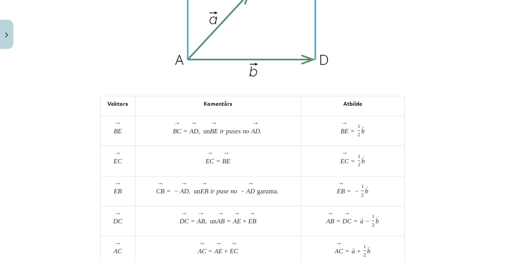
scroll to position [20, 0]
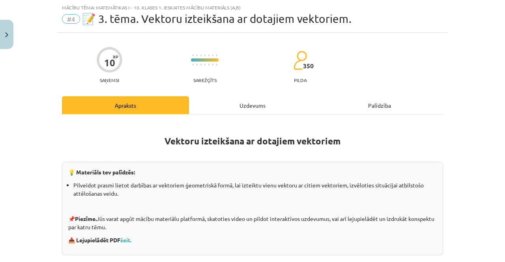
click at [271, 103] on div "Uzdevums" at bounding box center [252, 105] width 127 height 18
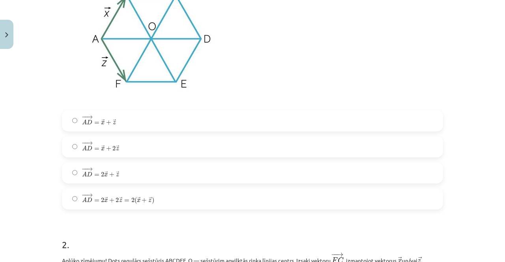
scroll to position [233, 0]
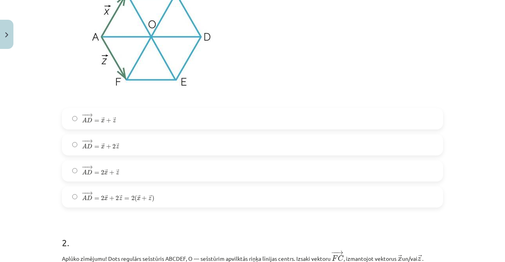
click at [155, 171] on label "− − → A D = 2 → x + → z A D → = 2 x → + z →" at bounding box center [253, 171] width 380 height 20
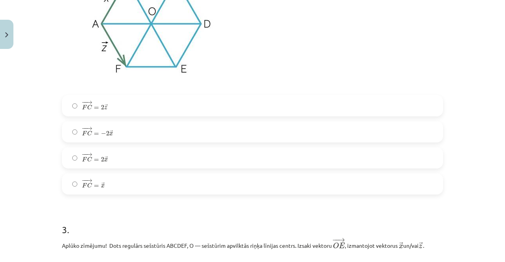
scroll to position [546, 0]
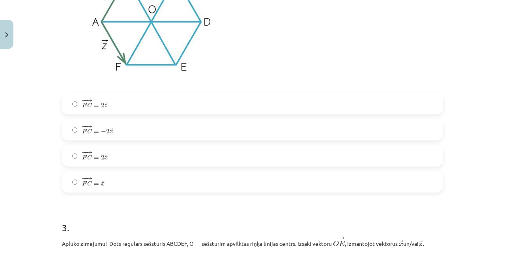
click at [84, 133] on span "F" at bounding box center [84, 131] width 5 height 5
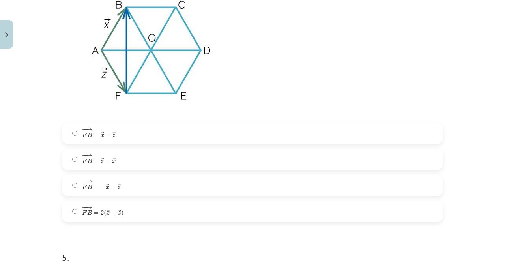
scroll to position [1106, 0]
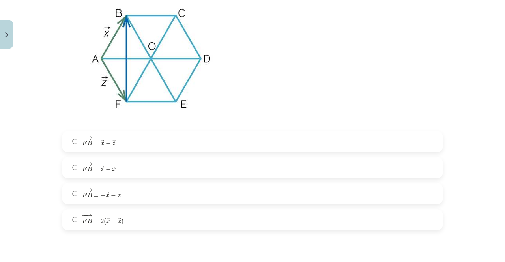
click at [167, 213] on label "− − → F B = 2 ( → x + → z ) F B → = 2 ( x → + z → )" at bounding box center [253, 220] width 380 height 20
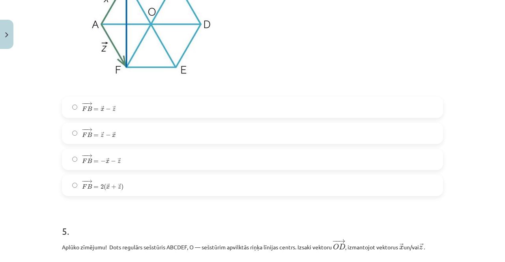
scroll to position [1141, 0]
click at [175, 159] on label "− − → F B = − → x − → z F B → = − x → − z →" at bounding box center [253, 159] width 380 height 20
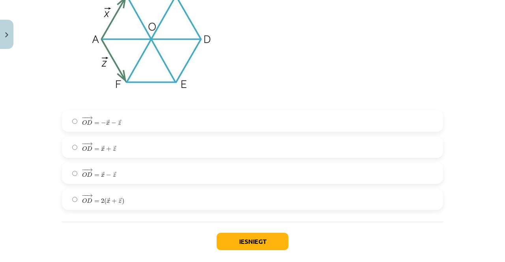
scroll to position [1426, 0]
click at [84, 142] on span "−" at bounding box center [84, 144] width 1 height 4
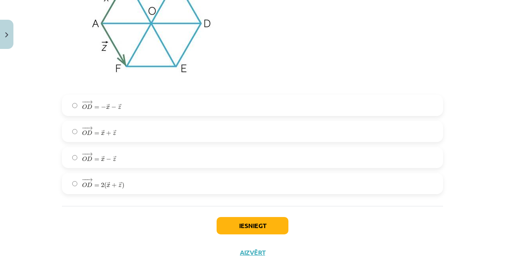
scroll to position [1441, 0]
click at [238, 231] on button "Iesniegt" at bounding box center [253, 226] width 72 height 17
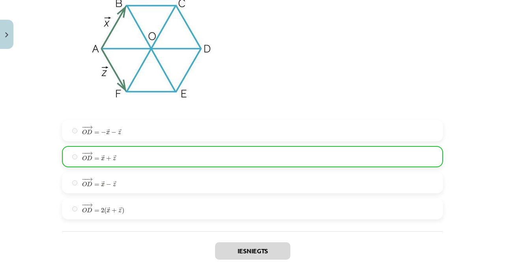
scroll to position [1466, 0]
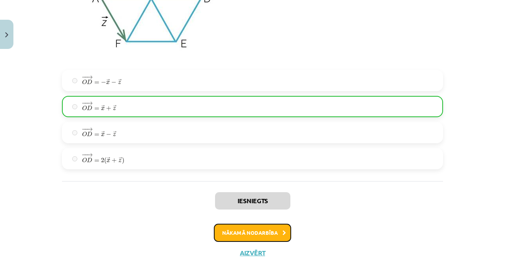
click at [270, 233] on button "Nākamā nodarbība" at bounding box center [252, 233] width 77 height 18
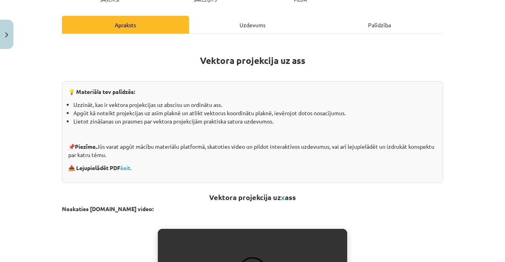
scroll to position [20, 0]
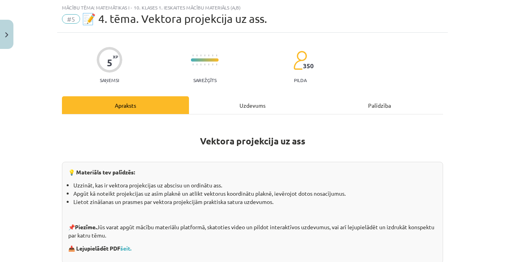
click at [255, 105] on div "Uzdevums" at bounding box center [252, 105] width 127 height 18
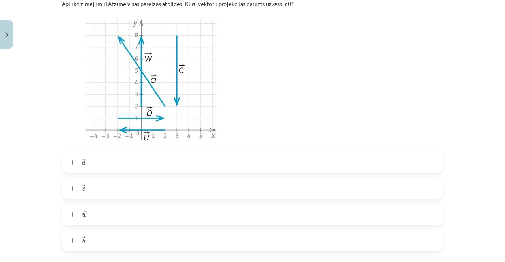
scroll to position [185, 0]
click at [83, 187] on span "c" at bounding box center [84, 189] width 3 height 4
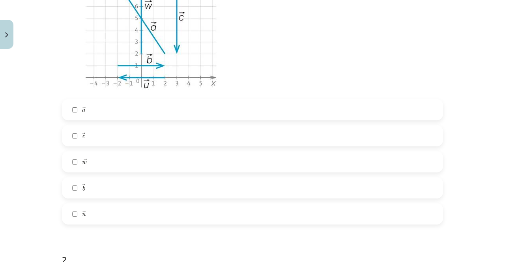
scroll to position [238, 0]
click at [76, 101] on label "→ a a →" at bounding box center [253, 109] width 380 height 20
click at [68, 166] on label "→ w w →" at bounding box center [253, 161] width 380 height 20
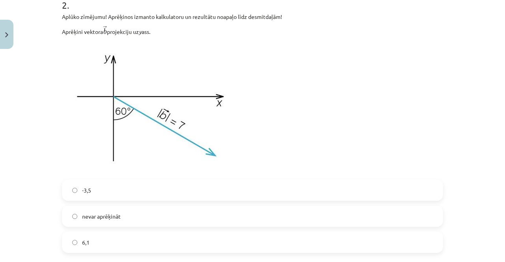
scroll to position [491, 0]
click at [63, 186] on label "-3,5" at bounding box center [253, 191] width 380 height 20
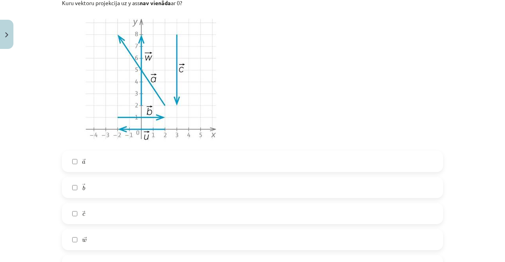
scroll to position [869, 0]
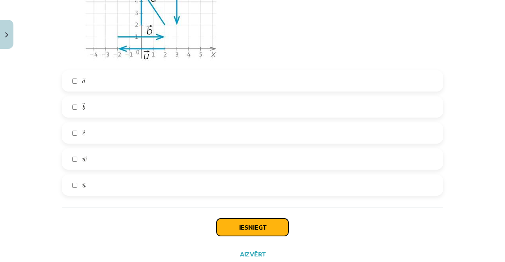
click at [234, 231] on button "Iesniegt" at bounding box center [253, 227] width 72 height 17
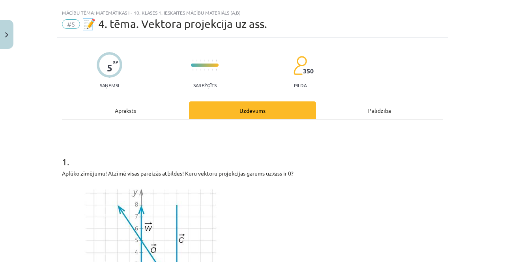
scroll to position [0, 0]
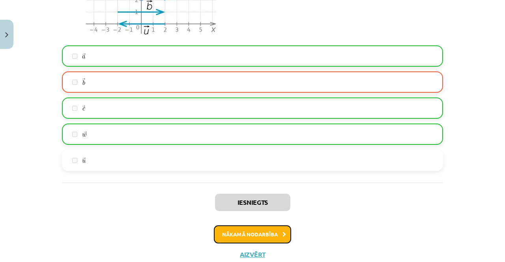
click at [267, 230] on button "Nākamā nodarbība" at bounding box center [252, 234] width 77 height 18
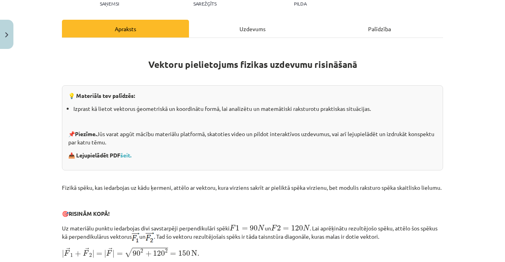
scroll to position [20, 0]
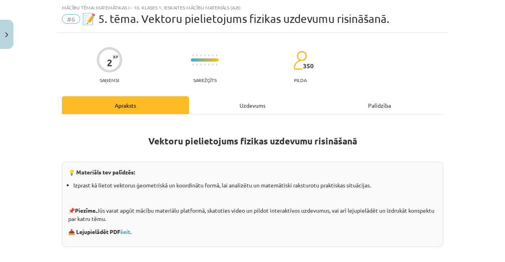
click at [261, 109] on div "Uzdevums" at bounding box center [252, 105] width 127 height 18
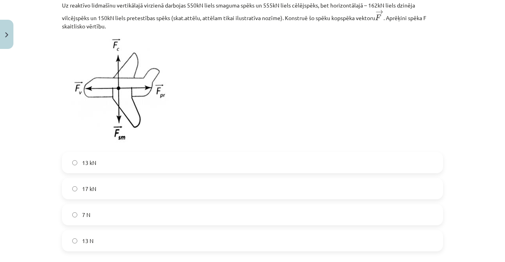
scroll to position [402, 0]
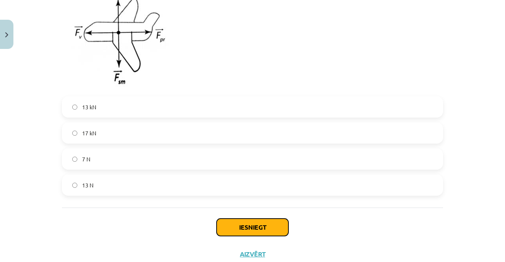
click at [238, 227] on button "Iesniegt" at bounding box center [253, 227] width 72 height 17
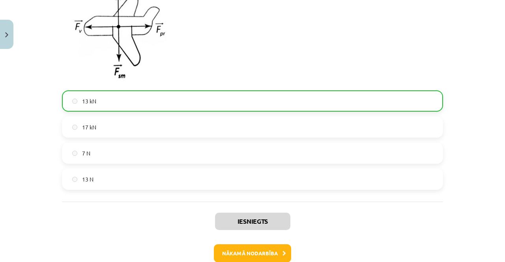
scroll to position [427, 0]
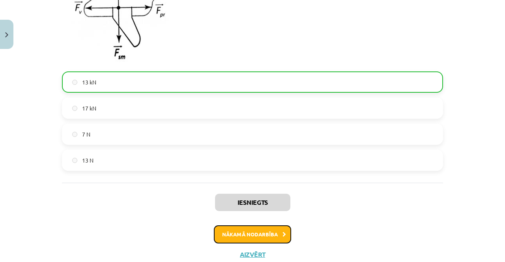
click at [229, 234] on button "Nākamā nodarbība" at bounding box center [252, 234] width 77 height 18
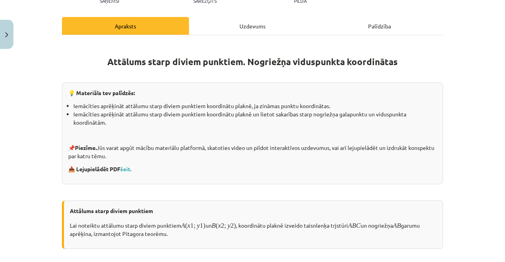
scroll to position [20, 0]
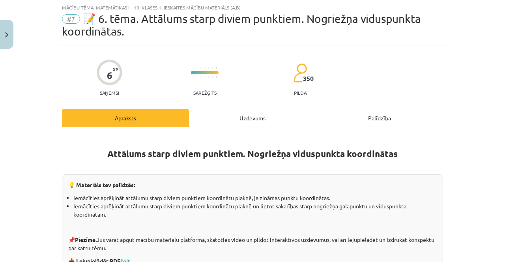
click at [230, 124] on div "Uzdevums" at bounding box center [252, 118] width 127 height 18
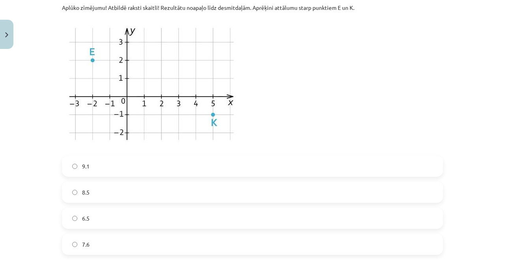
scroll to position [347, 0]
click at [39, 220] on div "Mācību tēma: Matemātikas i - 10. klases 1. ieskaites mācību materiāls (a,b) #7 …" at bounding box center [252, 131] width 505 height 262
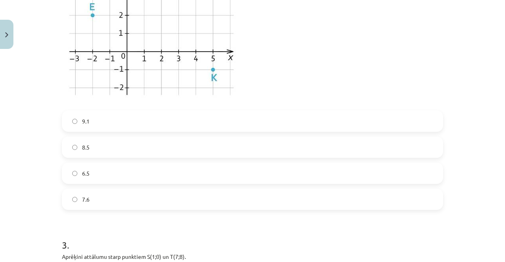
scroll to position [394, 0]
click at [74, 165] on label "6.5" at bounding box center [253, 173] width 380 height 20
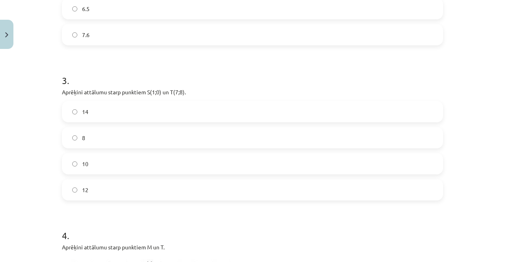
scroll to position [557, 0]
click at [84, 180] on label "12" at bounding box center [253, 190] width 380 height 20
click at [73, 171] on label "10" at bounding box center [253, 164] width 380 height 20
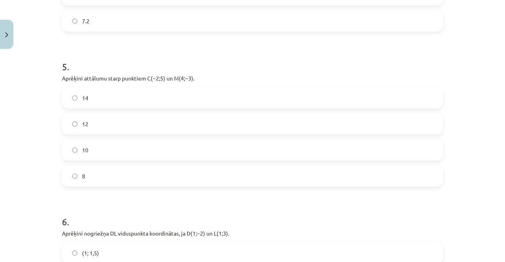
scroll to position [1021, 0]
click at [81, 152] on label "10" at bounding box center [253, 151] width 380 height 20
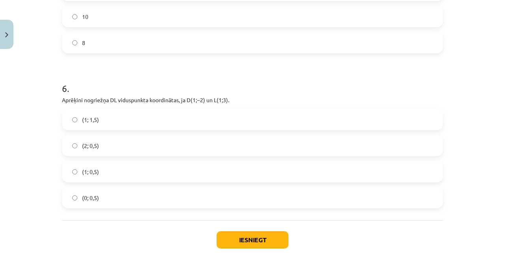
scroll to position [1167, 0]
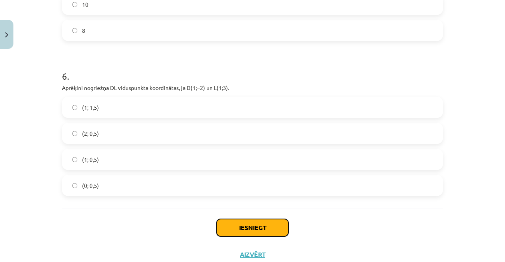
click at [240, 234] on button "Iesniegt" at bounding box center [253, 227] width 72 height 17
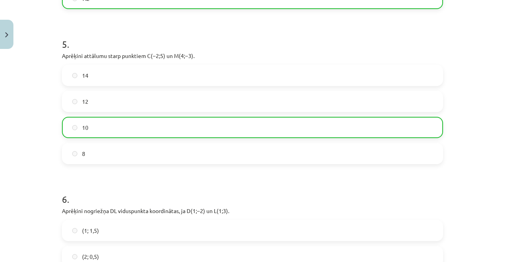
scroll to position [1191, 0]
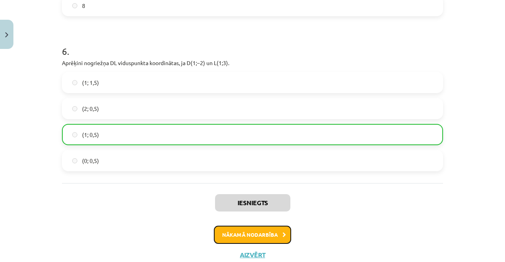
click at [260, 234] on button "Nākamā nodarbība" at bounding box center [252, 235] width 77 height 18
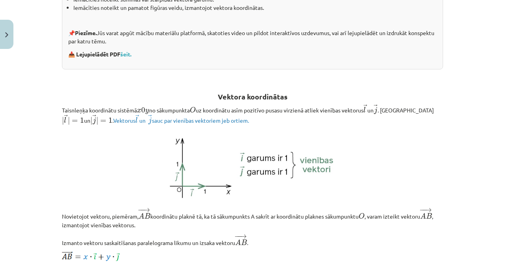
scroll to position [20, 0]
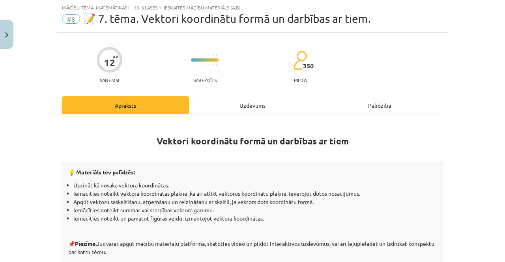
click at [276, 113] on div "Uzdevums" at bounding box center [252, 105] width 127 height 18
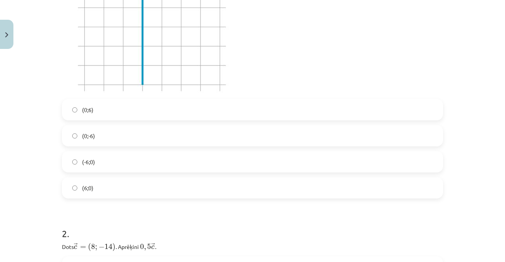
scroll to position [214, 0]
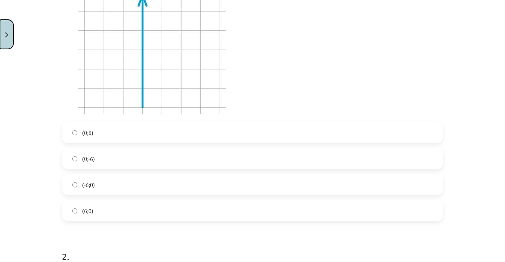
click at [2, 39] on button "Close" at bounding box center [6, 34] width 13 height 29
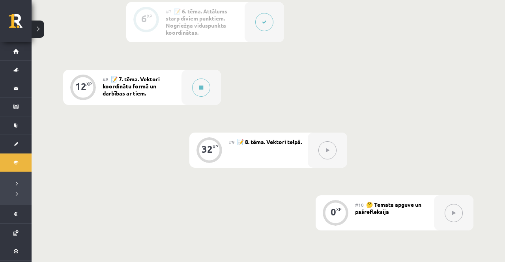
scroll to position [598, 0]
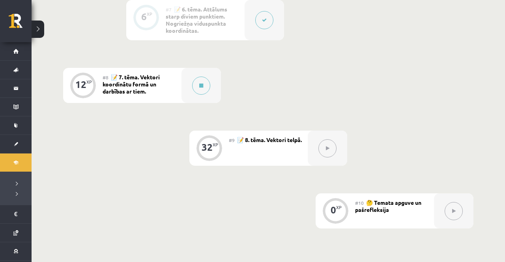
click at [205, 86] on button at bounding box center [201, 86] width 18 height 18
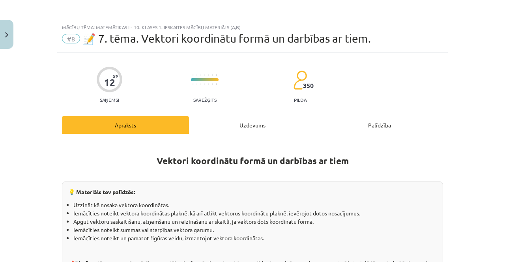
click at [260, 120] on div "Uzdevums" at bounding box center [252, 125] width 127 height 18
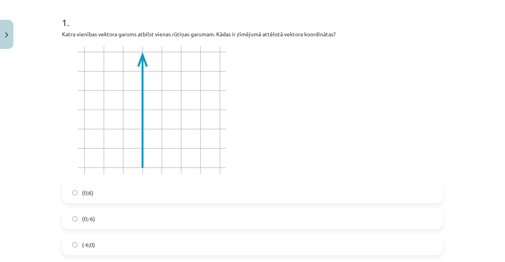
scroll to position [154, 0]
click at [265, 187] on label "(0;6)" at bounding box center [253, 193] width 380 height 20
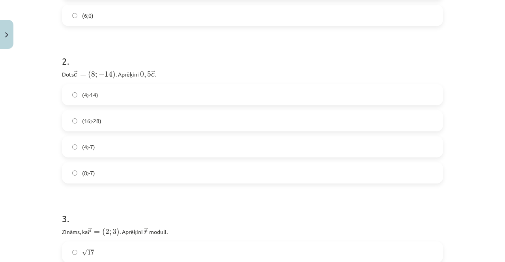
scroll to position [410, 0]
click at [68, 152] on label "(4;-7)" at bounding box center [253, 146] width 380 height 20
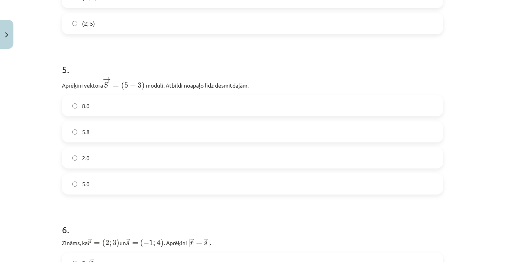
scroll to position [877, 0]
click at [83, 127] on span "5.8" at bounding box center [86, 131] width 8 height 8
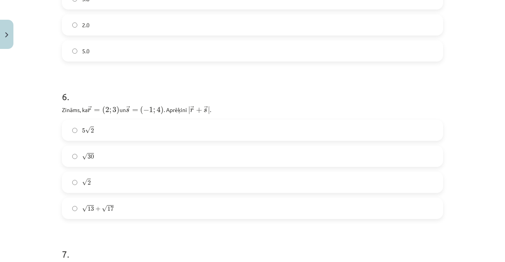
scroll to position [1012, 0]
click at [83, 126] on span "5" at bounding box center [83, 128] width 3 height 5
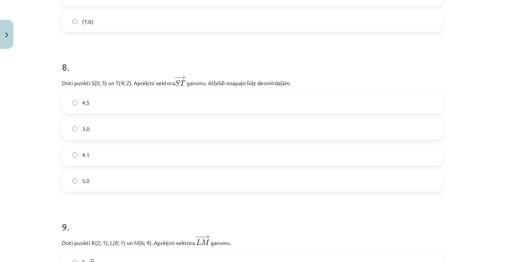
scroll to position [1354, 0]
click at [225, 152] on label "4.1" at bounding box center [253, 155] width 380 height 20
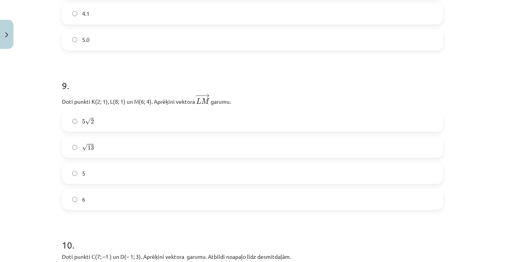
scroll to position [1496, 0]
click at [221, 137] on label "√ 13 13" at bounding box center [253, 147] width 380 height 20
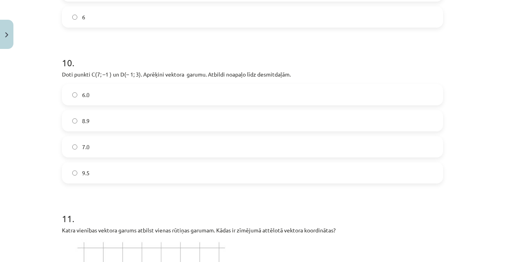
scroll to position [1689, 0]
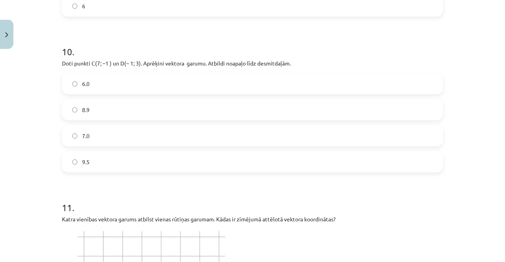
click at [212, 100] on label "8.9" at bounding box center [253, 110] width 380 height 20
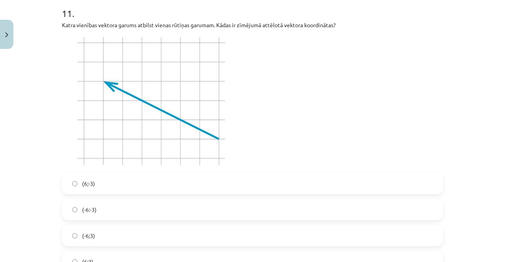
scroll to position [1883, 0]
click at [66, 167] on div "11 . Katra vienības vektora garums atbilst vienas rūtiņas garumam. Kādas ir zīm…" at bounding box center [252, 133] width 381 height 278
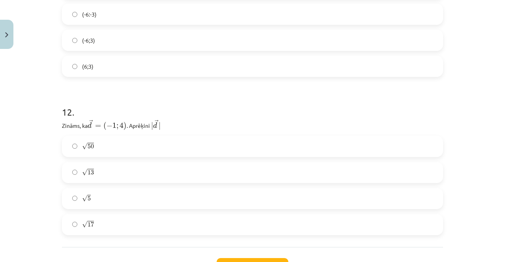
scroll to position [2088, 0]
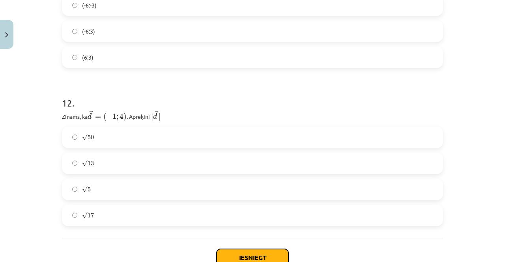
click at [244, 250] on button "Iesniegt" at bounding box center [253, 257] width 72 height 17
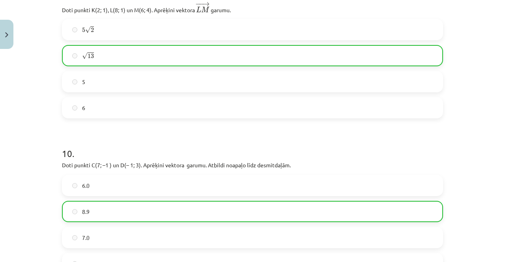
scroll to position [1586, 0]
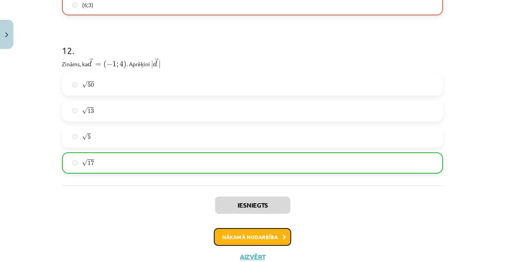
click at [275, 231] on button "Nākamā nodarbība" at bounding box center [252, 237] width 77 height 18
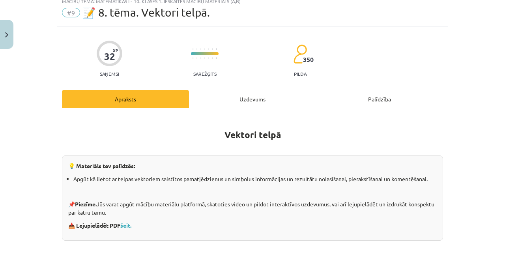
scroll to position [28, 0]
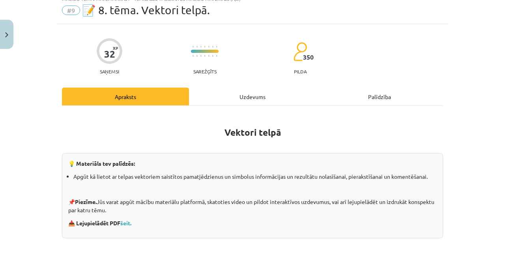
click at [279, 99] on div "Uzdevums" at bounding box center [252, 97] width 127 height 18
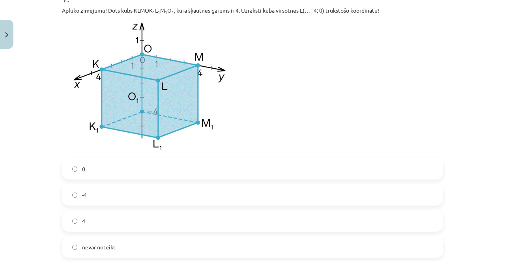
scroll to position [177, 0]
click at [66, 217] on label "4" at bounding box center [253, 222] width 380 height 20
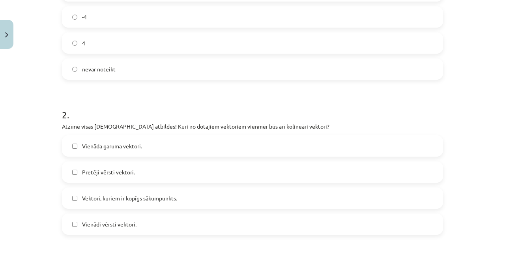
scroll to position [356, 0]
click at [15, 122] on div "Mācību tēma: Matemātikas i - 10. klases 1. ieskaites mācību materiāls (a,b) #9 …" at bounding box center [252, 131] width 505 height 262
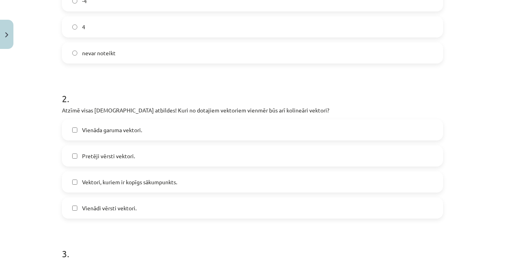
scroll to position [372, 0]
click at [82, 156] on label "Pretēji vērsti vektori." at bounding box center [253, 156] width 380 height 20
click at [84, 204] on span "Vienādi vērsti vektori." at bounding box center [109, 208] width 54 height 8
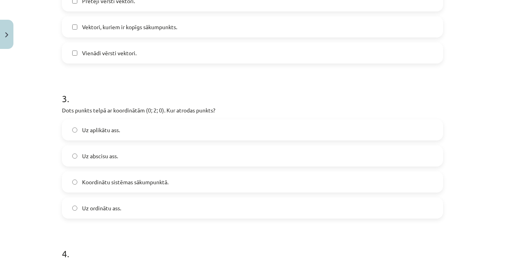
scroll to position [526, 0]
click at [159, 203] on label "Uz ordinātu ass." at bounding box center [253, 209] width 380 height 20
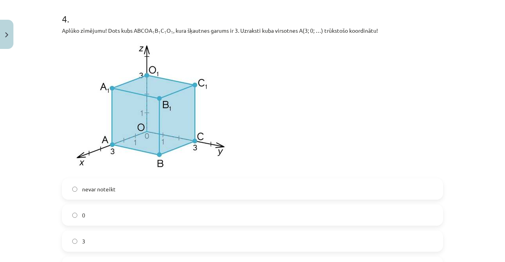
scroll to position [761, 0]
click at [135, 211] on label "0" at bounding box center [253, 216] width 380 height 20
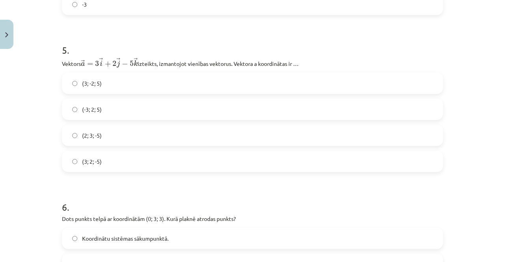
scroll to position [1026, 0]
click at [86, 163] on span "(3; 2; -5)" at bounding box center [92, 161] width 20 height 8
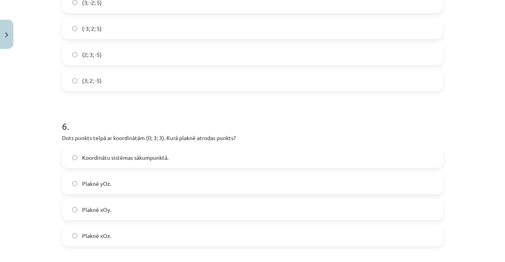
scroll to position [1108, 0]
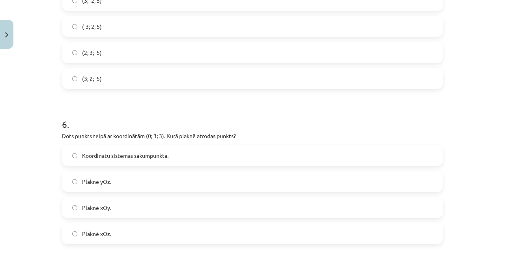
click at [86, 172] on label "Plaknē yOz." at bounding box center [253, 182] width 380 height 20
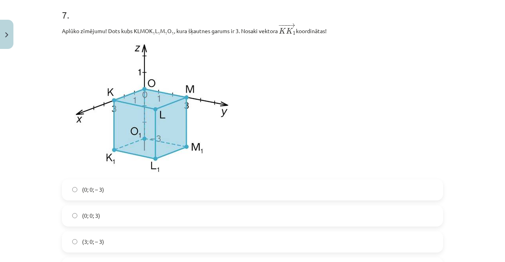
scroll to position [1373, 0]
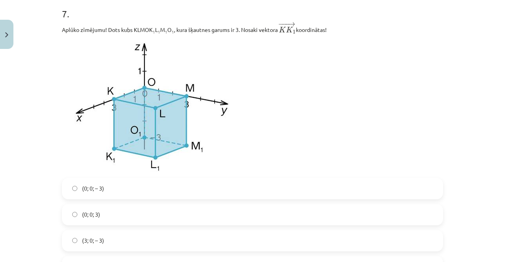
click at [83, 240] on span "(3; 0; – 3)" at bounding box center [93, 240] width 22 height 8
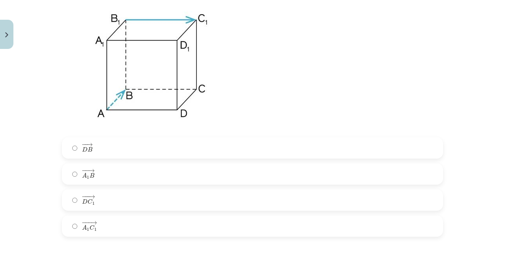
scroll to position [1874, 0]
click at [83, 229] on span "A" at bounding box center [84, 226] width 5 height 5
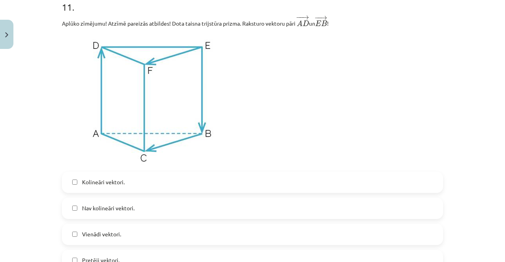
scroll to position [2295, 0]
click at [70, 219] on label "Nav kolineāri vektori." at bounding box center [253, 209] width 380 height 20
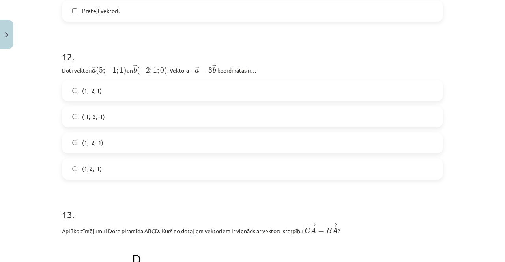
scroll to position [2544, 0]
click at [64, 84] on label "(1; -2; 1)" at bounding box center [253, 92] width 380 height 20
click at [66, 93] on label "(1; -2; 1)" at bounding box center [253, 92] width 380 height 20
click at [68, 94] on label "(1; -2; 1)" at bounding box center [253, 92] width 380 height 20
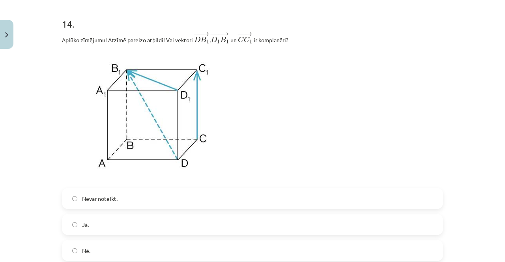
scroll to position [3046, 0]
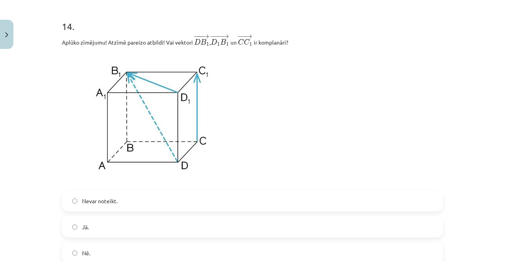
click at [67, 237] on label "Jā." at bounding box center [253, 227] width 380 height 20
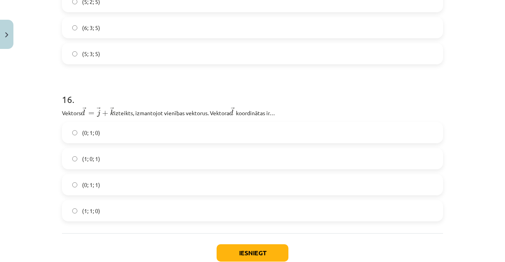
scroll to position [3429, 0]
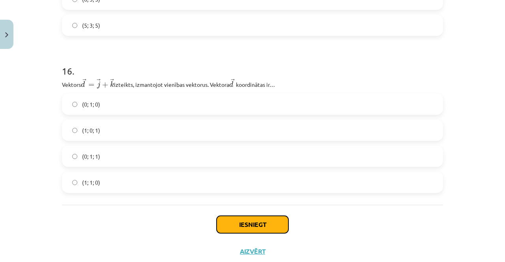
click at [239, 233] on button "Iesniegt" at bounding box center [253, 224] width 72 height 17
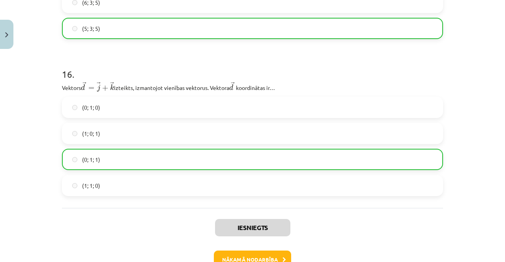
scroll to position [3454, 0]
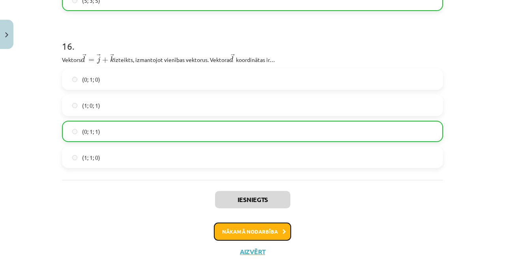
click at [220, 240] on button "Nākamā nodarbība" at bounding box center [252, 232] width 77 height 18
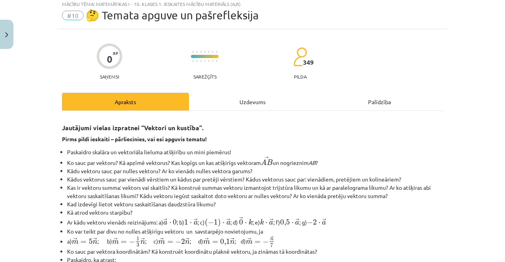
scroll to position [20, 0]
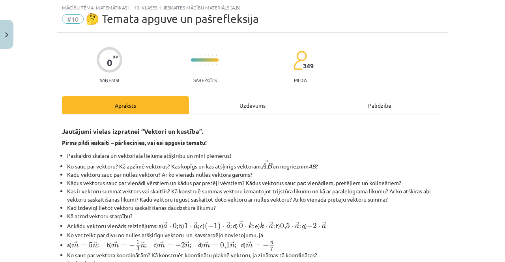
click at [231, 98] on div "Uzdevums" at bounding box center [252, 105] width 127 height 18
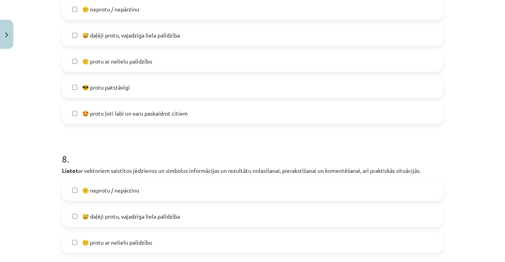
scroll to position [1475, 0]
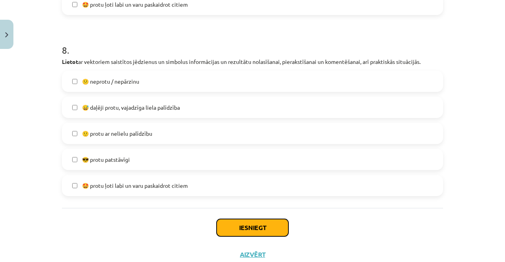
click at [240, 225] on button "Iesniegt" at bounding box center [253, 227] width 72 height 17
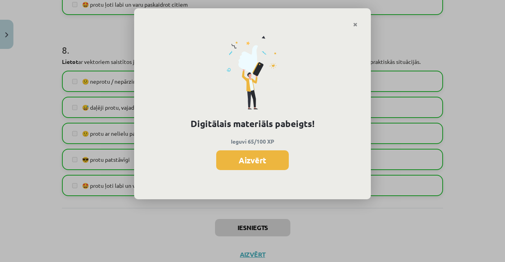
scroll to position [590, 0]
click at [264, 156] on button "Aizvērt" at bounding box center [252, 160] width 73 height 20
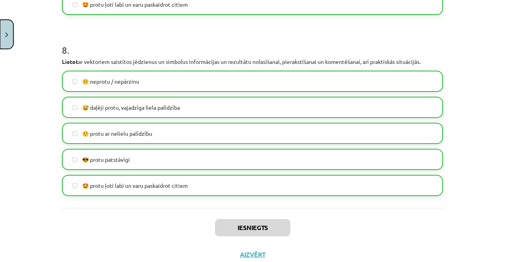
click at [7, 31] on button "Close" at bounding box center [6, 34] width 13 height 29
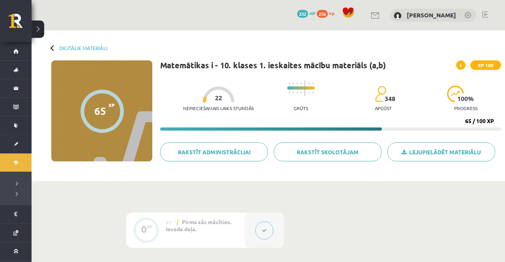
scroll to position [9, 0]
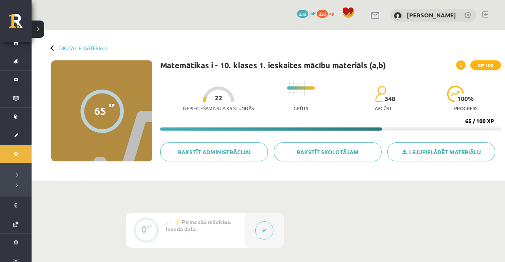
click at [17, 157] on link "Digitālie materiāli" at bounding box center [16, 154] width 32 height 18
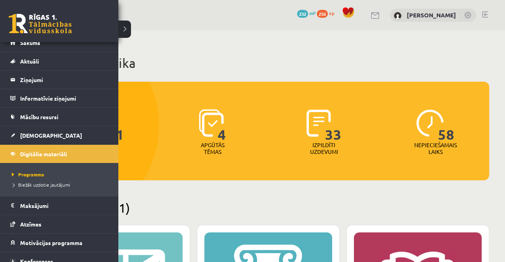
click at [62, 133] on link "[DEMOGRAPHIC_DATA]" at bounding box center [59, 135] width 98 height 18
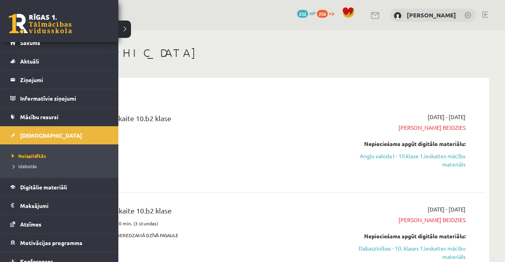
click at [152, 208] on div "Dabaszinības 1. ieskaite 10.b2 klase" at bounding box center [192, 212] width 267 height 15
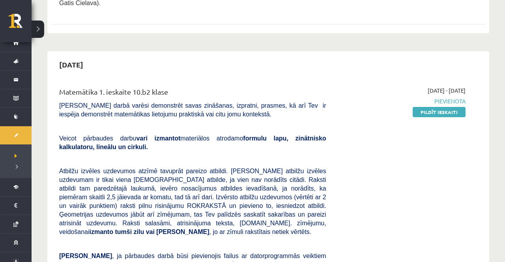
scroll to position [416, 0]
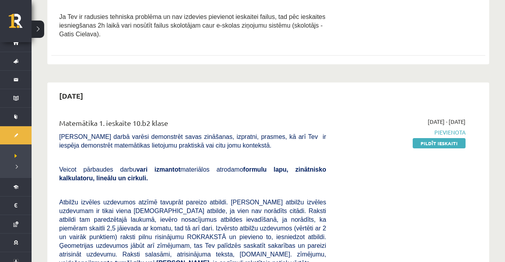
click at [459, 140] on link "Pildīt ieskaiti" at bounding box center [439, 143] width 53 height 10
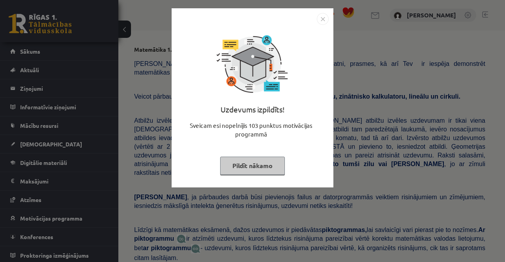
click at [263, 221] on div "Uzdevums izpildīts! Sveicam esi nopelnījis 103 punktus motivācijas programmā Pi…" at bounding box center [252, 131] width 505 height 262
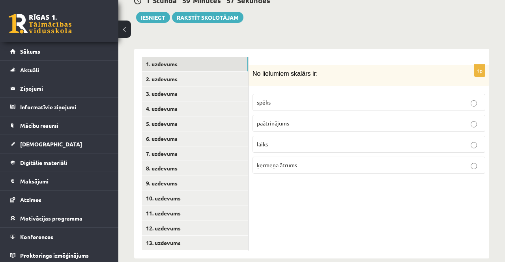
scroll to position [331, 0]
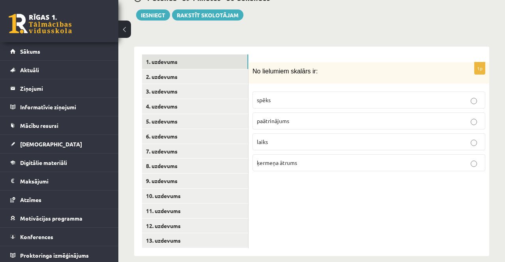
click at [211, 69] on link "2. uzdevums" at bounding box center [195, 76] width 106 height 15
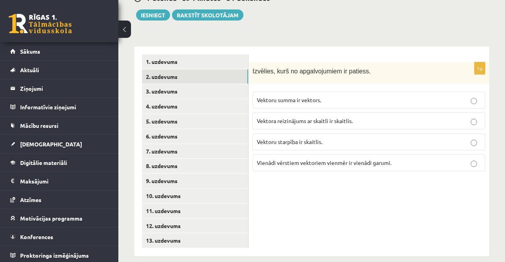
click at [201, 233] on link "13. uzdevums" at bounding box center [195, 240] width 106 height 15
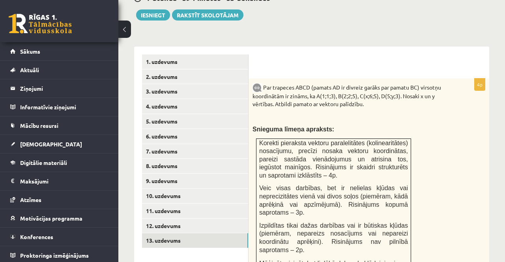
click at [203, 219] on link "12. uzdevums" at bounding box center [195, 226] width 106 height 15
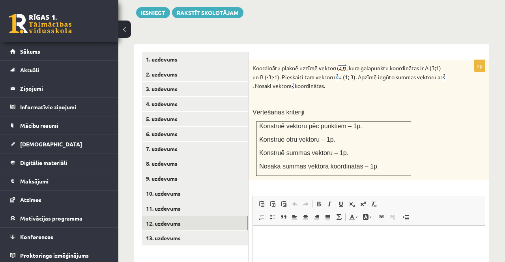
scroll to position [332, 0]
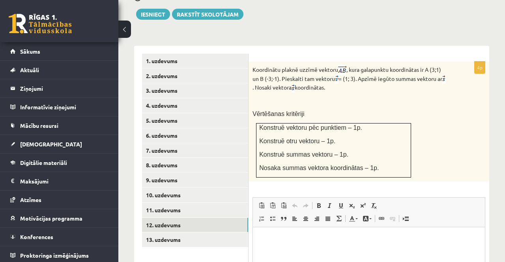
click at [200, 203] on link "11. uzdevums" at bounding box center [195, 210] width 106 height 15
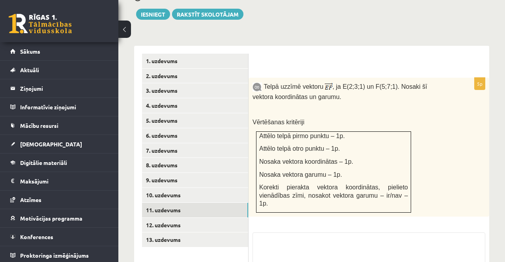
click at [210, 188] on link "10. uzdevums" at bounding box center [195, 195] width 106 height 15
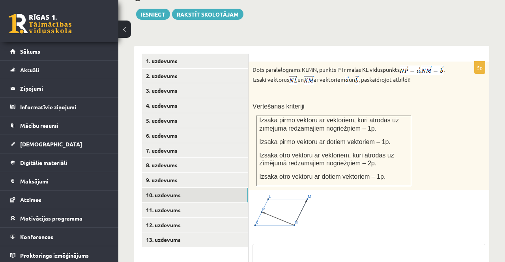
click at [210, 173] on link "9. uzdevums" at bounding box center [195, 180] width 106 height 15
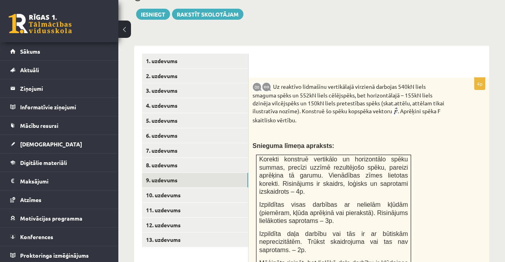
click at [222, 54] on link "1. uzdevums" at bounding box center [195, 61] width 106 height 15
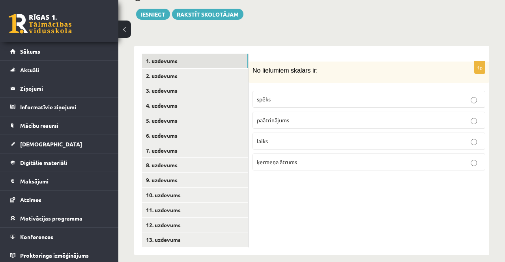
click at [294, 137] on p "laiks" at bounding box center [369, 141] width 224 height 8
click at [210, 69] on link "2. uzdevums" at bounding box center [195, 76] width 106 height 15
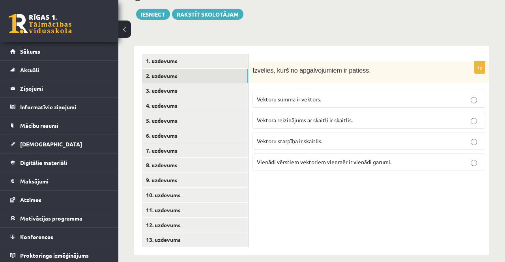
click at [372, 95] on p "Vektoru summa ir vektors." at bounding box center [369, 99] width 224 height 8
click at [223, 83] on link "3. uzdevums" at bounding box center [195, 90] width 106 height 15
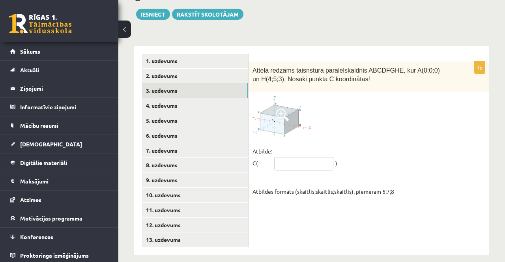
click at [305, 159] on input "text" at bounding box center [303, 163] width 59 height 13
type input "*******"
click at [212, 98] on link "4. uzdevums" at bounding box center [195, 105] width 106 height 15
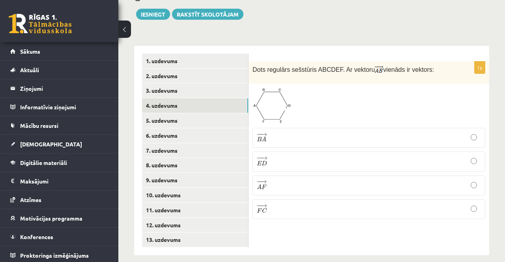
click at [306, 156] on p "− − → E D E D →" at bounding box center [369, 161] width 224 height 11
click at [213, 113] on link "5. uzdevums" at bounding box center [195, 120] width 106 height 15
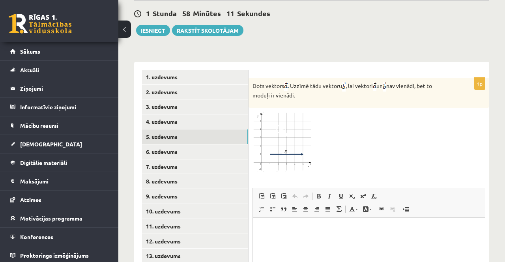
scroll to position [0, 0]
click at [191, 145] on link "6. uzdevums" at bounding box center [195, 151] width 106 height 15
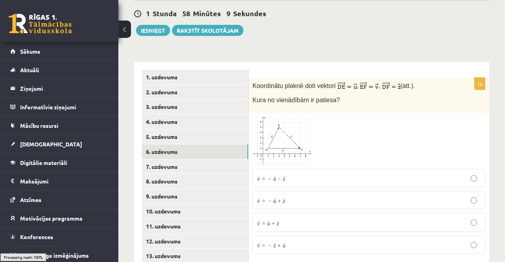
scroll to position [306, 0]
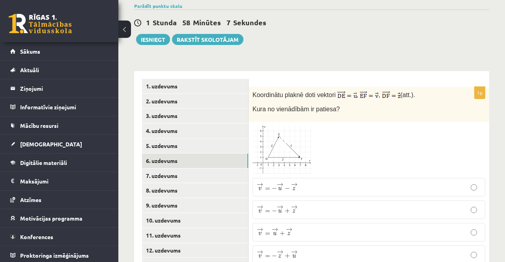
click at [212, 139] on link "5. uzdevums" at bounding box center [195, 146] width 106 height 15
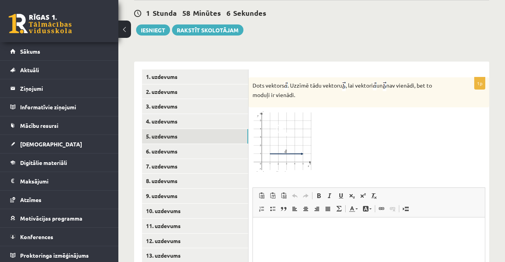
scroll to position [0, 0]
click at [212, 144] on link "6. uzdevums" at bounding box center [195, 151] width 106 height 15
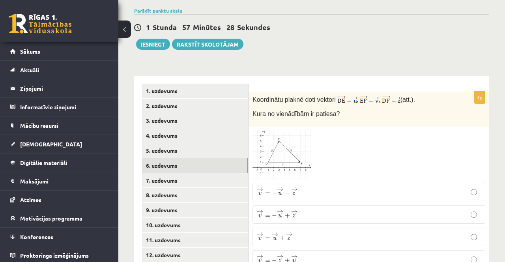
scroll to position [308, 0]
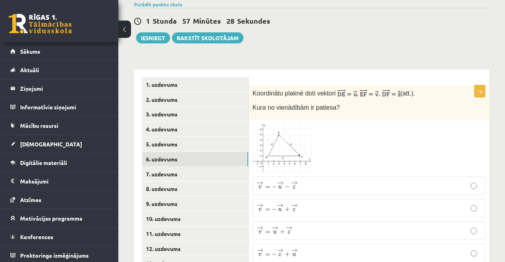
click at [332, 226] on p "→ v = → u + → z v → = u → + z →" at bounding box center [369, 231] width 224 height 10
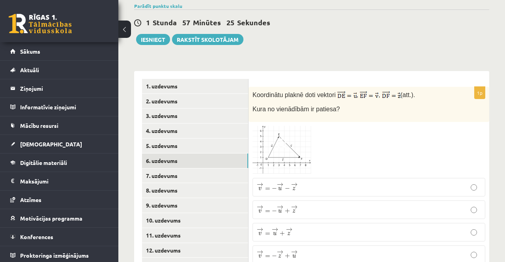
click at [218, 169] on link "7. uzdevums" at bounding box center [195, 176] width 106 height 15
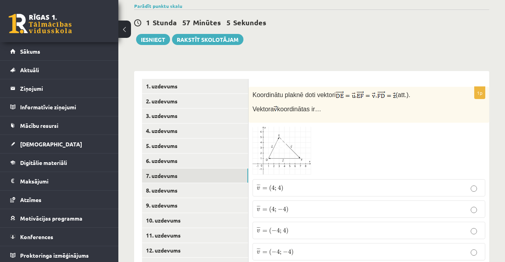
click at [330, 248] on label "¯ ¯ ¯ v = ( − 4 ; − 4 ) v ¯ = ( − 4 ; − 4 )" at bounding box center [369, 251] width 233 height 17
click at [212, 184] on link "8. uzdevums" at bounding box center [195, 190] width 106 height 15
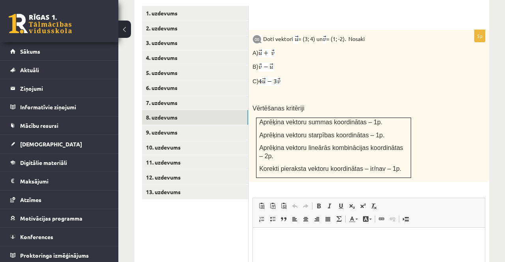
scroll to position [376, 0]
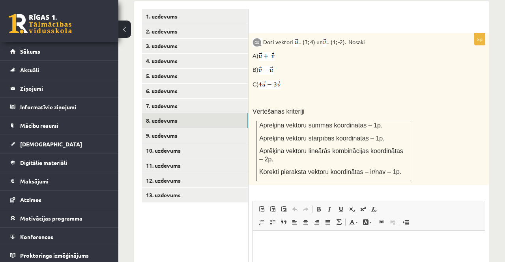
click at [152, 128] on link "9. uzdevums" at bounding box center [195, 135] width 106 height 15
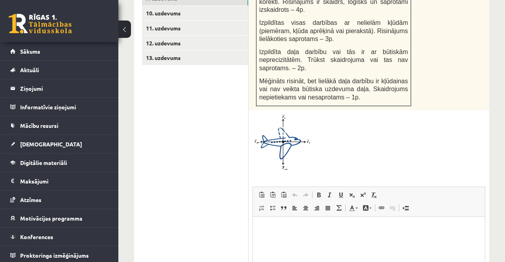
scroll to position [0, 0]
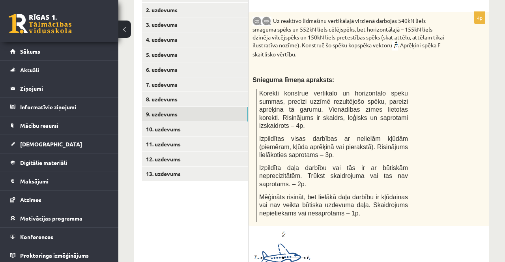
click at [164, 122] on link "10. uzdevums" at bounding box center [195, 129] width 106 height 15
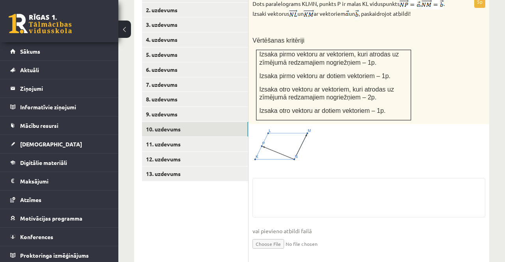
scroll to position [396, 0]
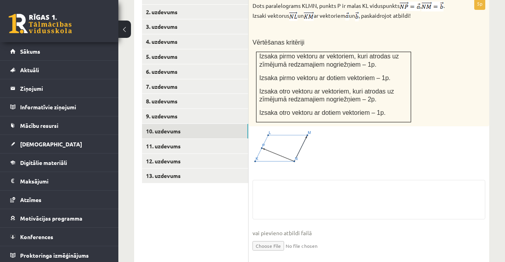
click at [156, 139] on link "11. uzdevums" at bounding box center [195, 146] width 106 height 15
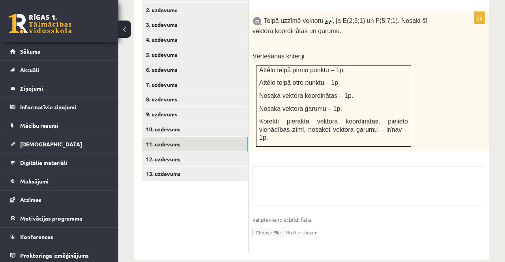
scroll to position [376, 0]
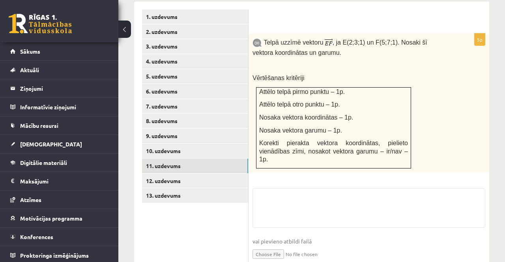
click at [162, 163] on link "11. uzdevums" at bounding box center [195, 166] width 106 height 15
click at [157, 178] on link "12. uzdevums" at bounding box center [195, 181] width 106 height 15
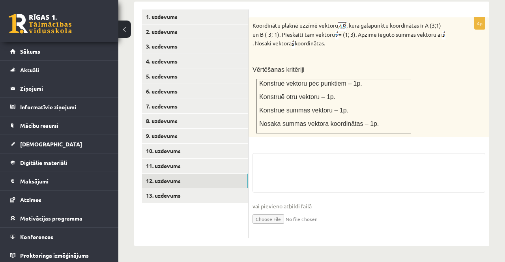
scroll to position [341, 0]
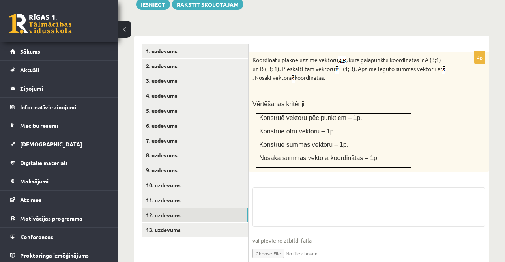
click at [158, 227] on link "13. uzdevums" at bounding box center [195, 230] width 106 height 15
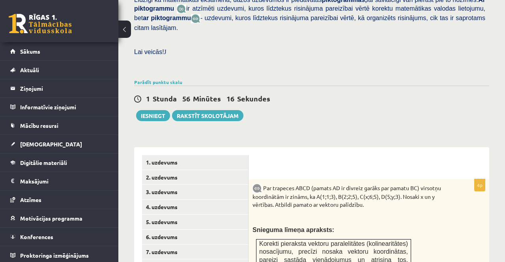
scroll to position [229, 0]
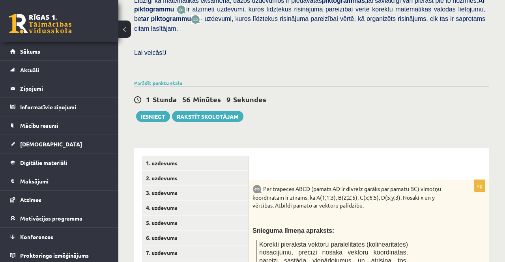
click at [175, 80] on link "Parādīt punktu skalu" at bounding box center [158, 83] width 48 height 6
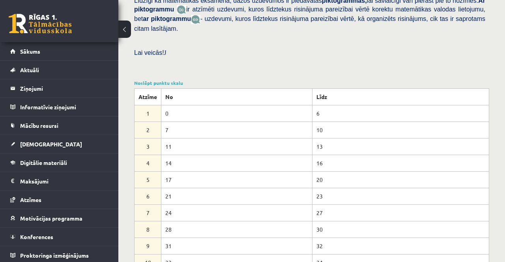
click at [178, 80] on link "Noslēpt punktu skalu" at bounding box center [158, 83] width 49 height 6
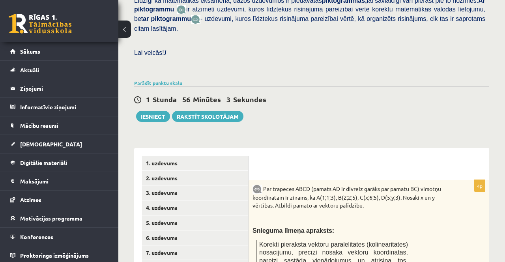
click at [210, 156] on link "1. uzdevums" at bounding box center [195, 163] width 106 height 15
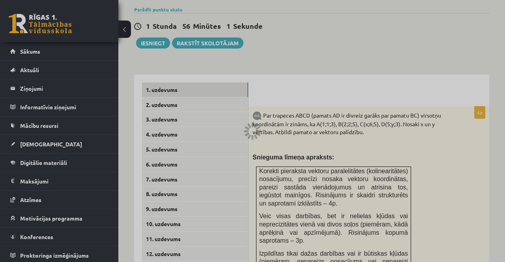
scroll to position [304, 0]
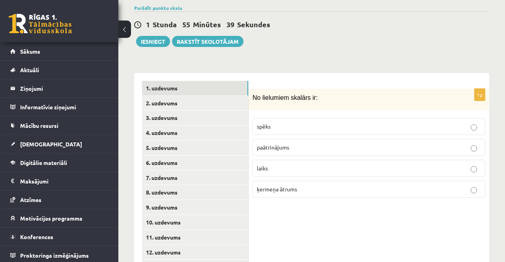
click at [276, 243] on div "1p No lielumiem skalārs ir: spēks paātrinājums laiks ķermeņa ātrums" at bounding box center [369, 178] width 241 height 210
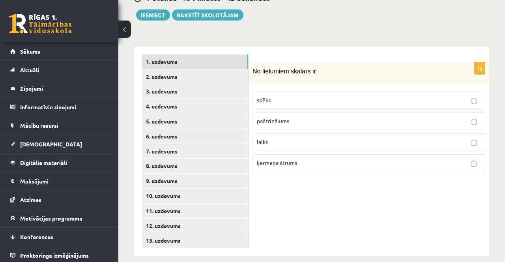
scroll to position [331, 0]
click at [336, 224] on div "1p No lielumiem skalārs ir: spēks paātrinājums laiks ķermeņa ātrums" at bounding box center [369, 152] width 241 height 210
click at [337, 226] on div "1p No lielumiem skalārs ir: spēks paātrinājums laiks ķermeņa ātrums" at bounding box center [369, 152] width 241 height 210
click at [314, 208] on div "1p No lielumiem skalārs ir: spēks paātrinājums laiks ķermeņa ātrums" at bounding box center [369, 152] width 241 height 210
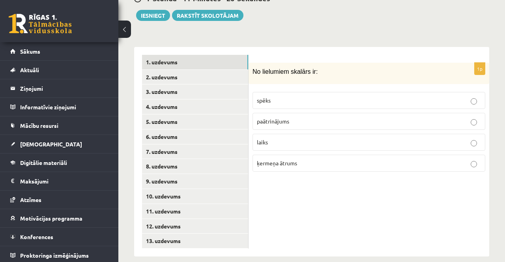
scroll to position [330, 0]
click at [339, 235] on div "1p No lielumiem skalārs ir: spēks paātrinājums laiks ķermeņa ātrums" at bounding box center [369, 152] width 241 height 210
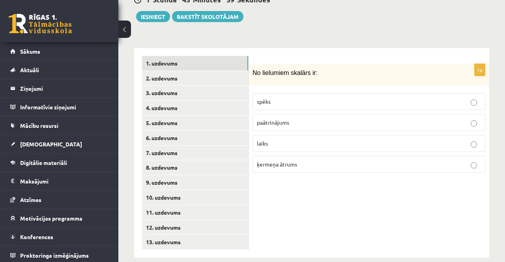
scroll to position [332, 0]
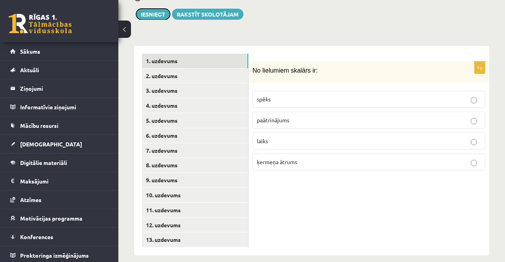
click at [156, 9] on button "Iesniegt" at bounding box center [153, 14] width 34 height 11
click at [202, 128] on link "6. uzdevums" at bounding box center [195, 135] width 106 height 15
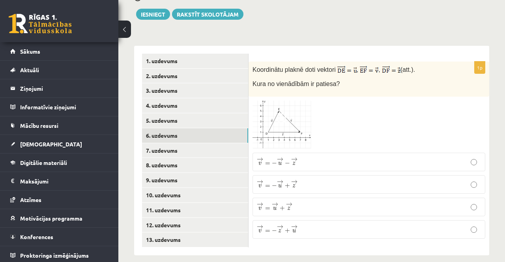
click at [207, 113] on link "5. uzdevums" at bounding box center [195, 120] width 106 height 15
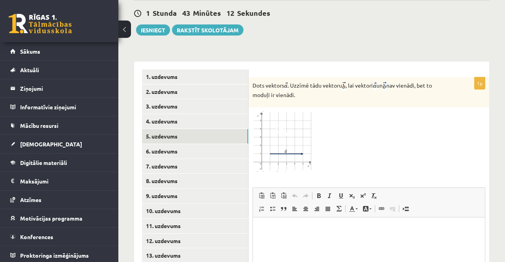
scroll to position [0, 0]
click at [150, 24] on button "Iesniegt" at bounding box center [153, 29] width 34 height 11
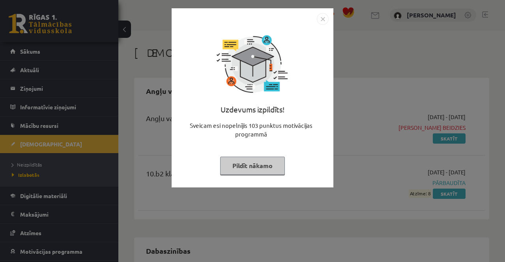
click at [176, 251] on div "Uzdevums izpildīts! Sveicam esi nopelnījis 103 punktus motivācijas programmā Pi…" at bounding box center [252, 131] width 505 height 262
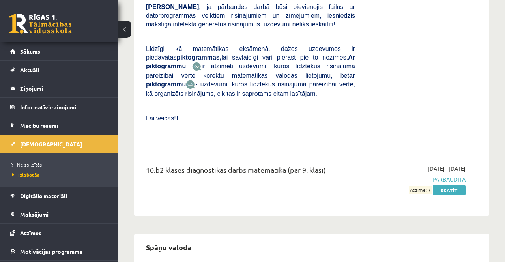
scroll to position [1338, 0]
